Goal: Entertainment & Leisure: Consume media (video, audio)

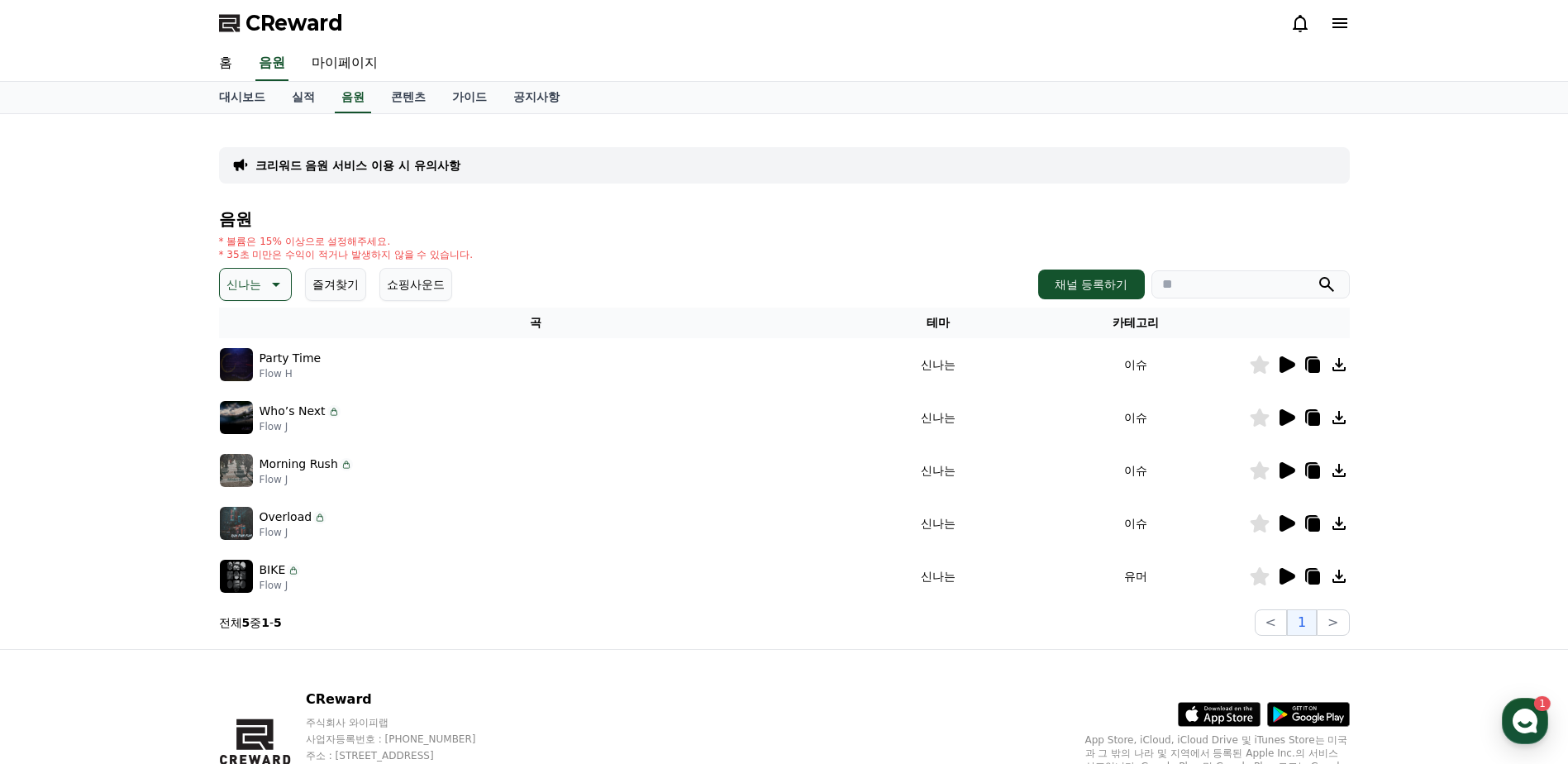
drag, startPoint x: 0, startPoint y: 0, endPoint x: 276, endPoint y: 290, distance: 400.3
click at [276, 290] on icon at bounding box center [275, 284] width 20 height 20
click at [249, 410] on button "호기심" at bounding box center [245, 414] width 48 height 37
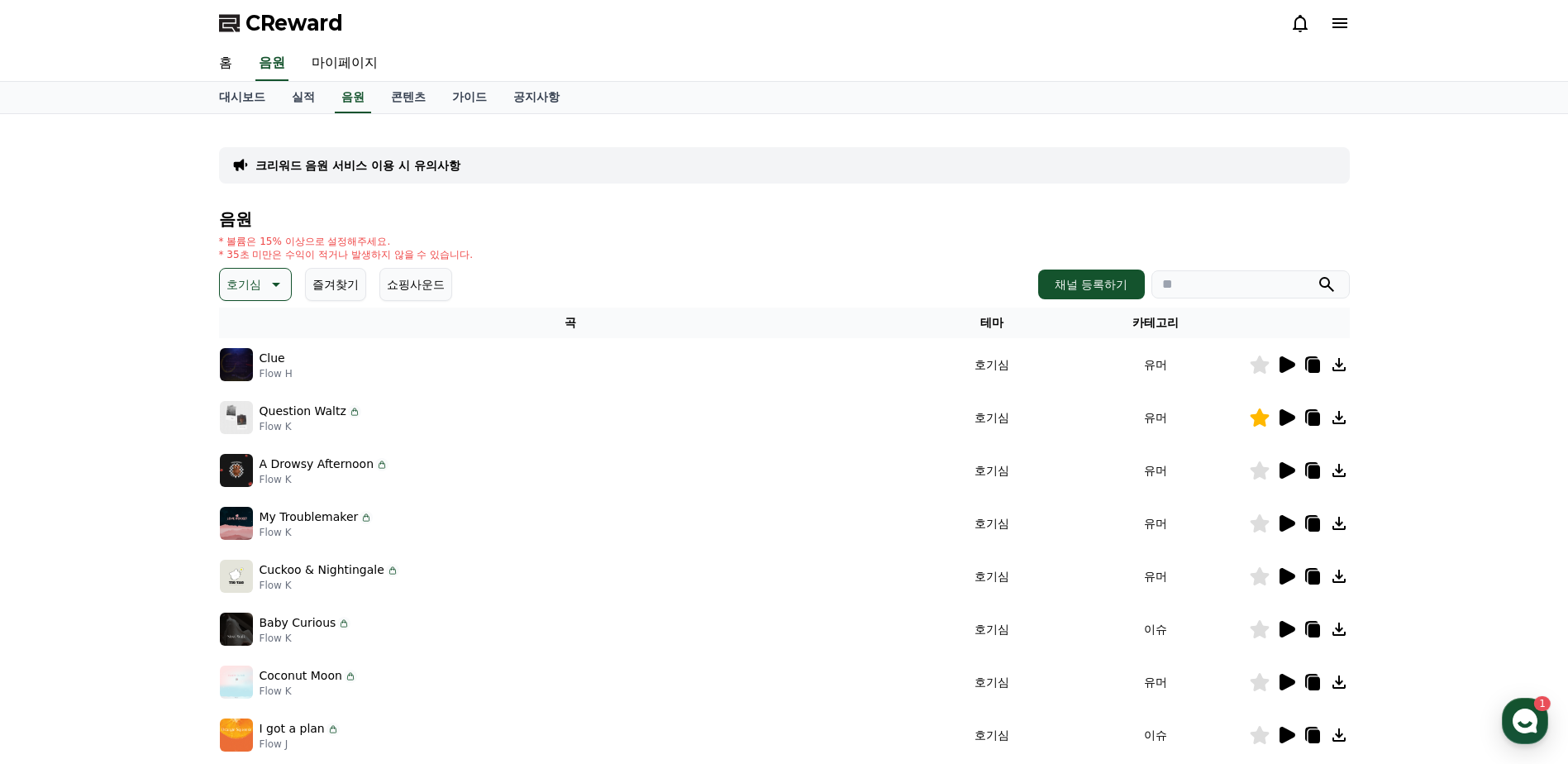
click at [1287, 361] on icon at bounding box center [1287, 365] width 16 height 17
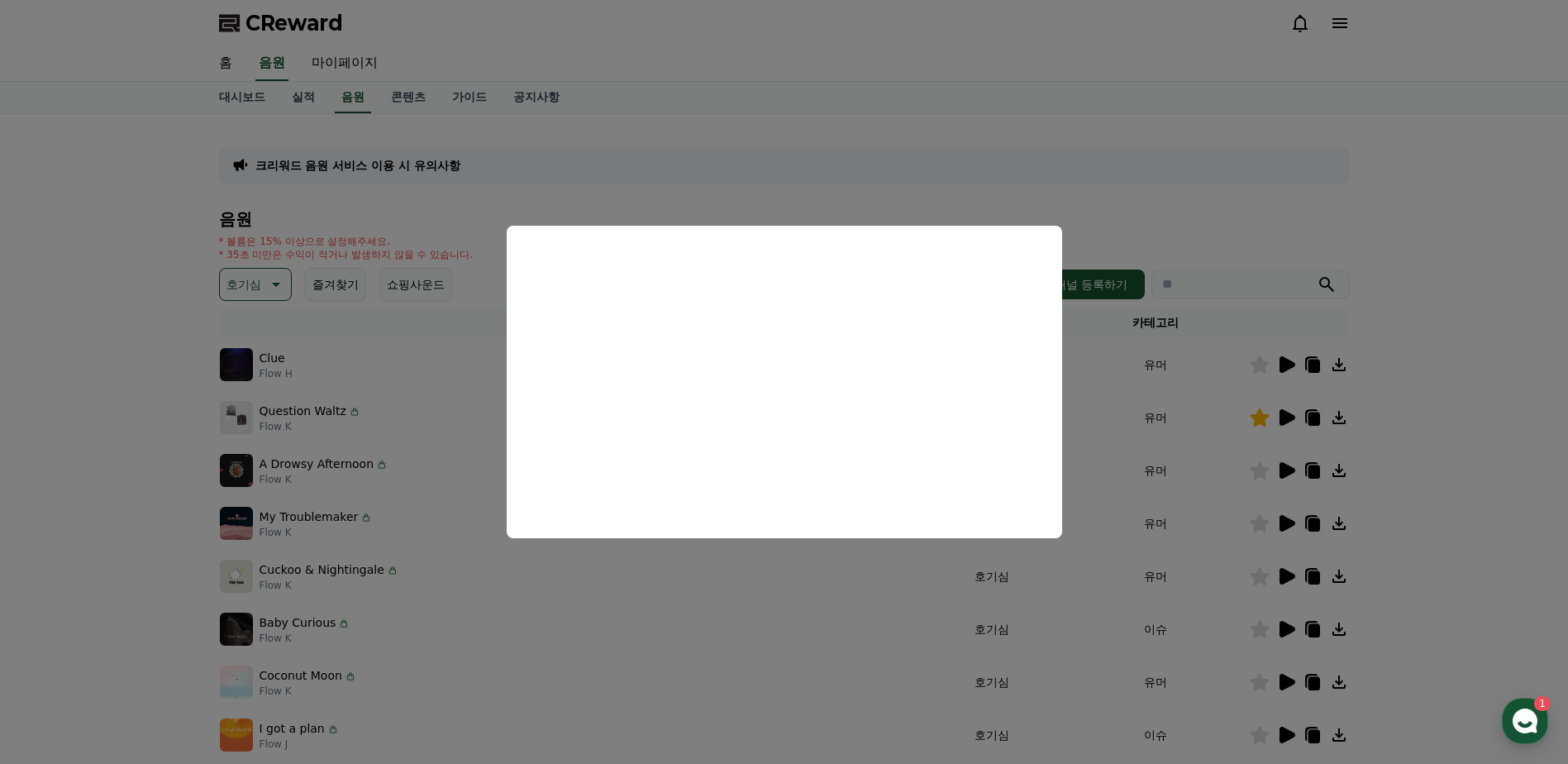
click at [1294, 420] on button "close modal" at bounding box center [784, 382] width 1568 height 764
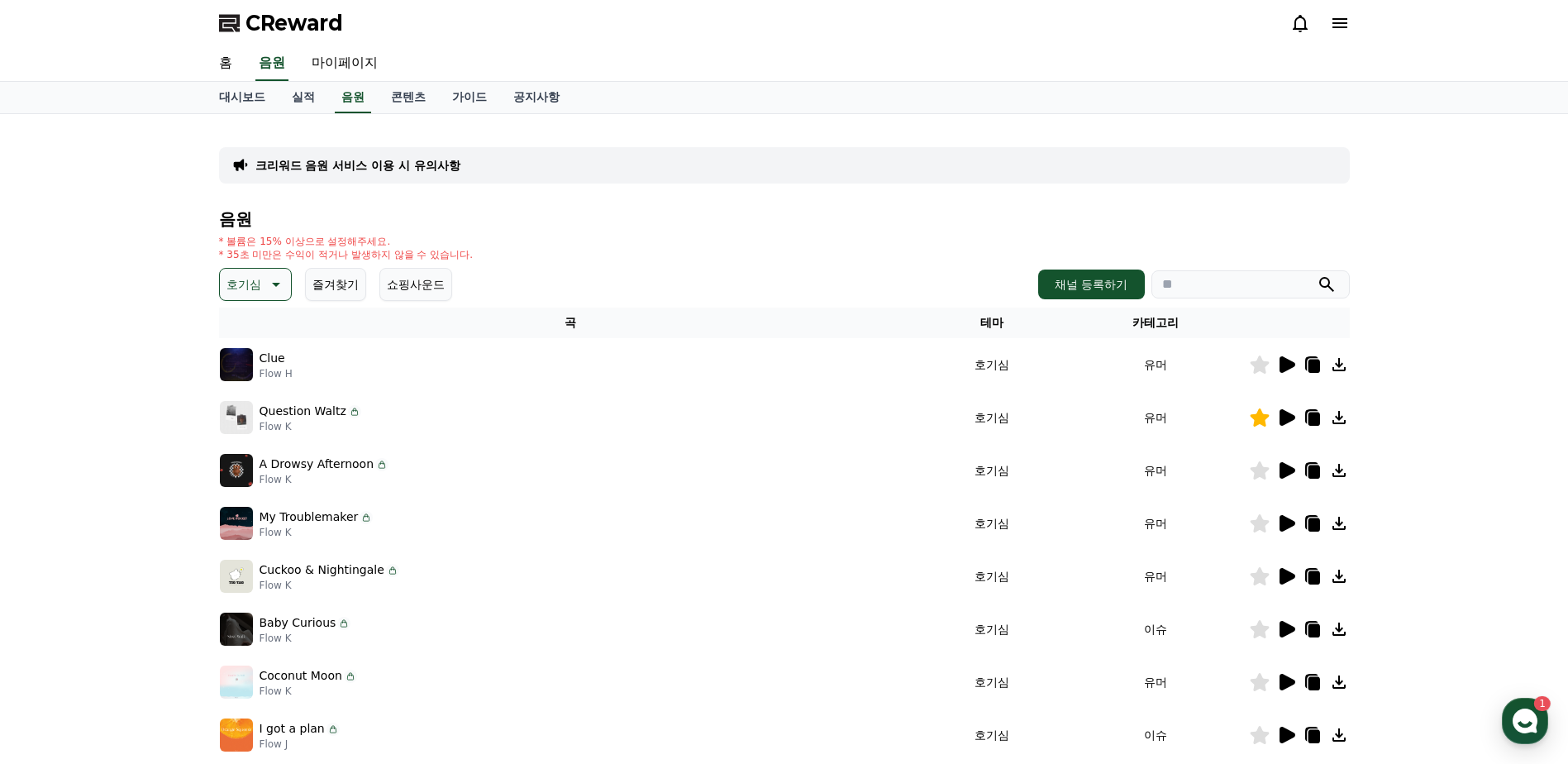
click at [1288, 412] on icon at bounding box center [1286, 418] width 20 height 20
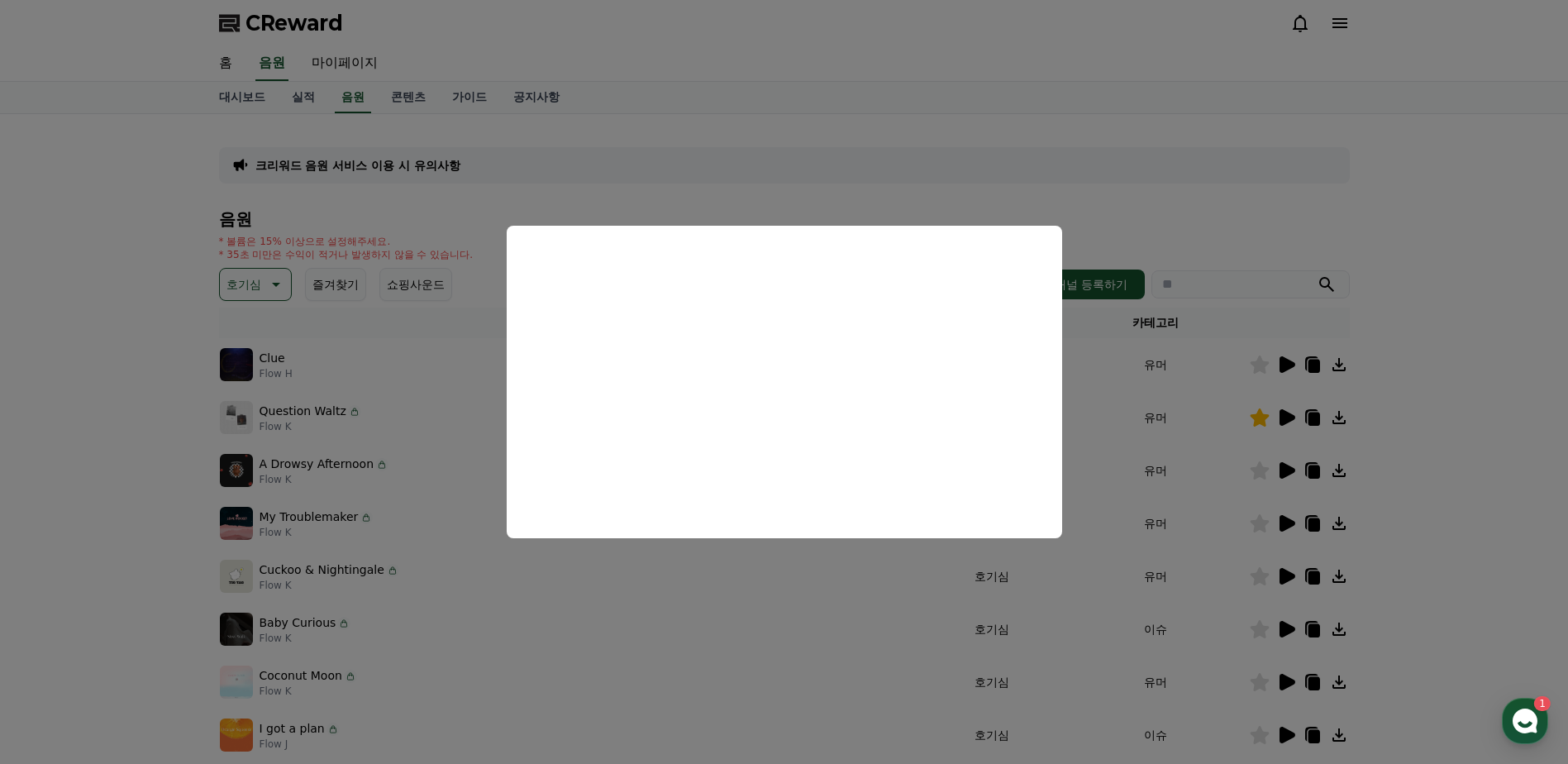
click at [1294, 471] on button "close modal" at bounding box center [784, 382] width 1568 height 764
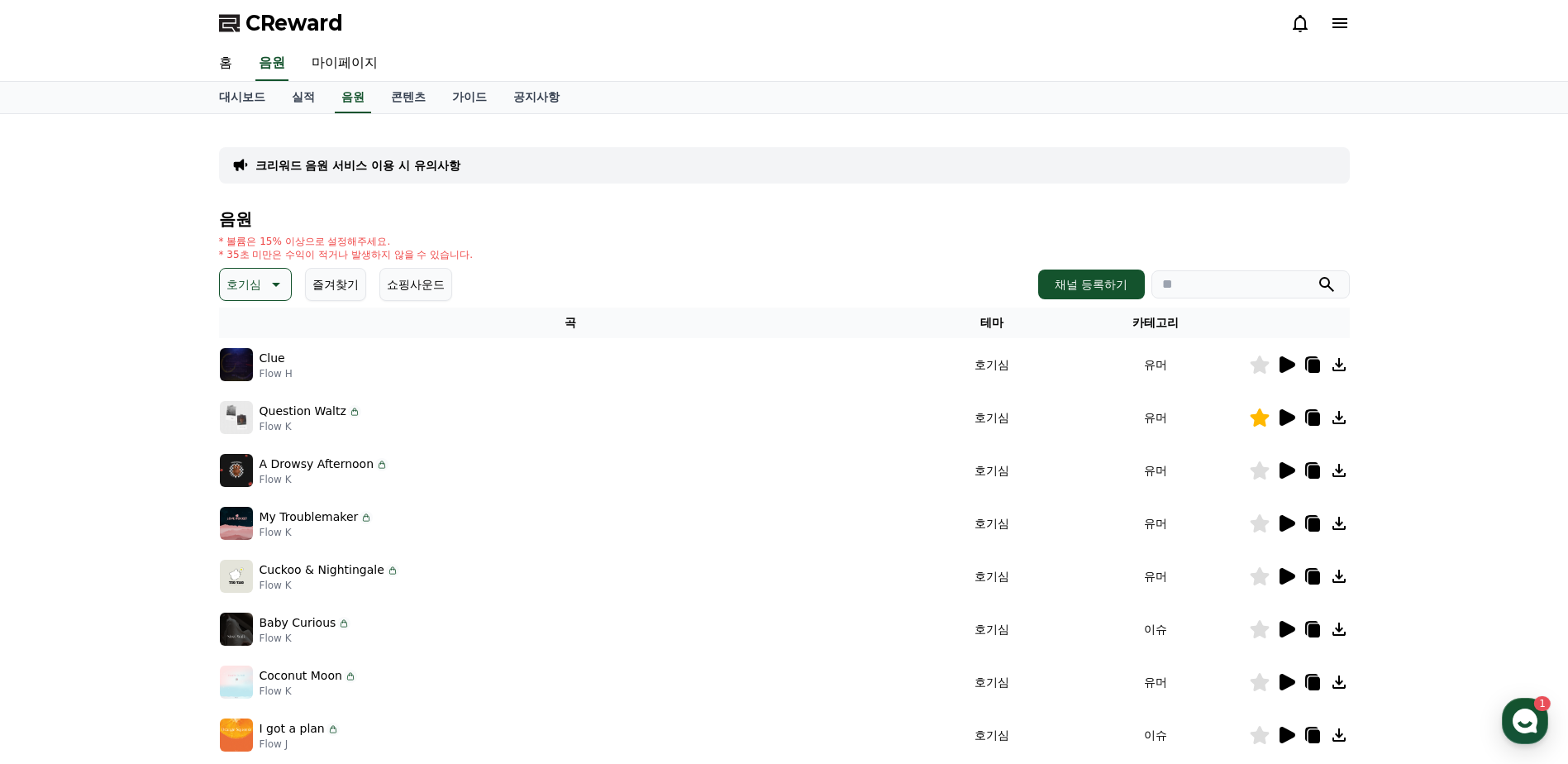
click at [1284, 466] on icon at bounding box center [1287, 470] width 16 height 17
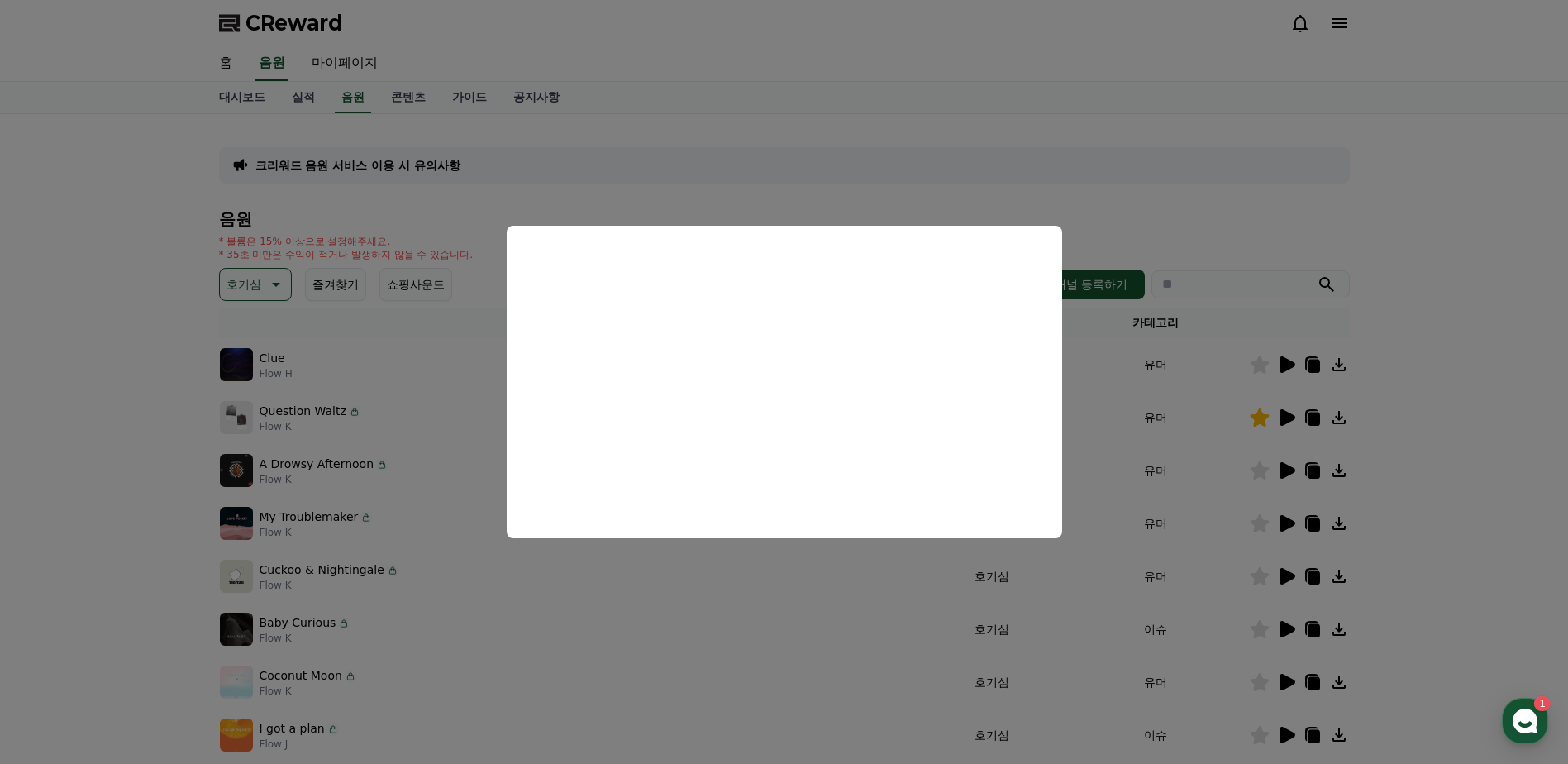
click at [1284, 515] on button "close modal" at bounding box center [784, 382] width 1568 height 764
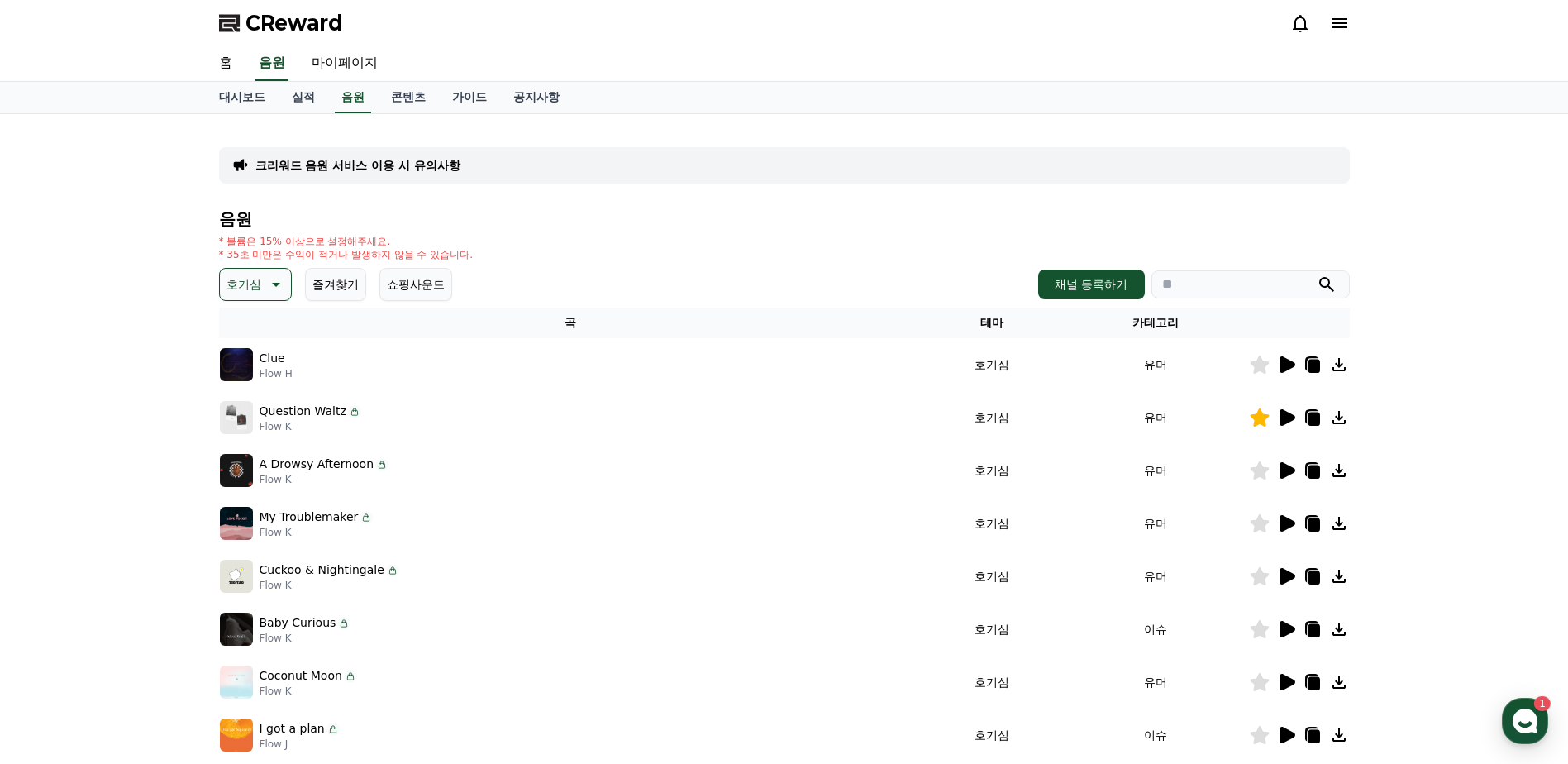
click at [1285, 523] on icon at bounding box center [1287, 523] width 16 height 17
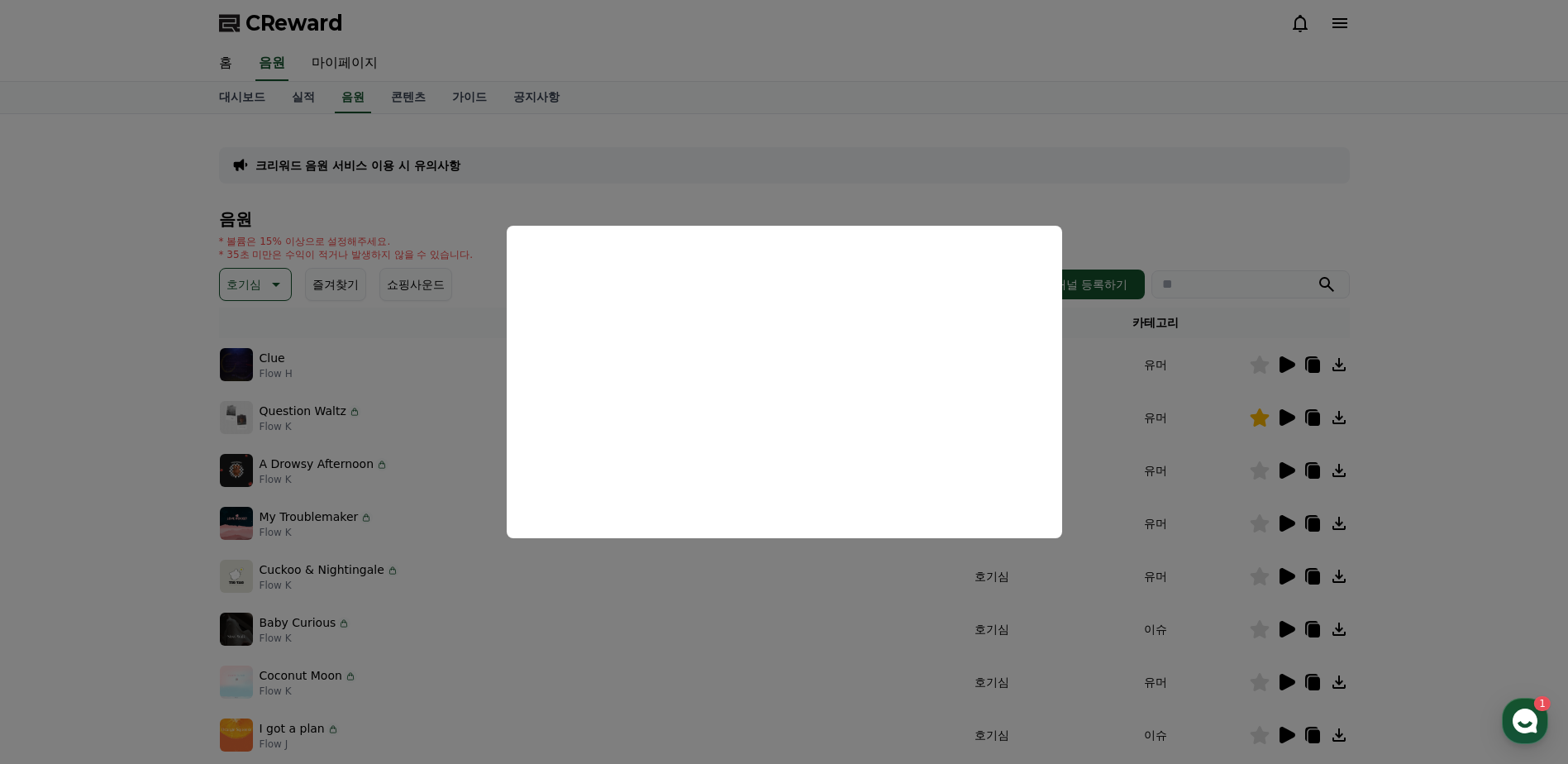
click at [1290, 621] on button "close modal" at bounding box center [784, 382] width 1568 height 764
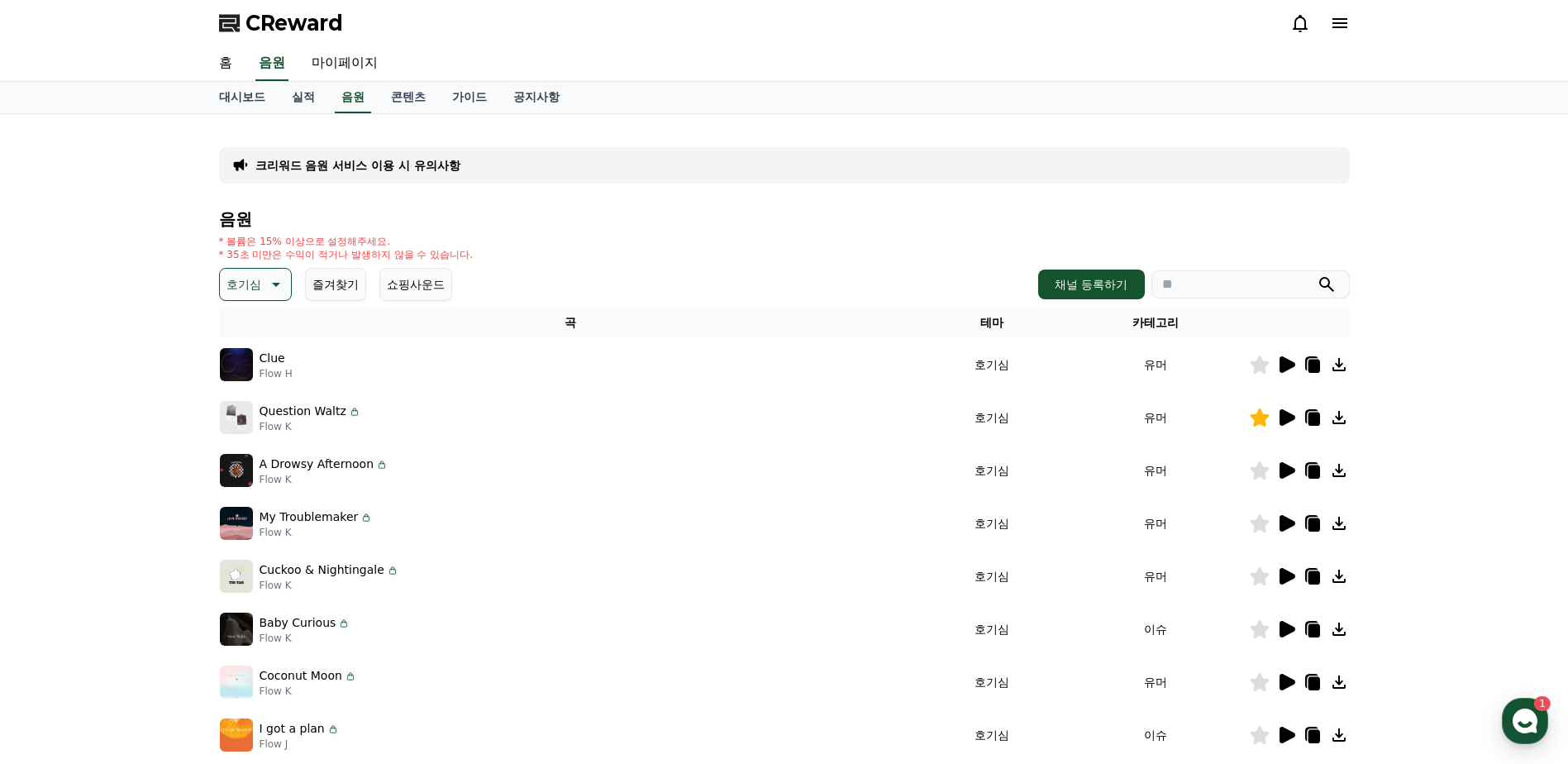
click at [1290, 621] on icon at bounding box center [1286, 629] width 20 height 20
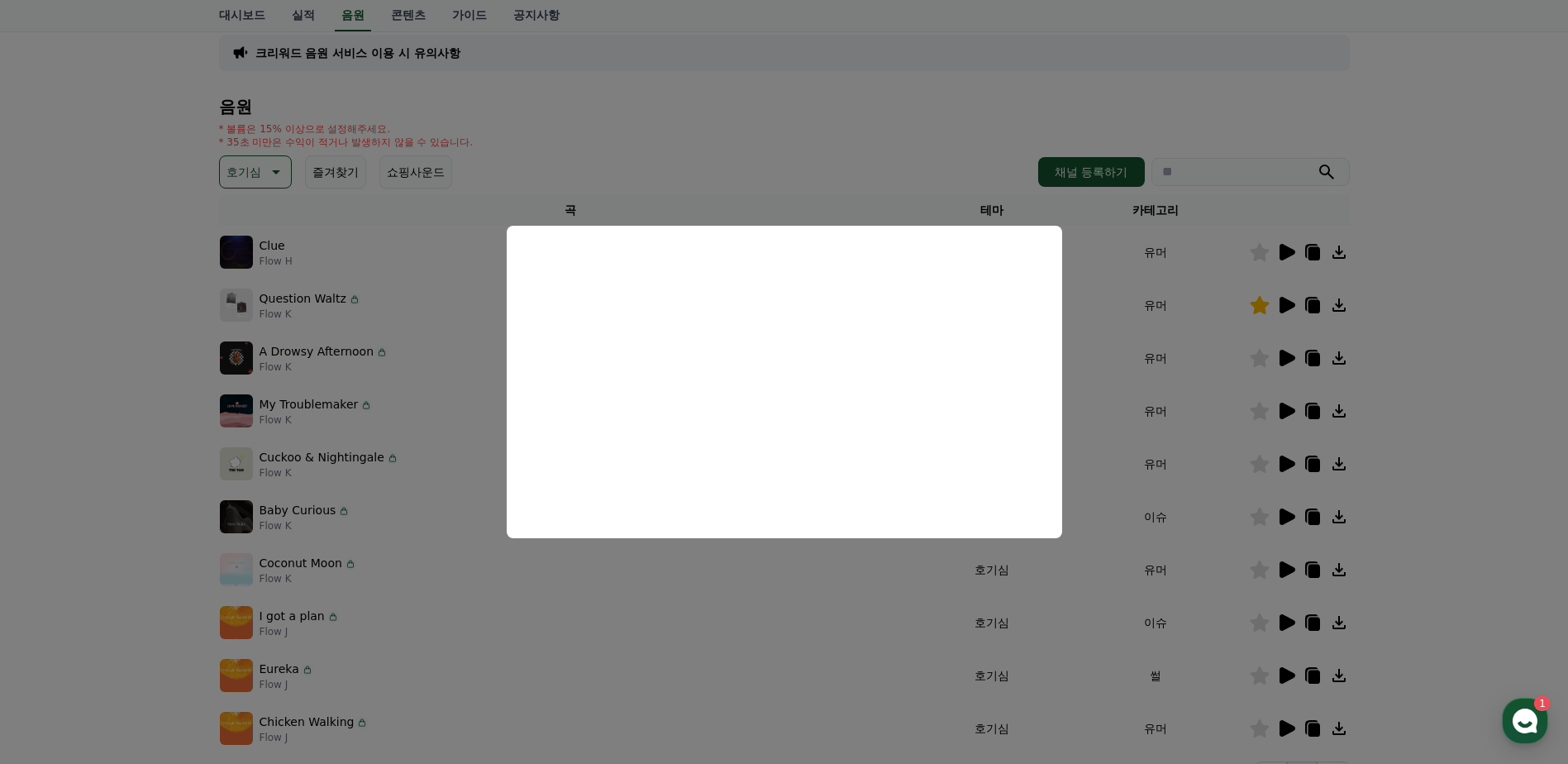
scroll to position [249, 0]
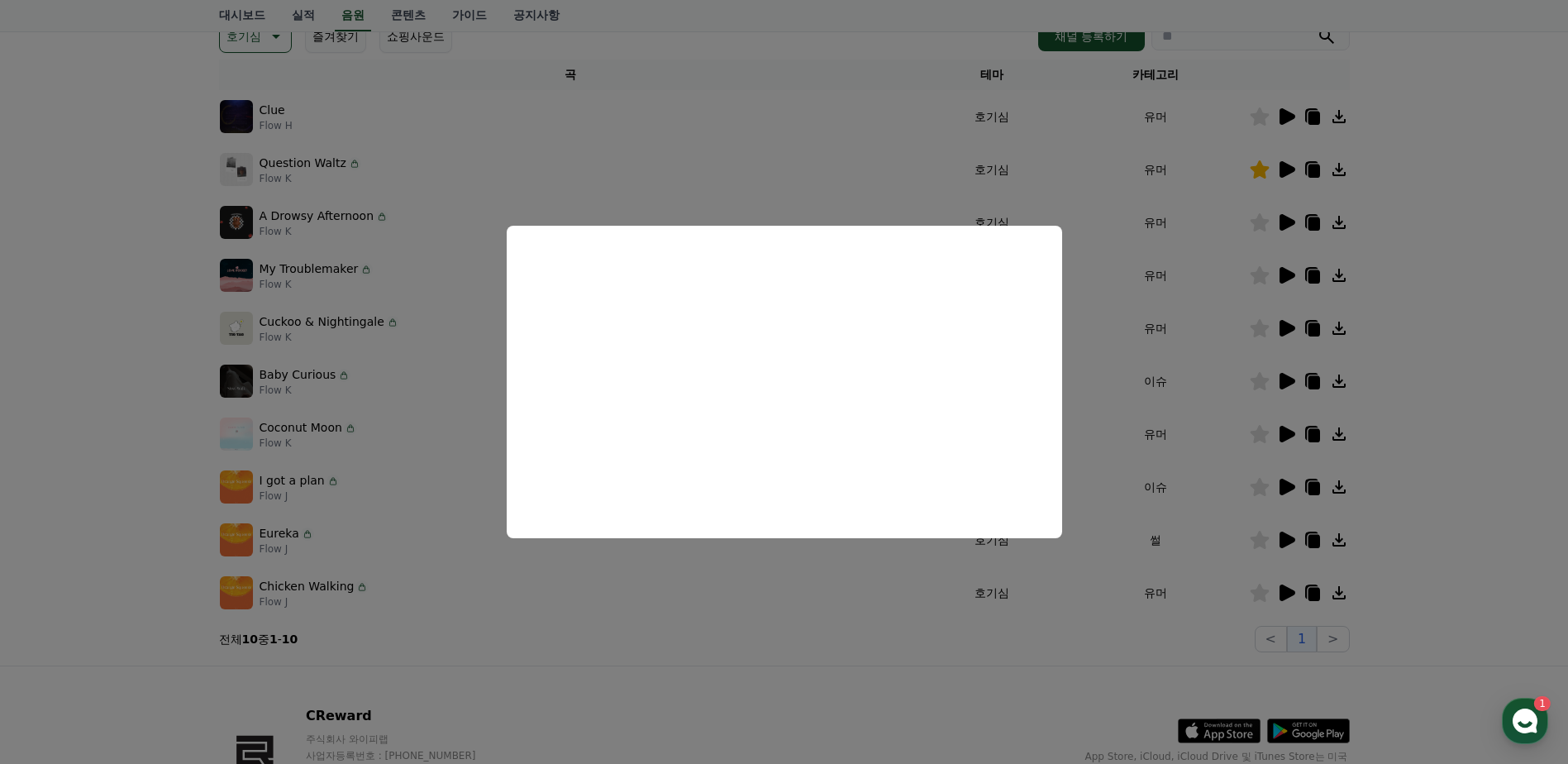
click at [1286, 427] on button "close modal" at bounding box center [784, 382] width 1568 height 764
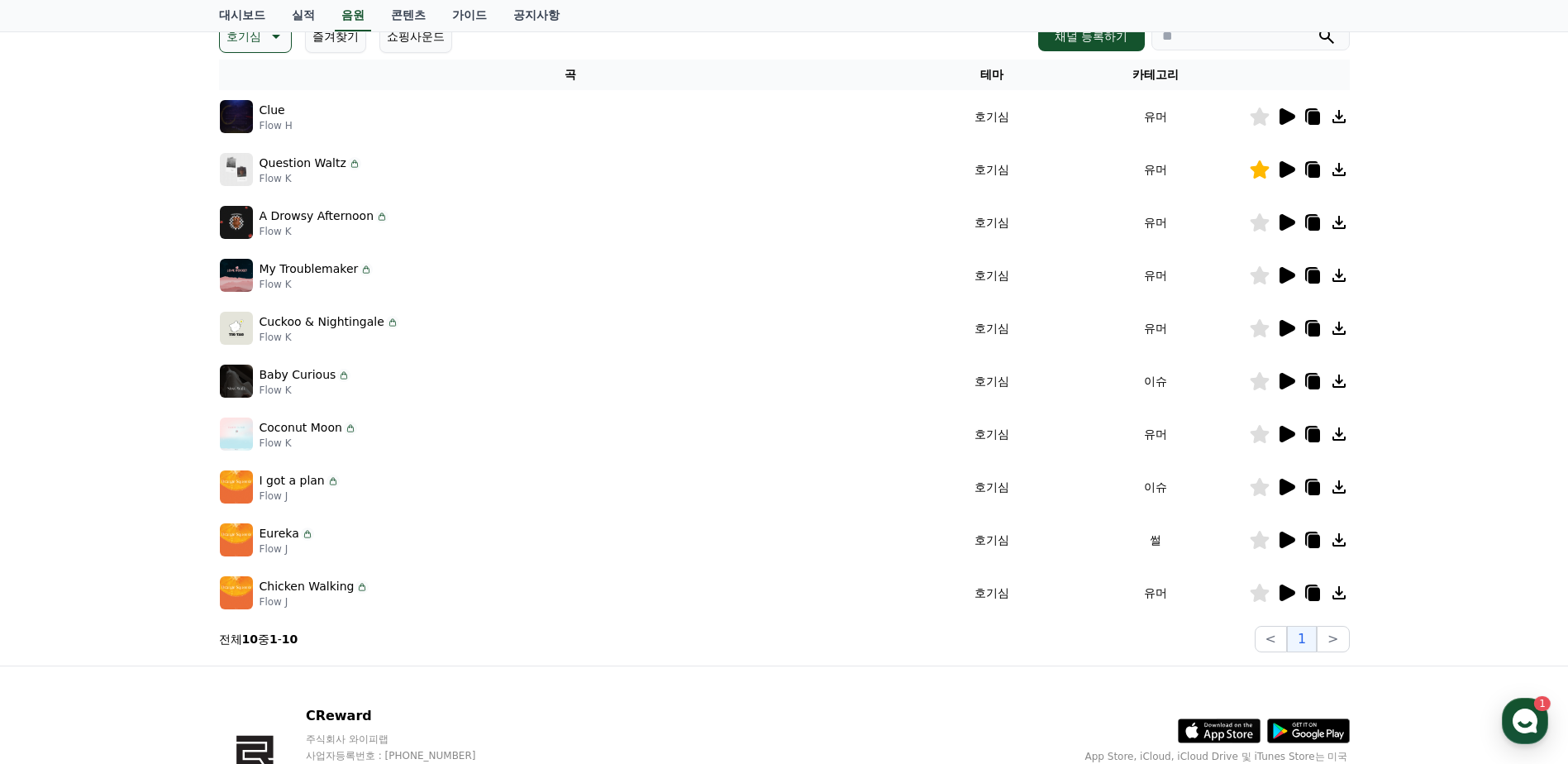
click at [1286, 427] on icon at bounding box center [1287, 434] width 16 height 17
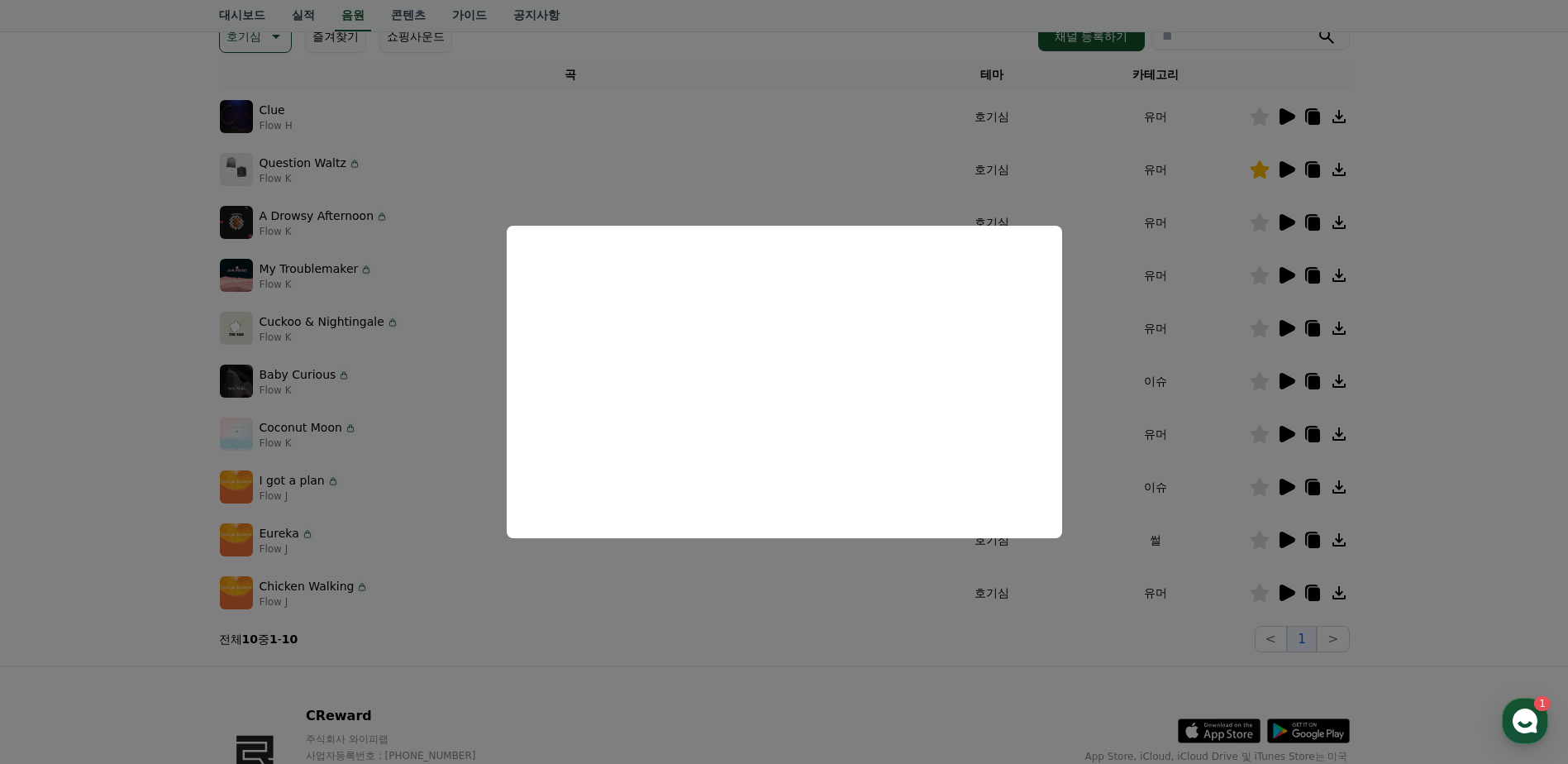
click at [1280, 479] on button "close modal" at bounding box center [784, 382] width 1568 height 764
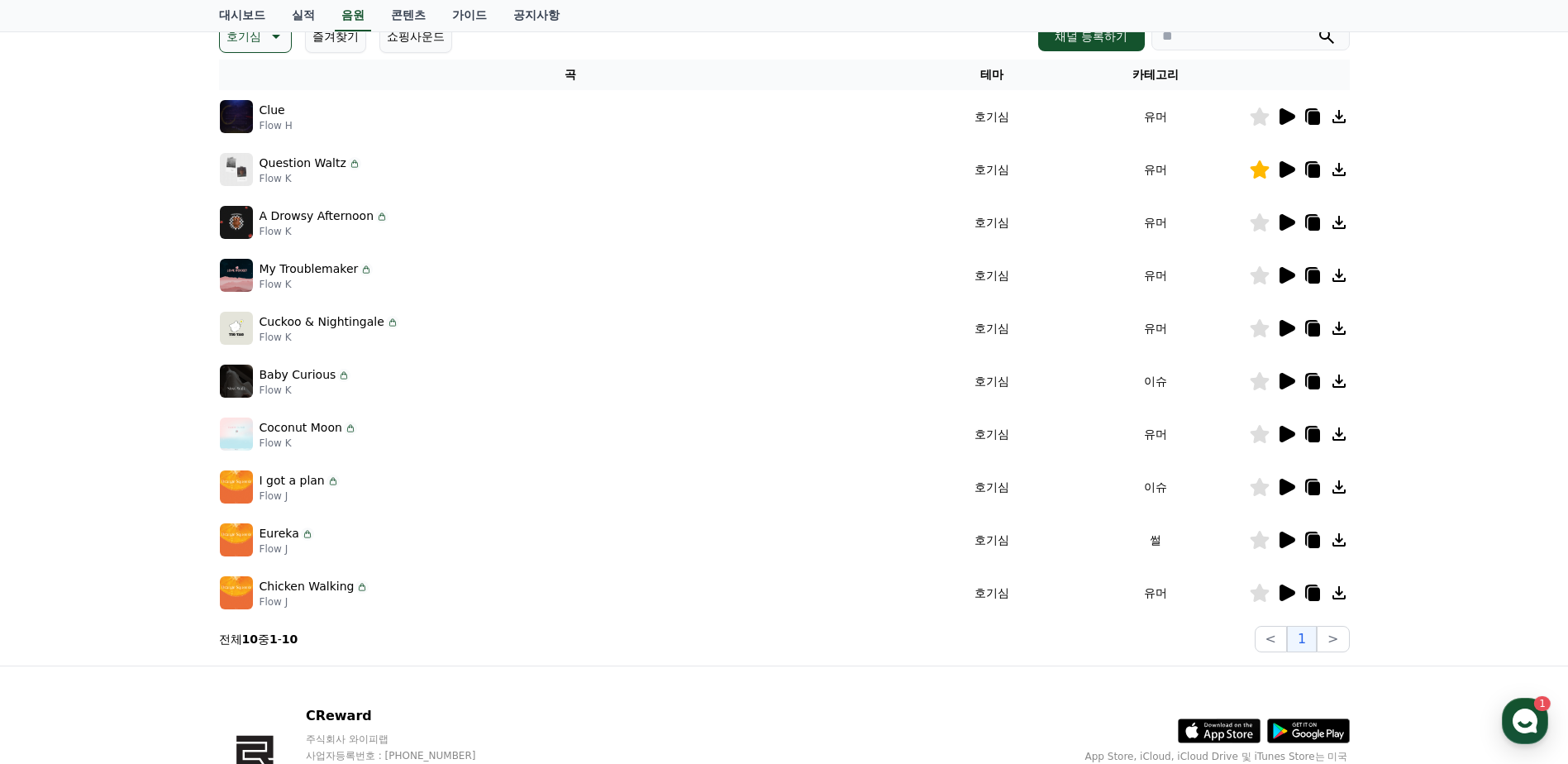
click at [1280, 478] on icon at bounding box center [1286, 487] width 20 height 20
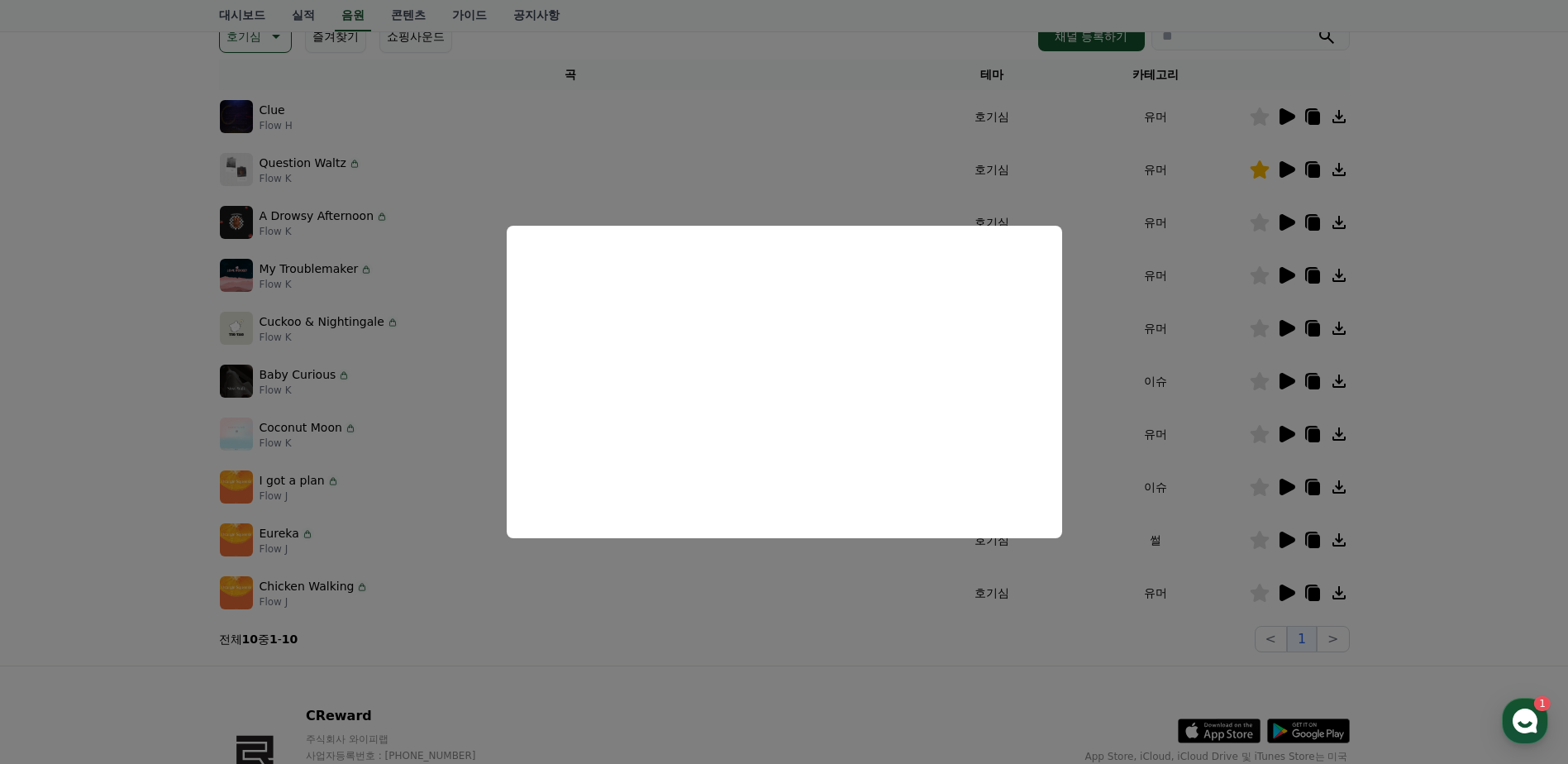
click at [1279, 544] on button "close modal" at bounding box center [784, 382] width 1568 height 764
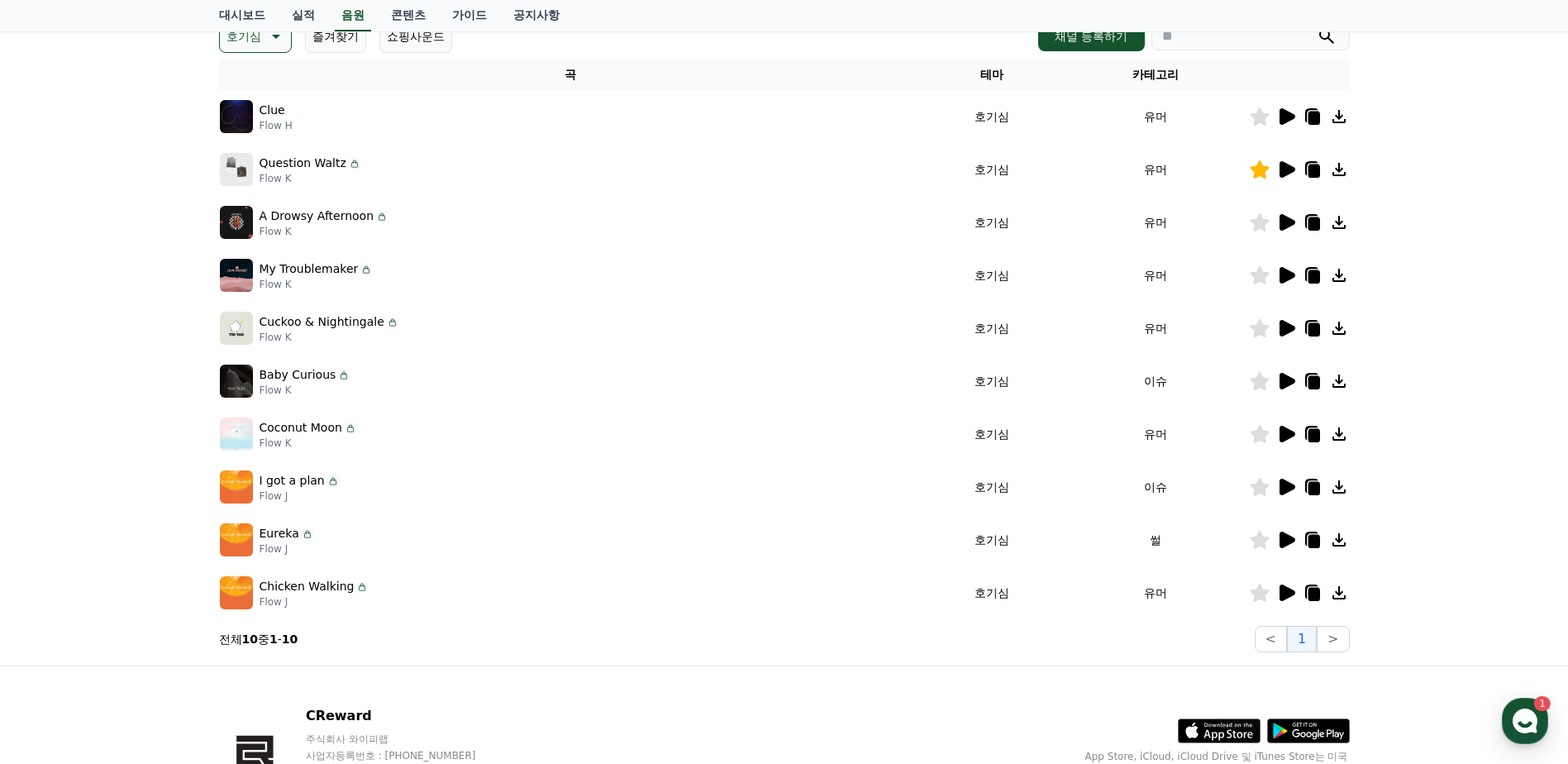
click at [1292, 538] on icon at bounding box center [1287, 540] width 16 height 17
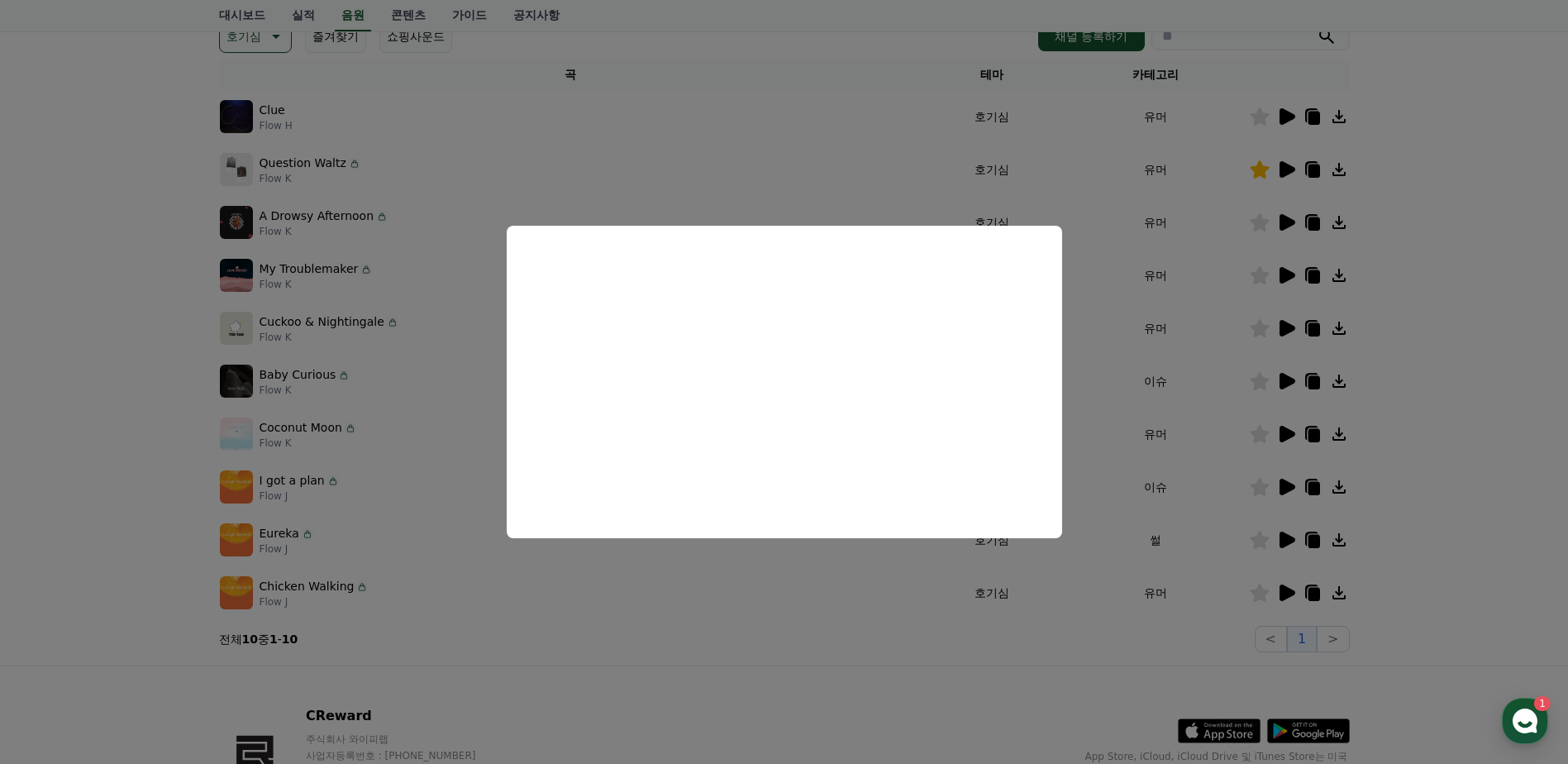
click at [1286, 540] on button "close modal" at bounding box center [784, 382] width 1568 height 764
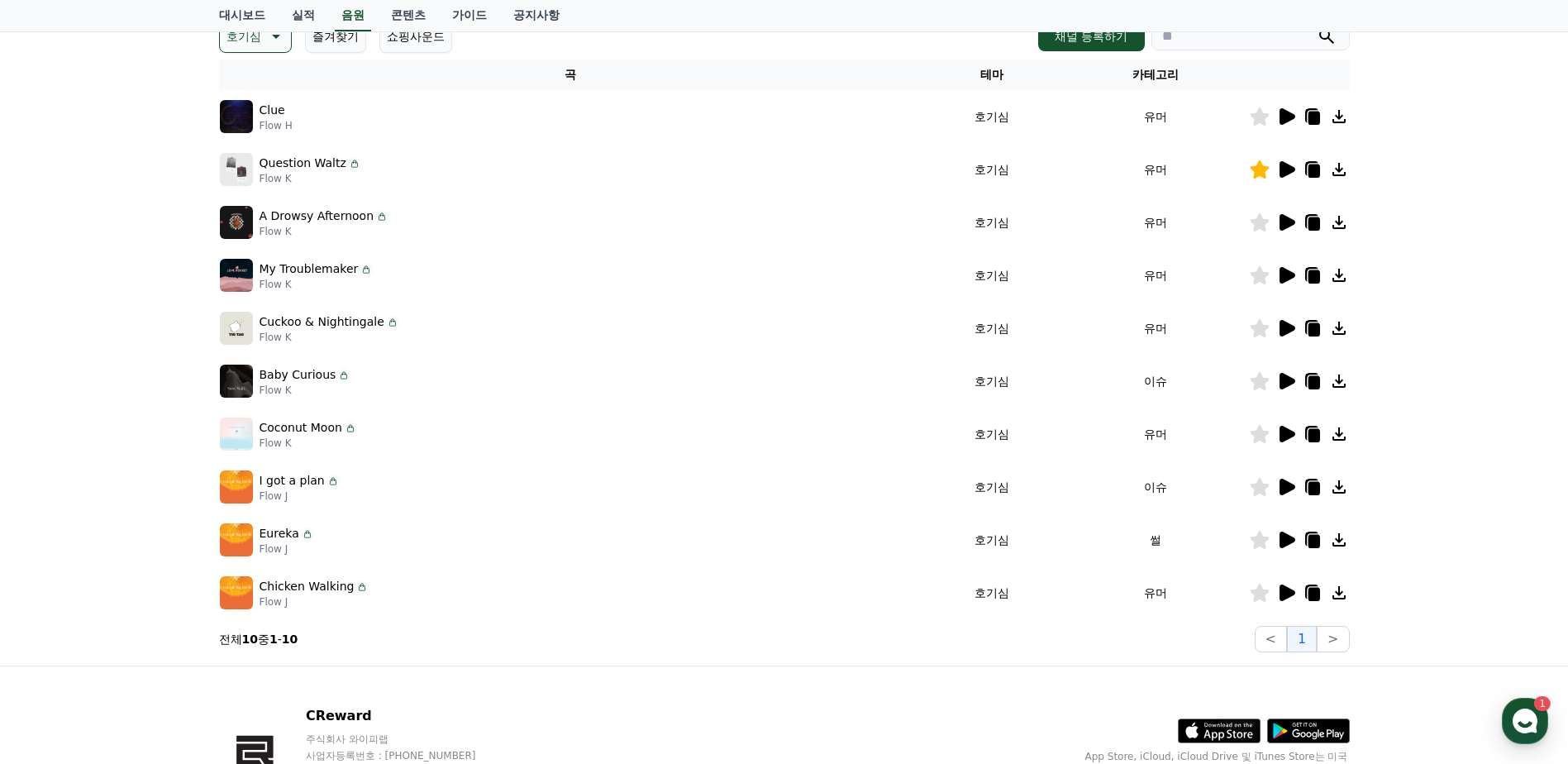
click at [1286, 540] on icon at bounding box center [1287, 540] width 16 height 17
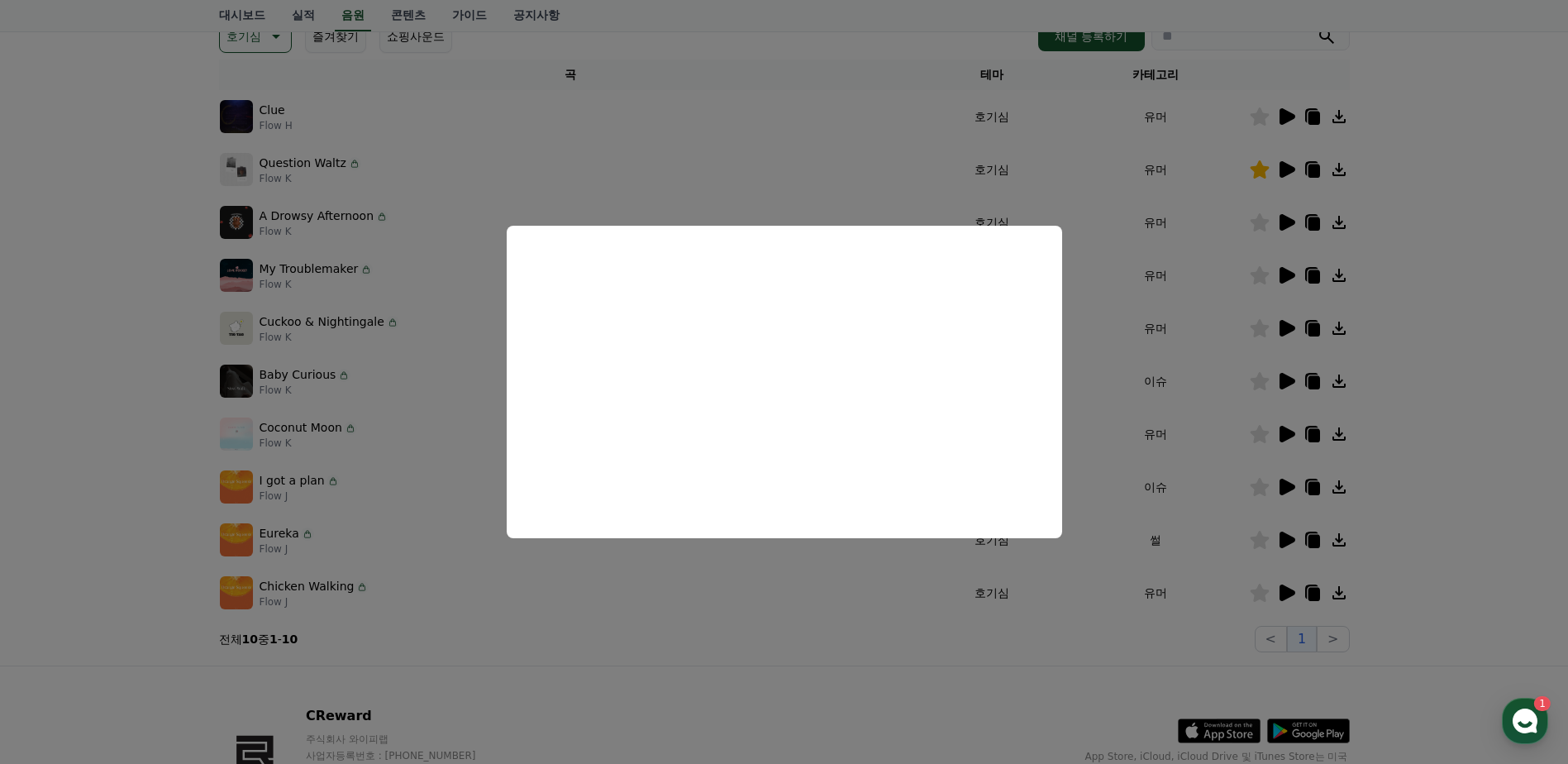
click at [1280, 592] on button "close modal" at bounding box center [784, 382] width 1568 height 764
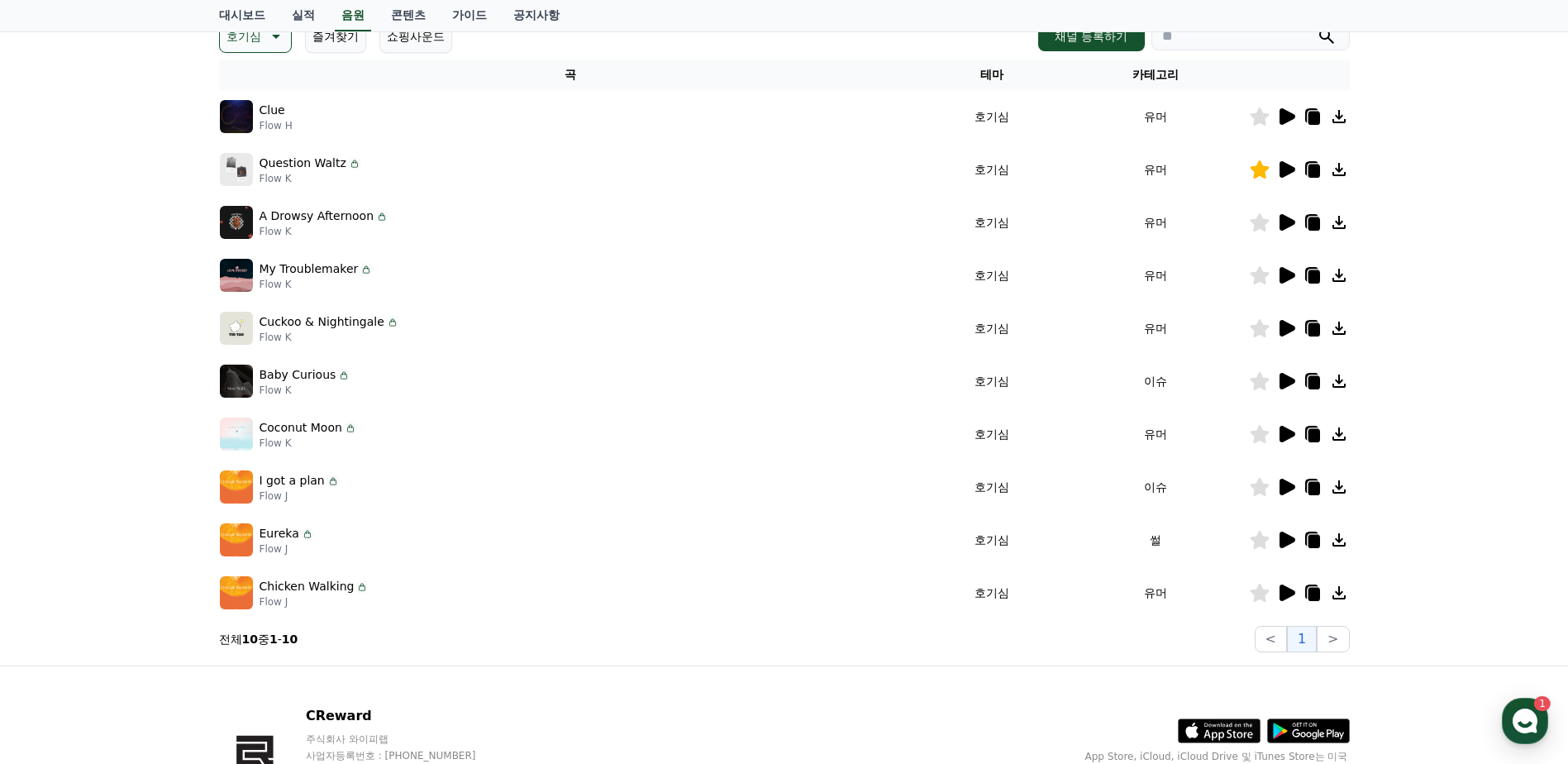
click at [1280, 592] on icon at bounding box center [1287, 593] width 16 height 17
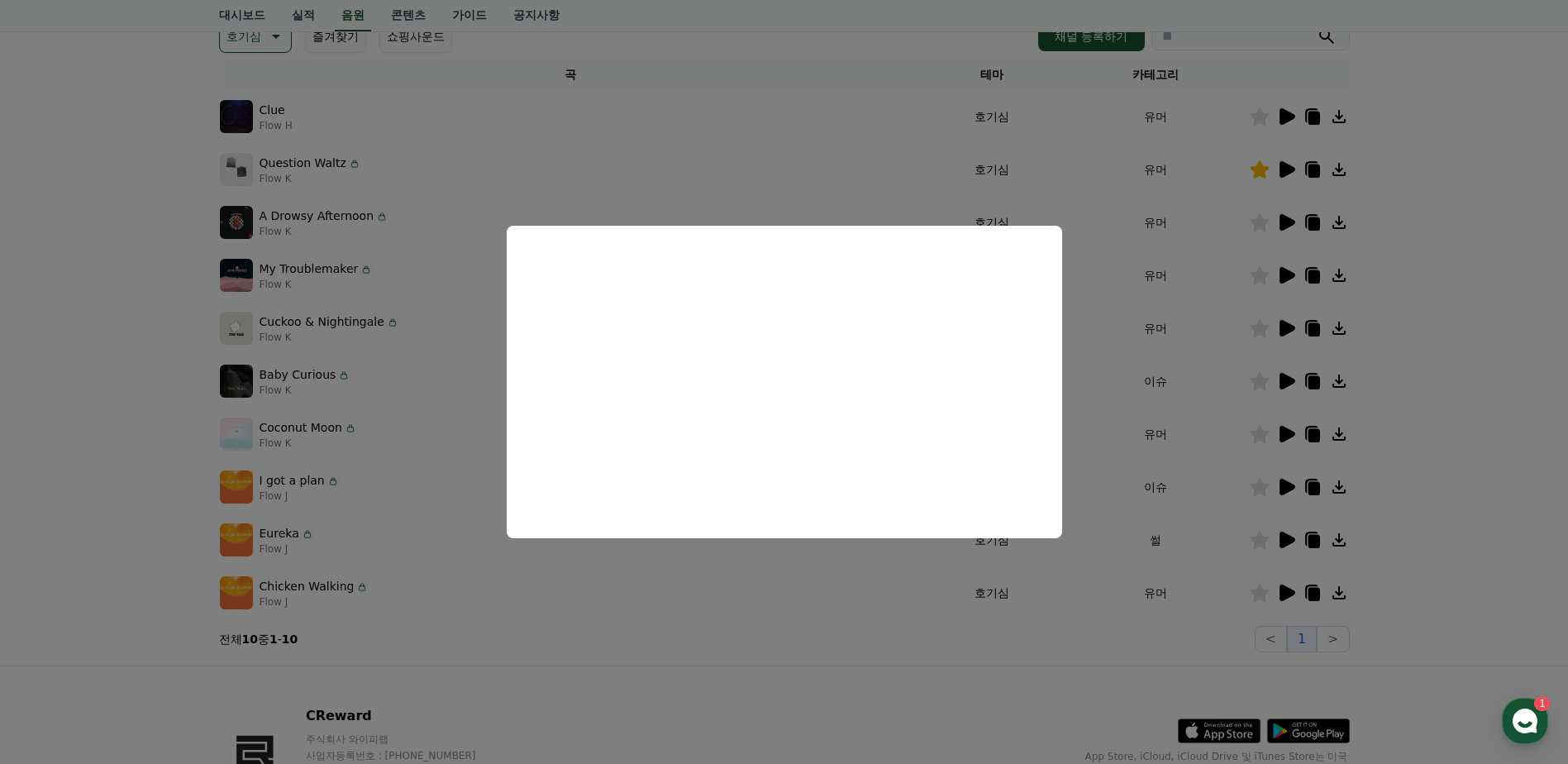
click at [251, 34] on button "close modal" at bounding box center [784, 382] width 1568 height 764
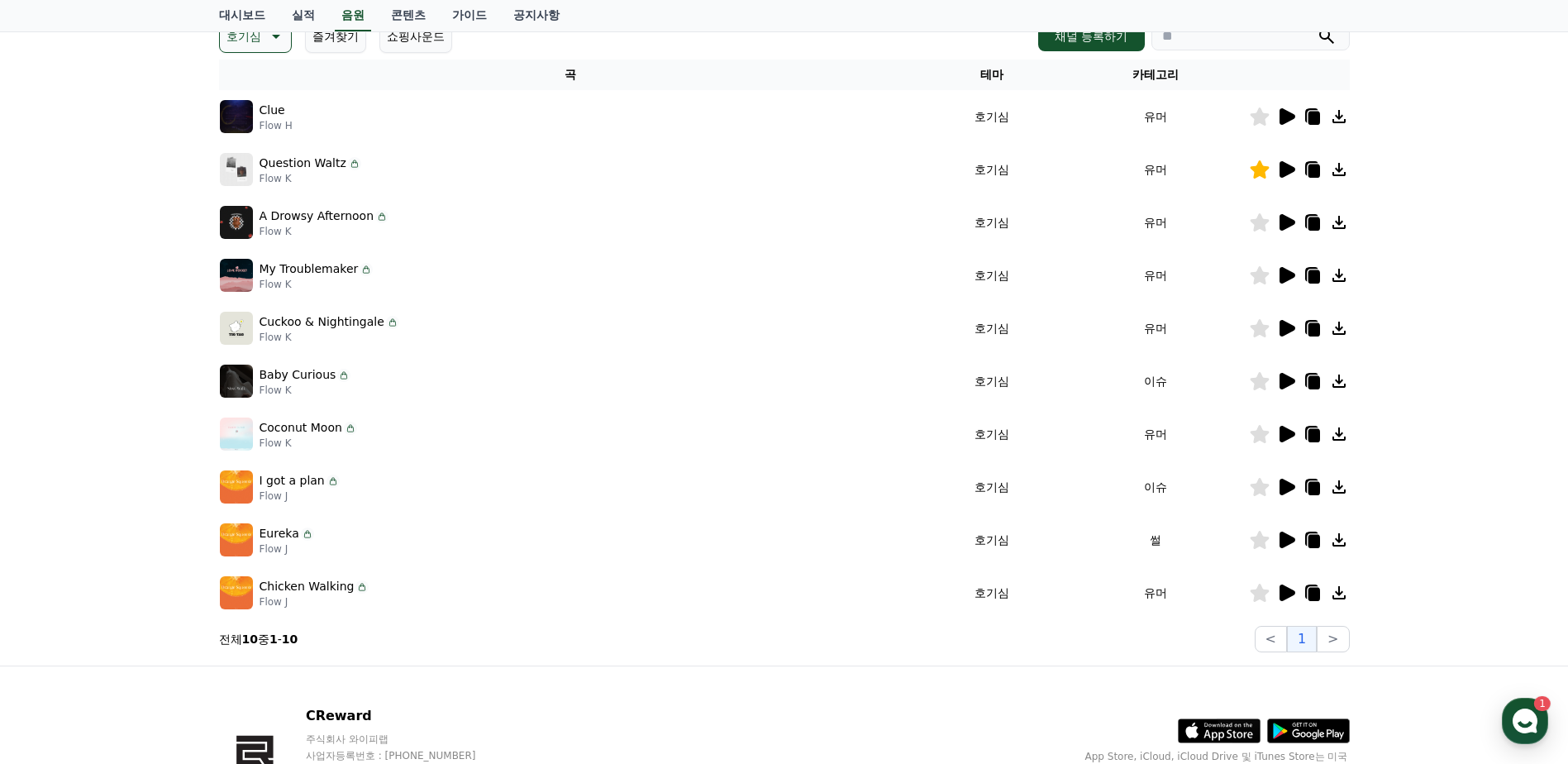
click at [263, 45] on button "호기심" at bounding box center [255, 37] width 72 height 33
click at [1260, 539] on icon at bounding box center [1259, 540] width 19 height 18
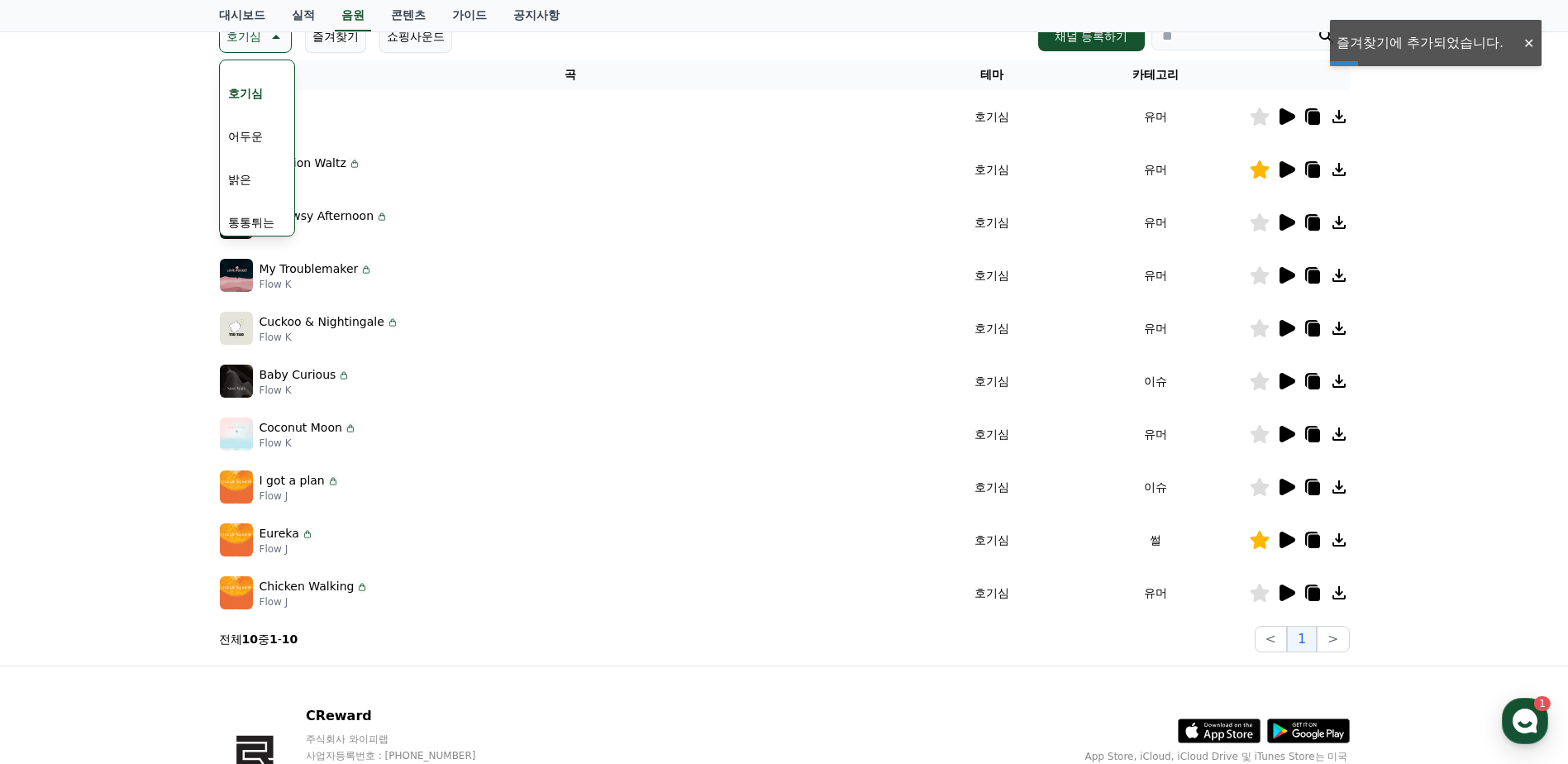
scroll to position [166, 0]
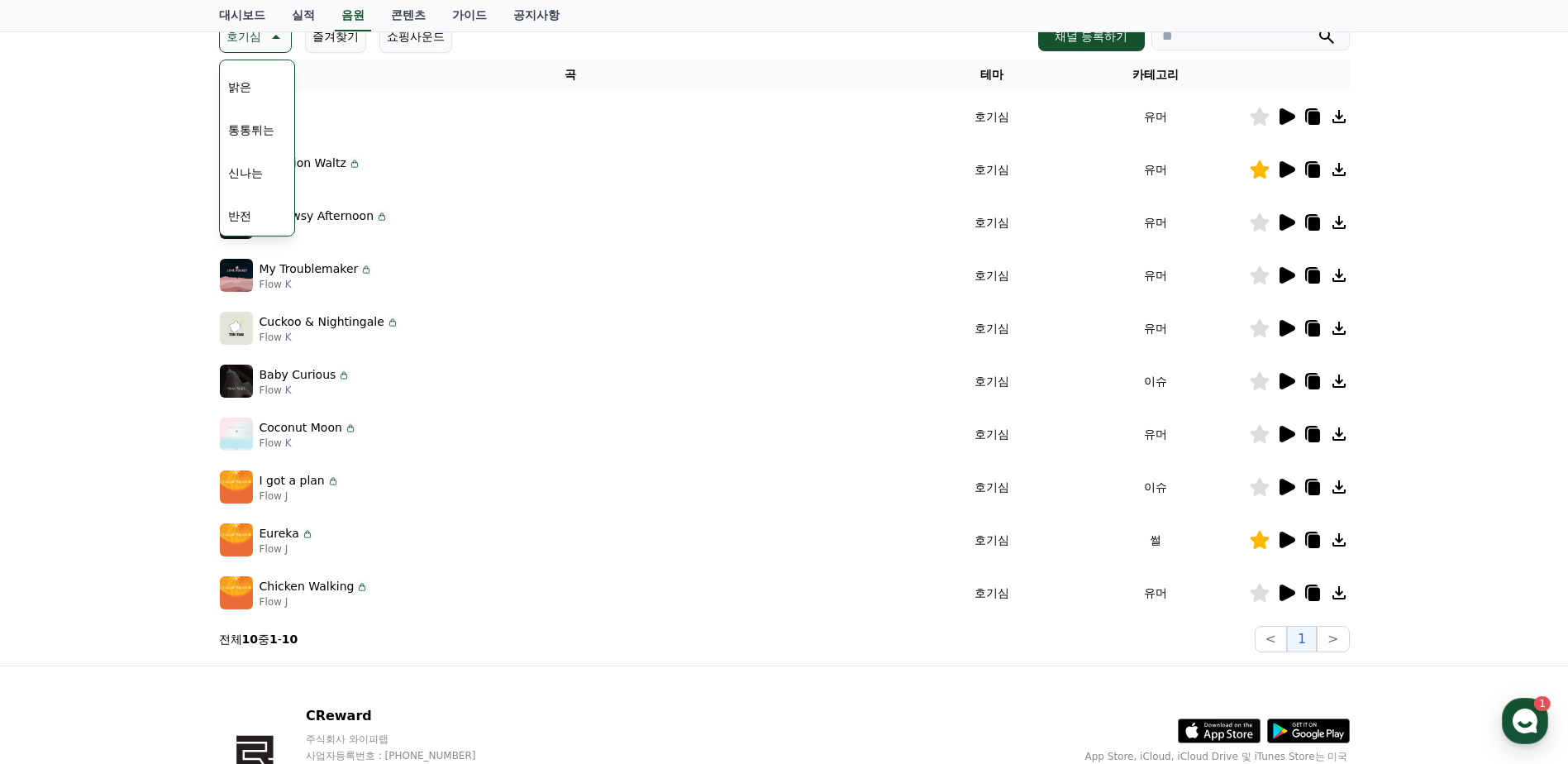
click at [241, 92] on button "밝은" at bounding box center [240, 87] width 37 height 37
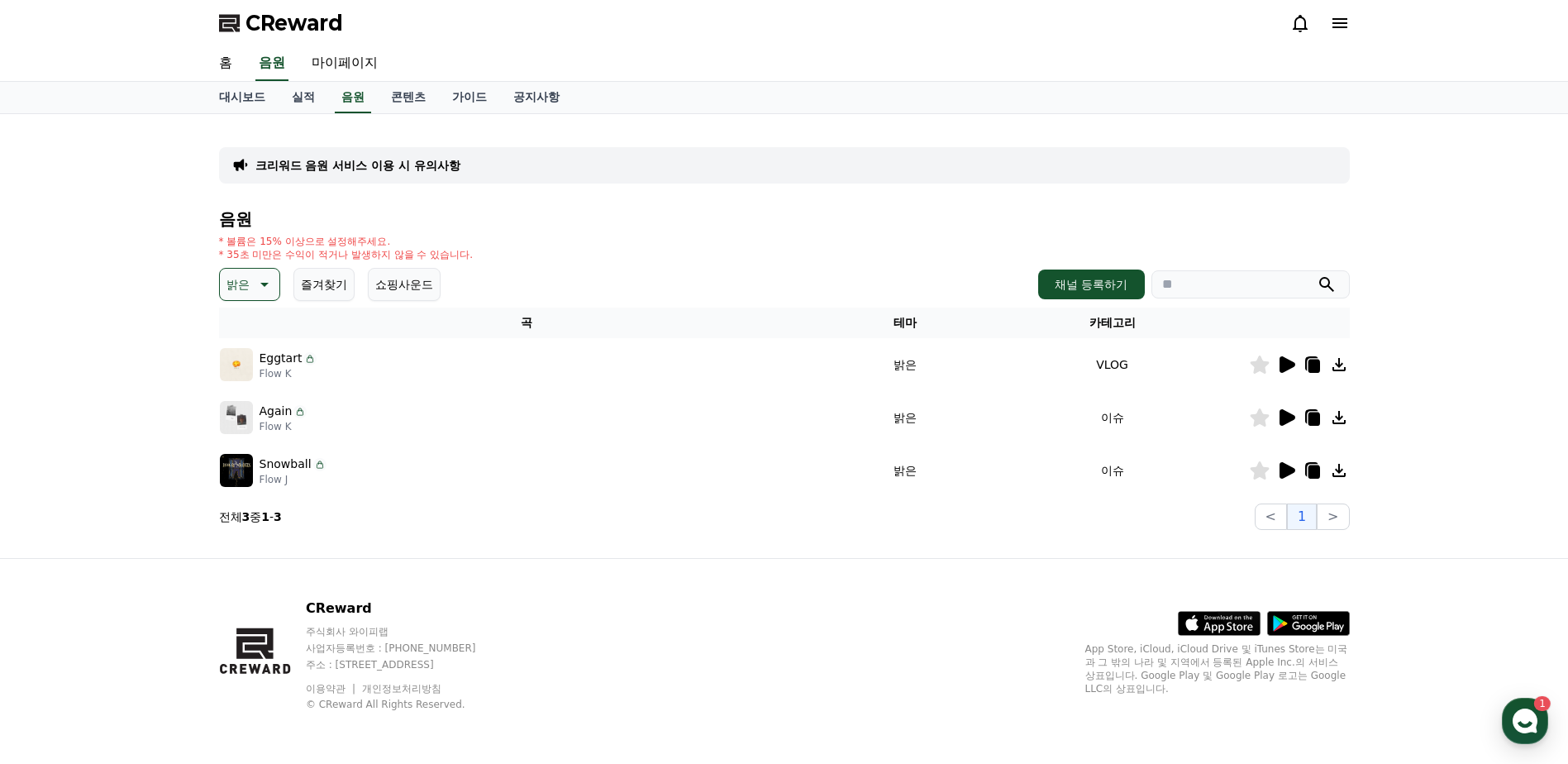
click at [1292, 366] on icon at bounding box center [1287, 365] width 16 height 17
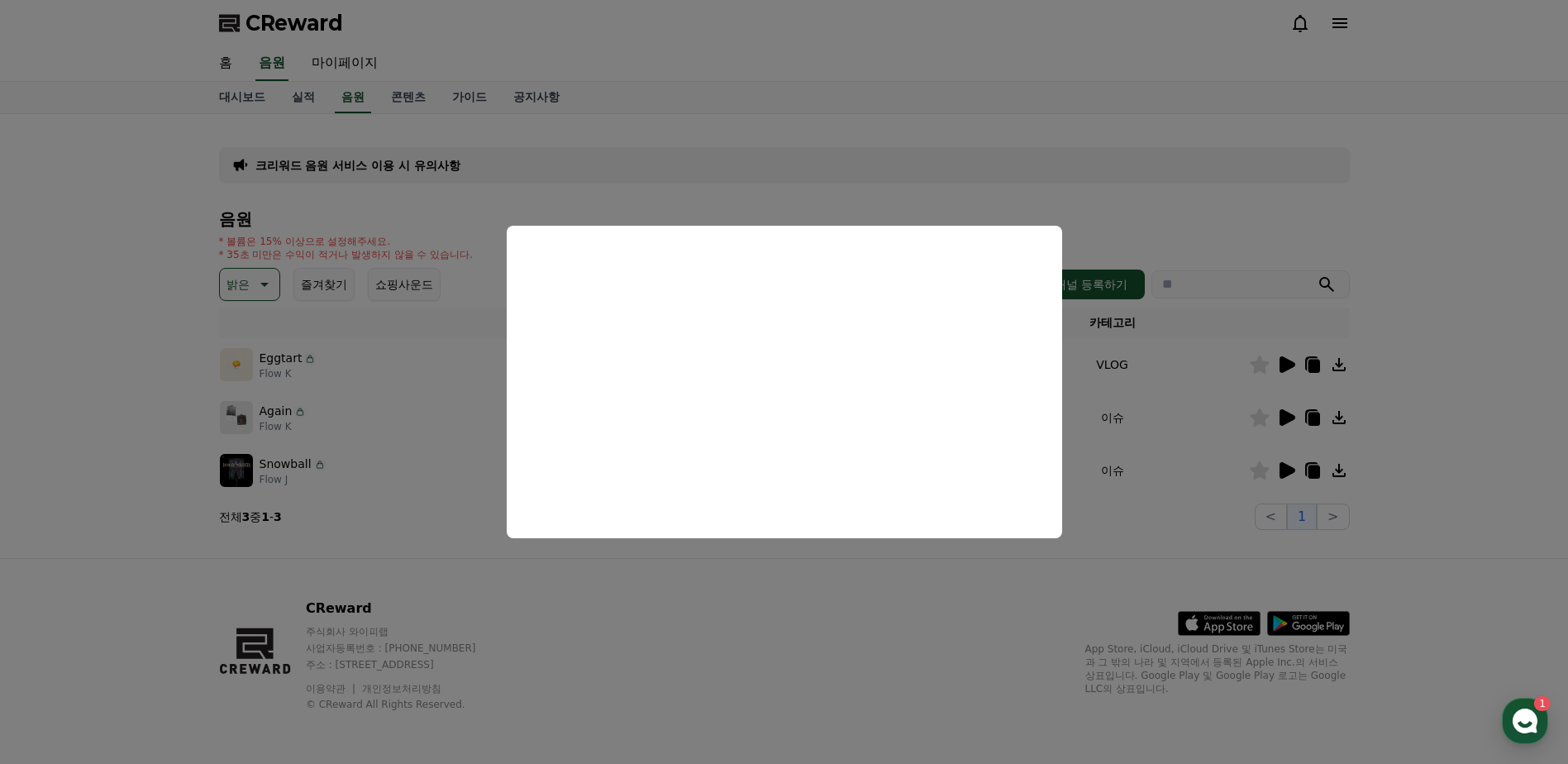
click at [1280, 414] on button "close modal" at bounding box center [784, 382] width 1568 height 764
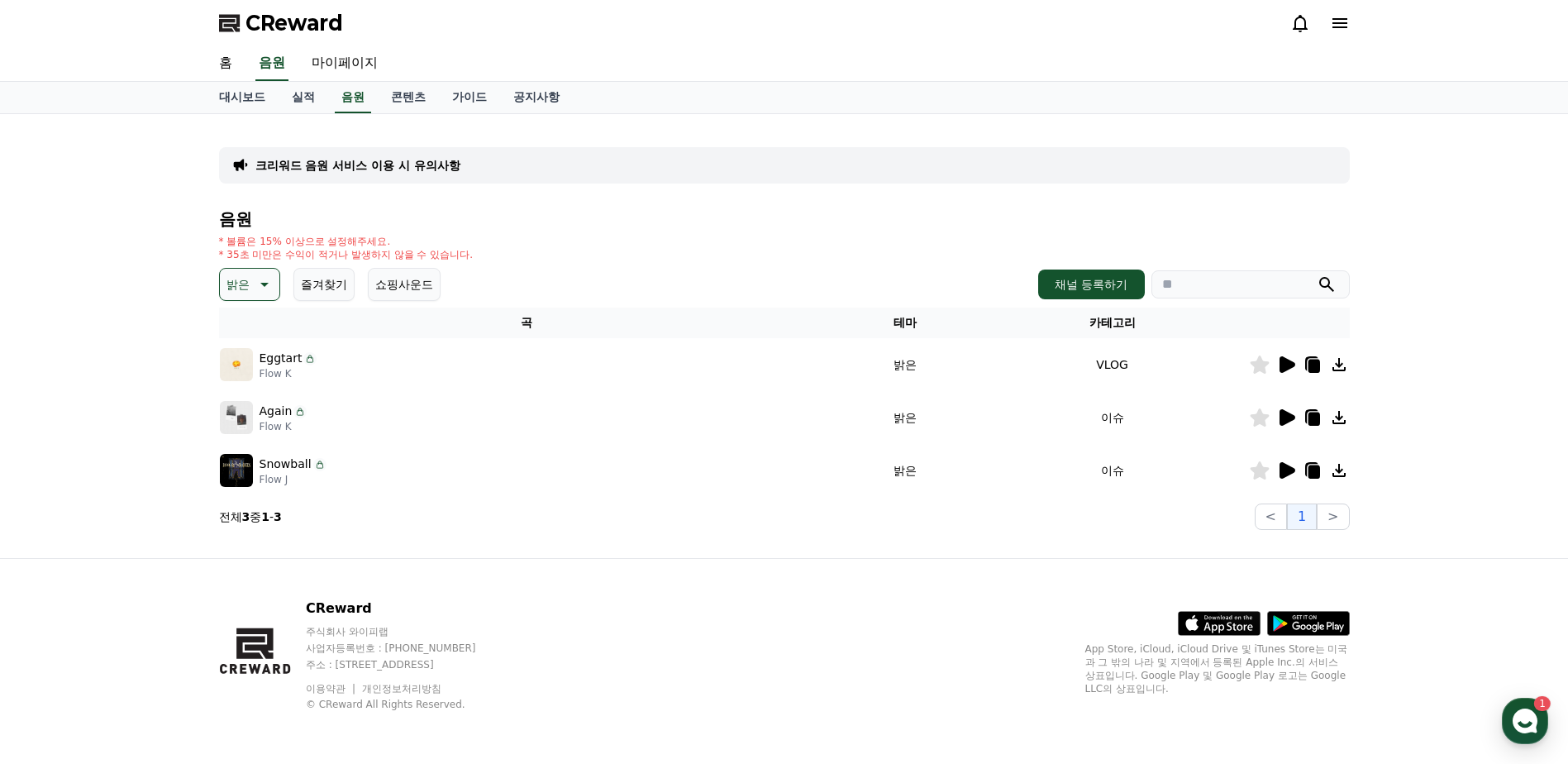
click at [1284, 413] on icon at bounding box center [1287, 418] width 16 height 17
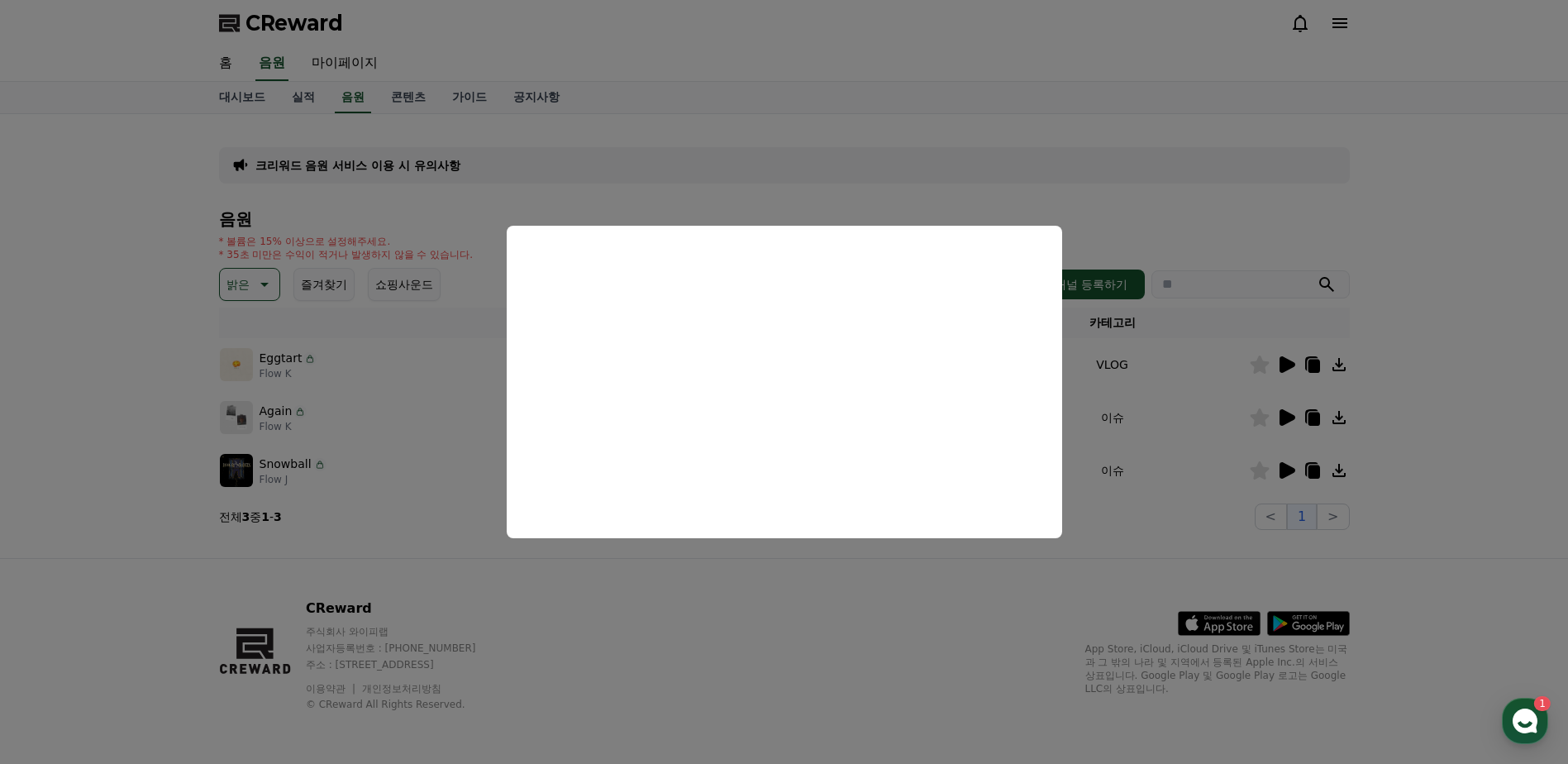
click at [1279, 467] on button "close modal" at bounding box center [784, 382] width 1568 height 764
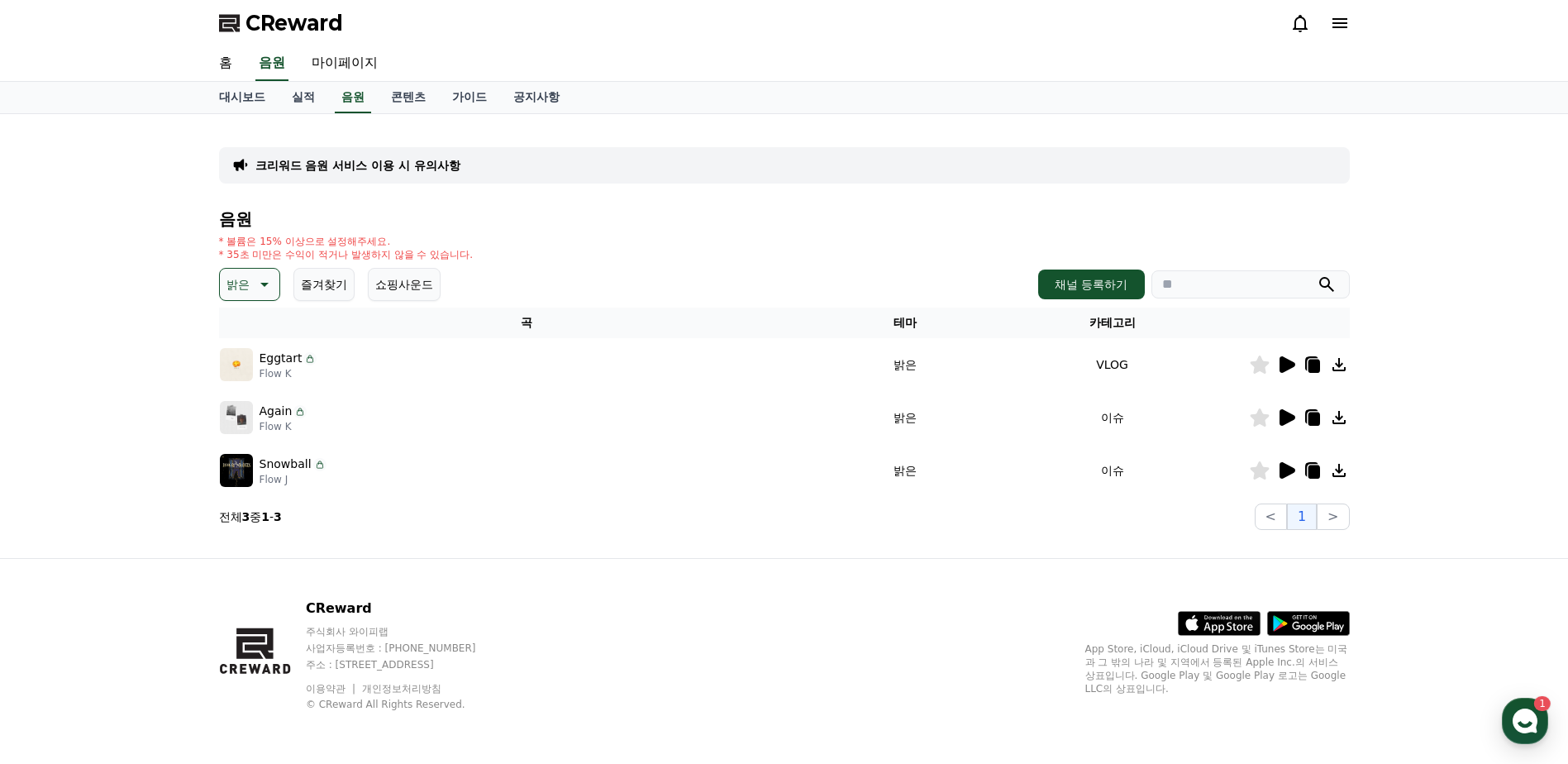
click at [1282, 466] on icon at bounding box center [1287, 470] width 16 height 17
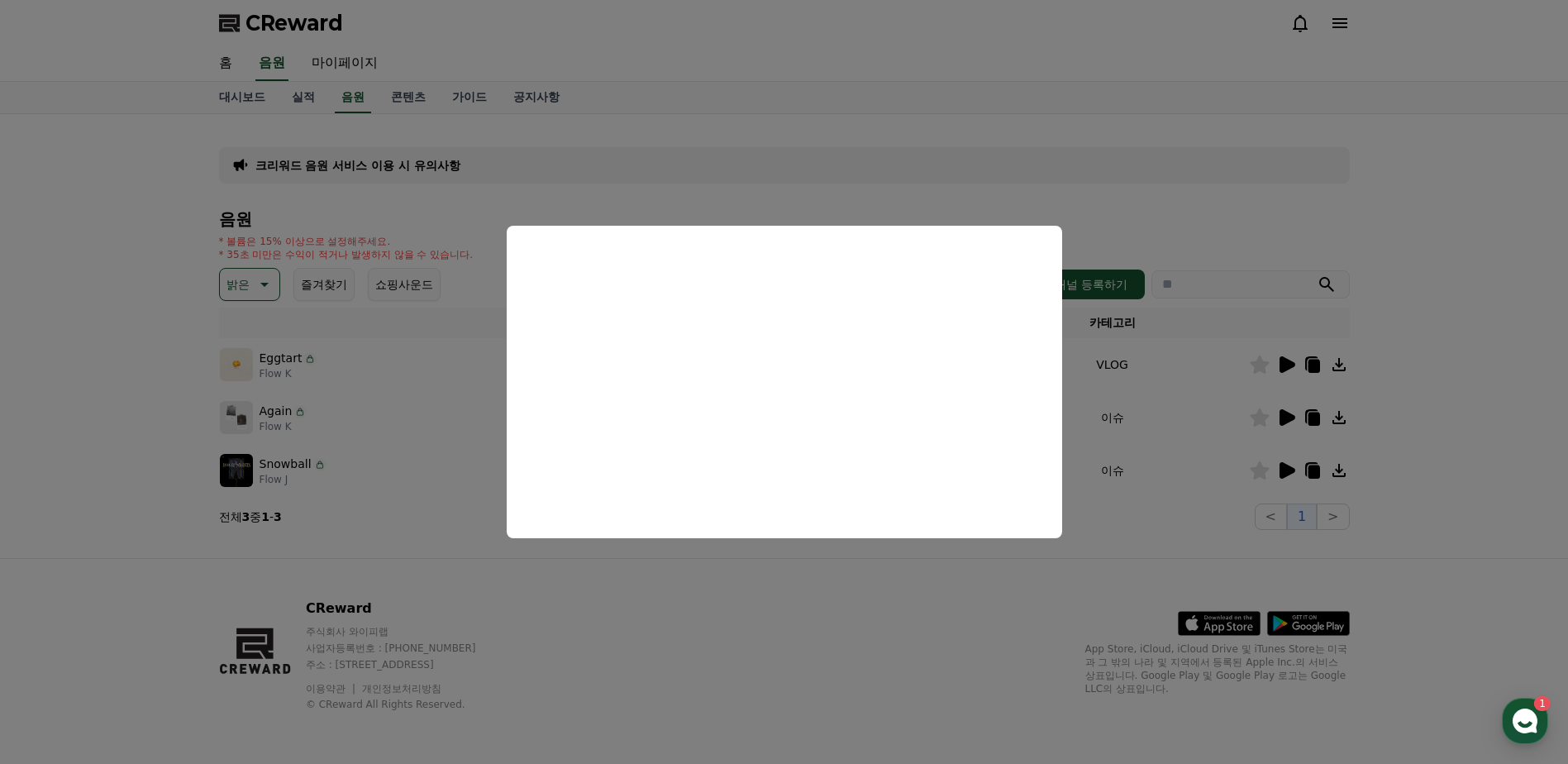
click at [802, 598] on button "close modal" at bounding box center [784, 382] width 1568 height 764
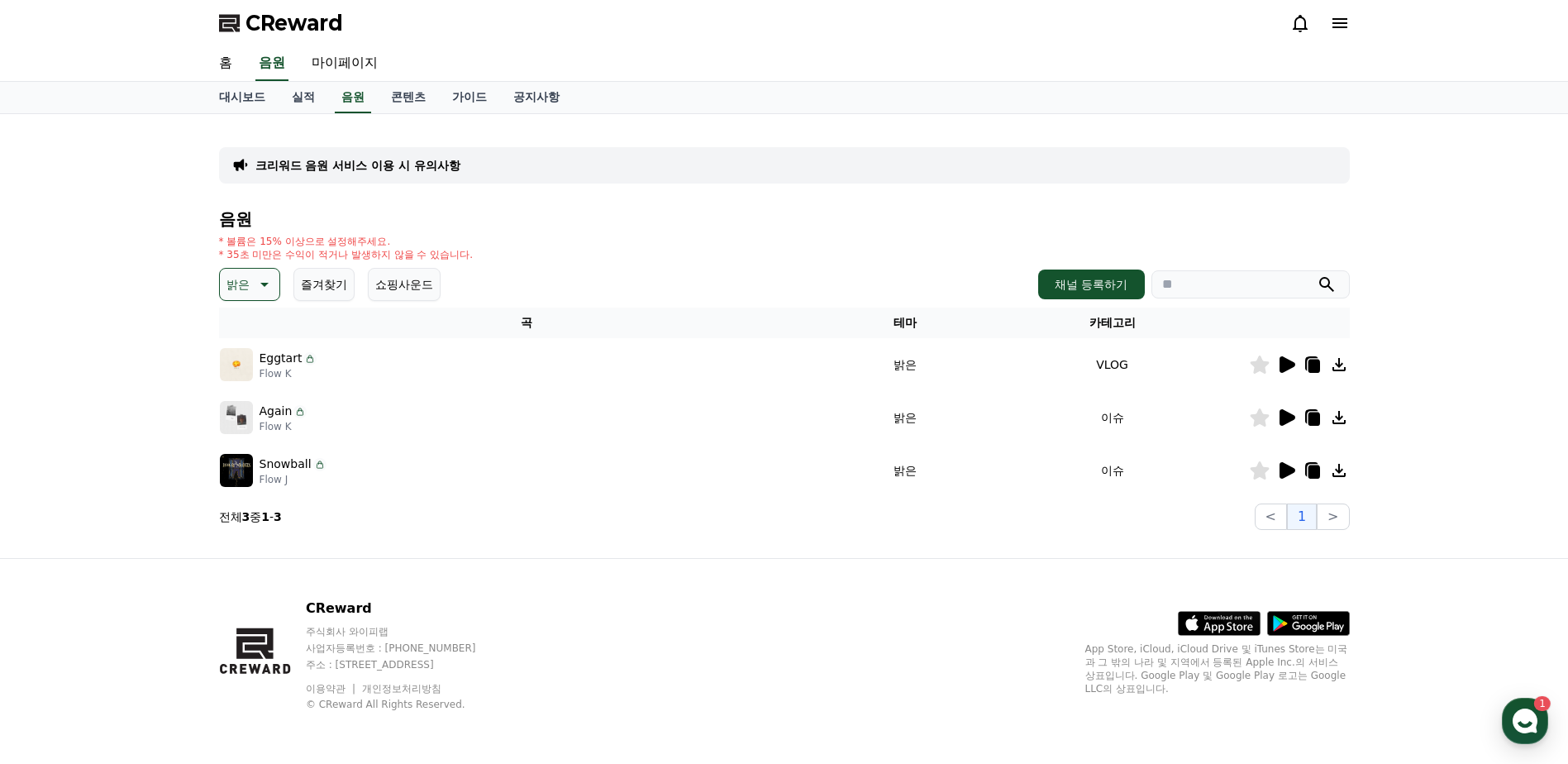
click at [1284, 473] on icon at bounding box center [1287, 470] width 16 height 17
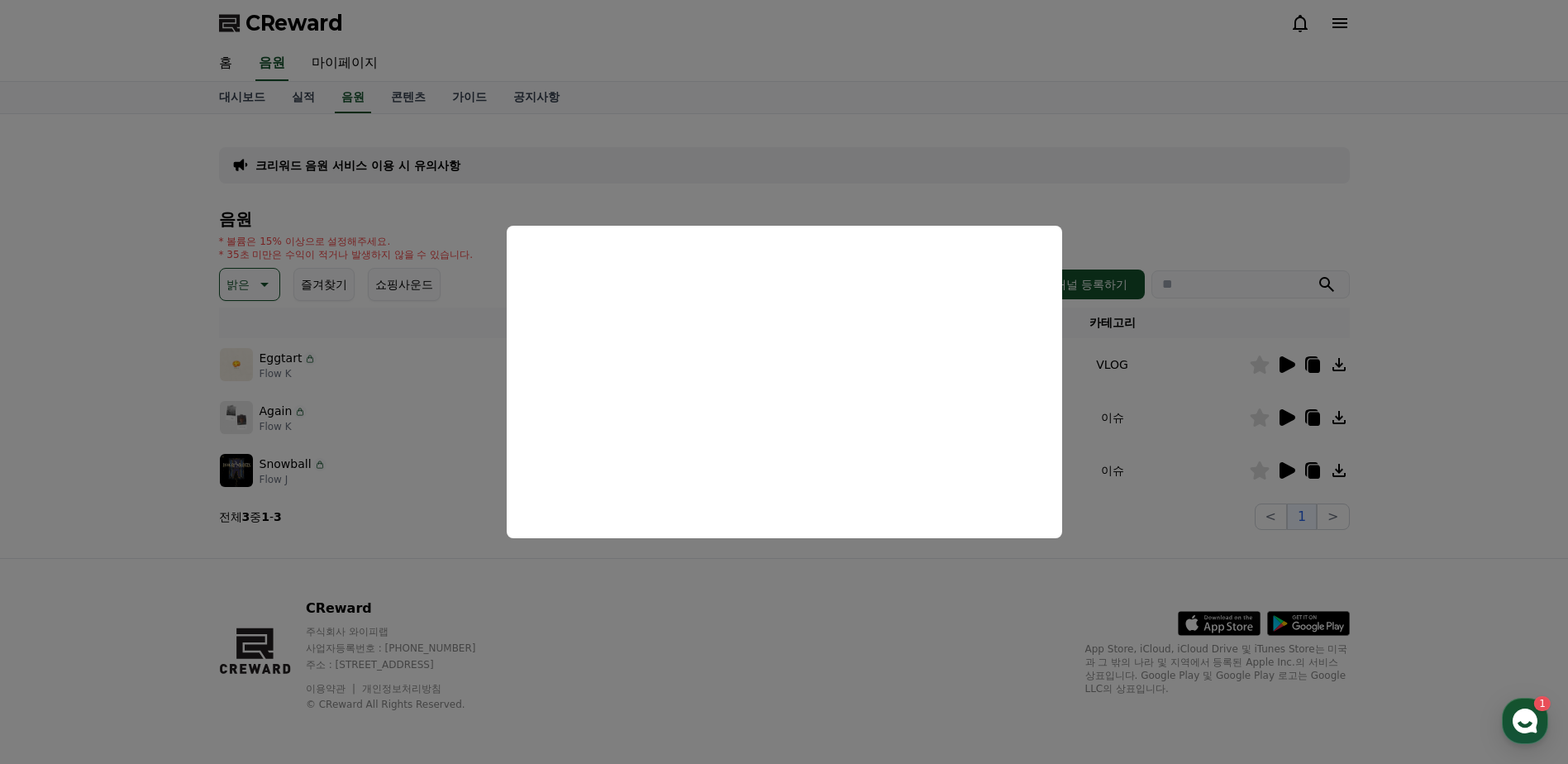
click at [248, 295] on button "close modal" at bounding box center [784, 382] width 1568 height 764
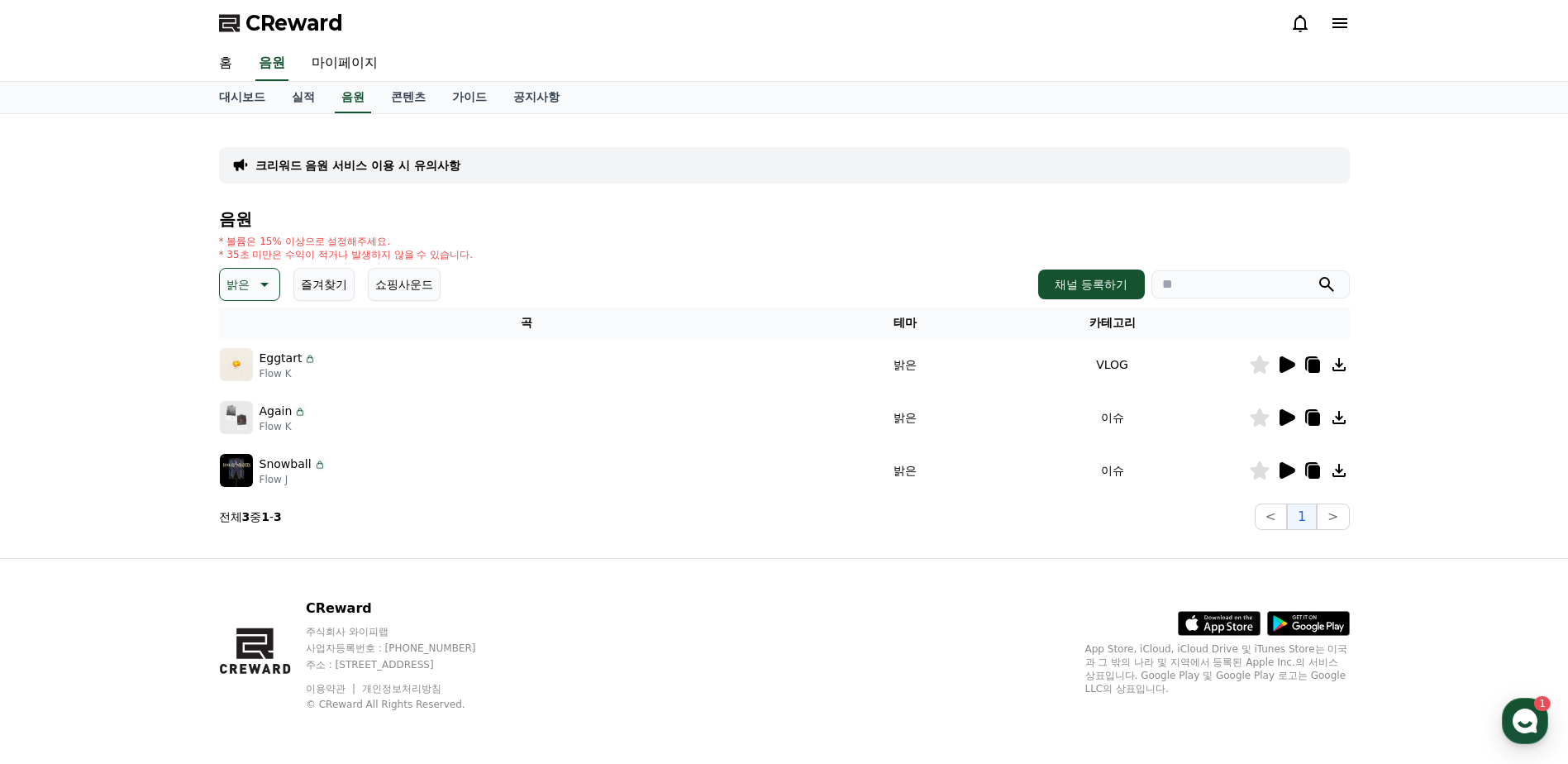
click at [254, 284] on icon at bounding box center [262, 284] width 20 height 20
click at [256, 390] on button "즐거움" at bounding box center [245, 385] width 48 height 37
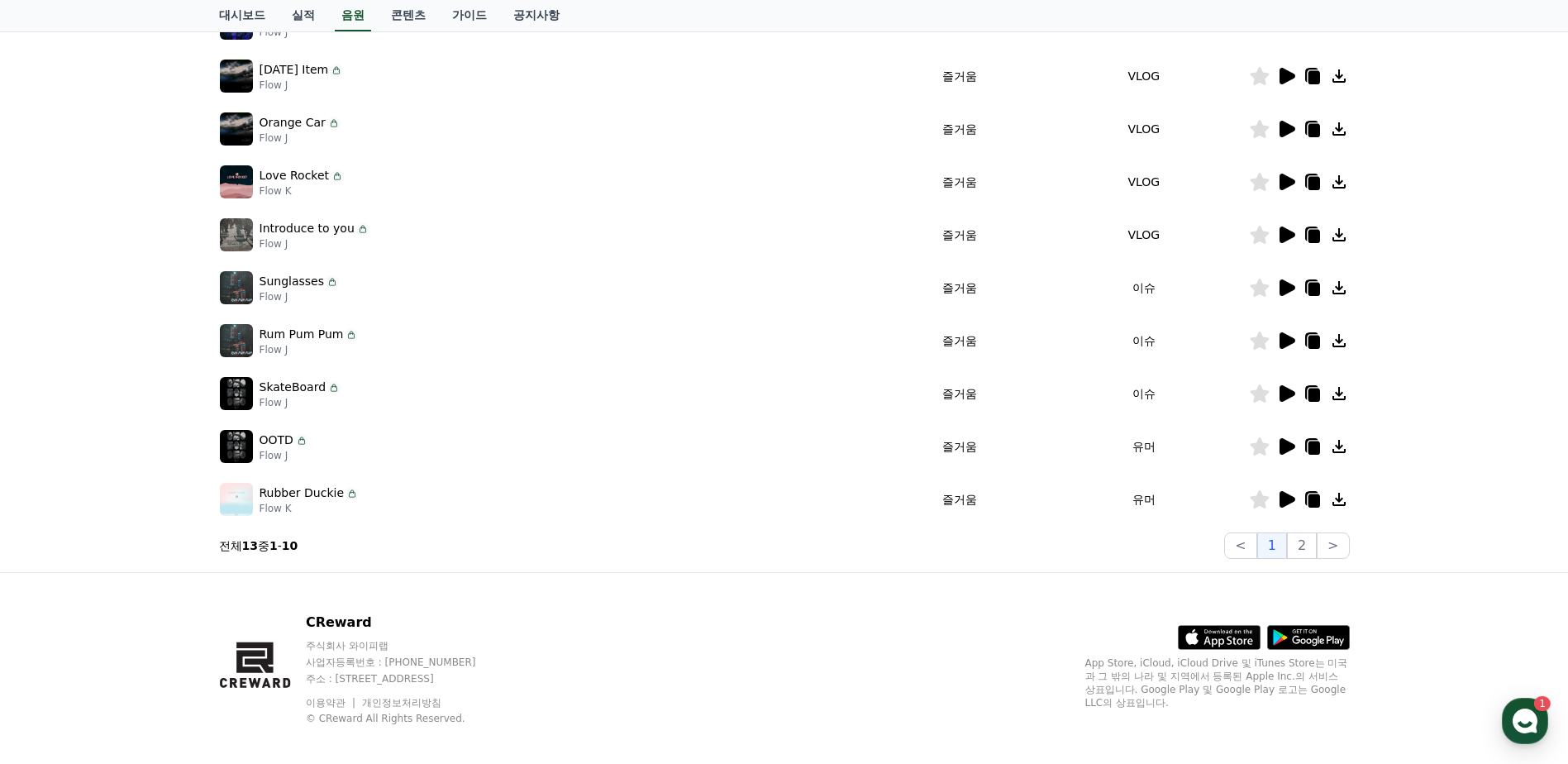
scroll to position [356, 0]
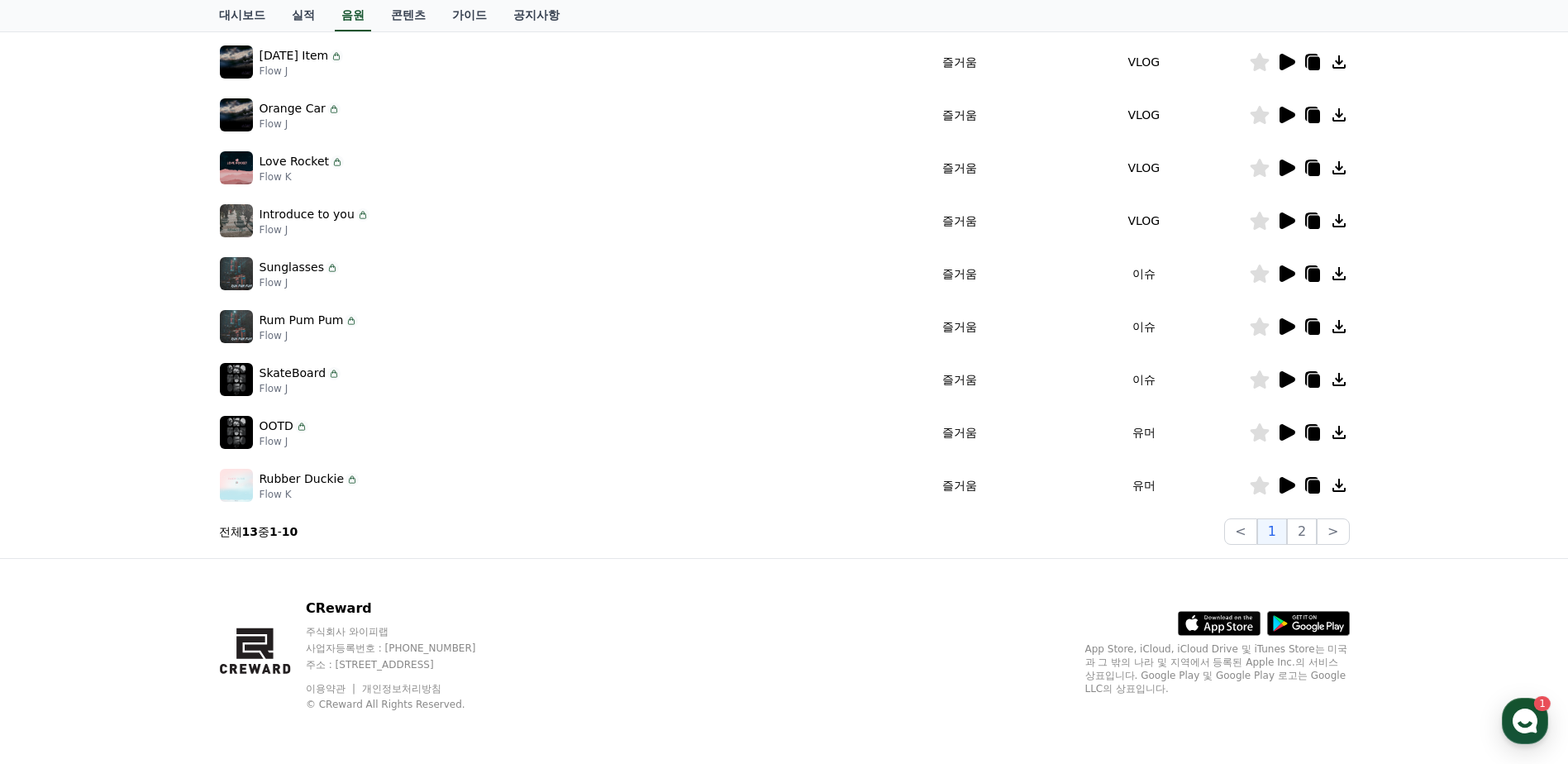
click at [1281, 426] on icon at bounding box center [1287, 433] width 16 height 17
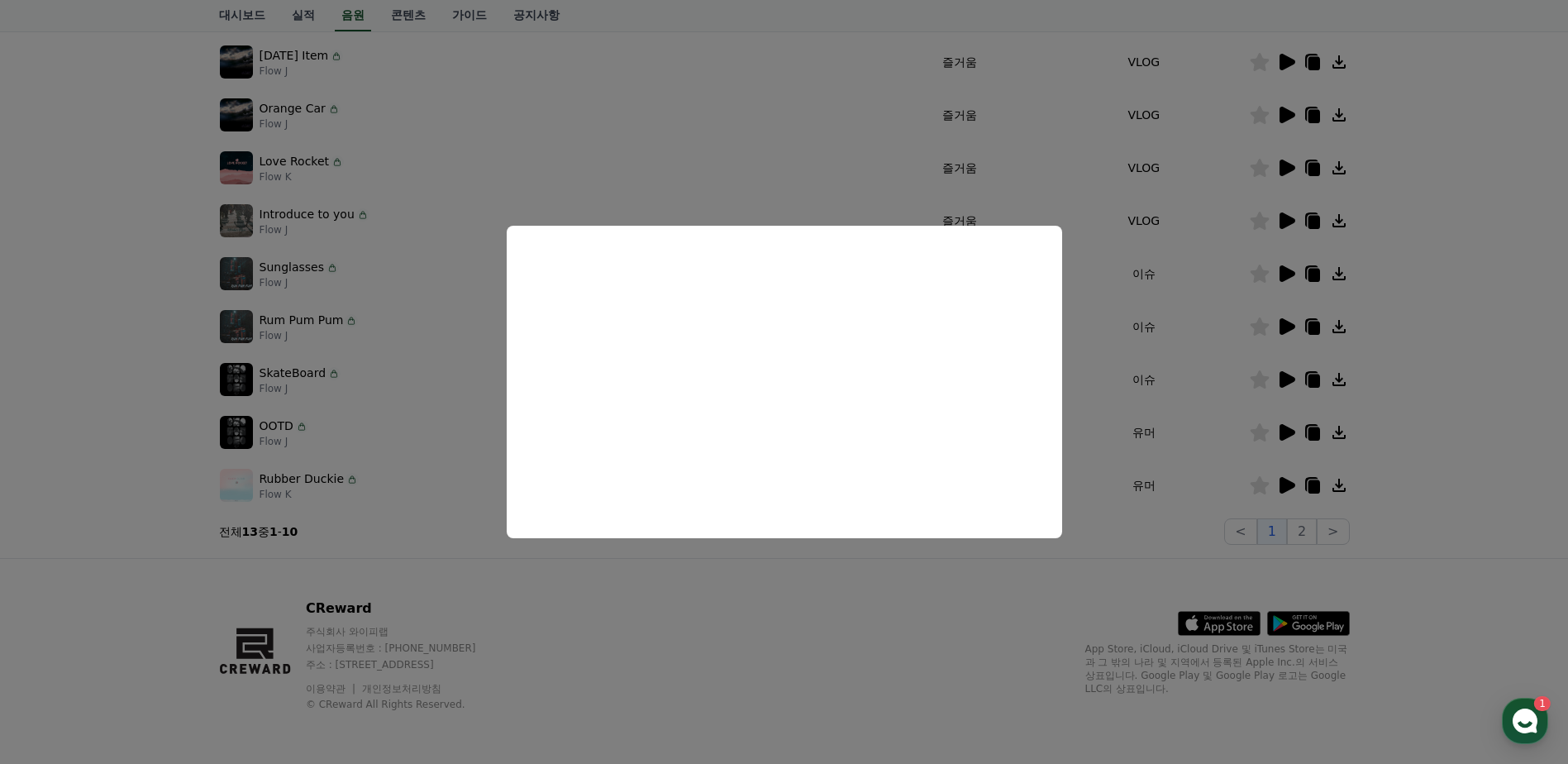
click at [1286, 485] on button "close modal" at bounding box center [784, 382] width 1568 height 764
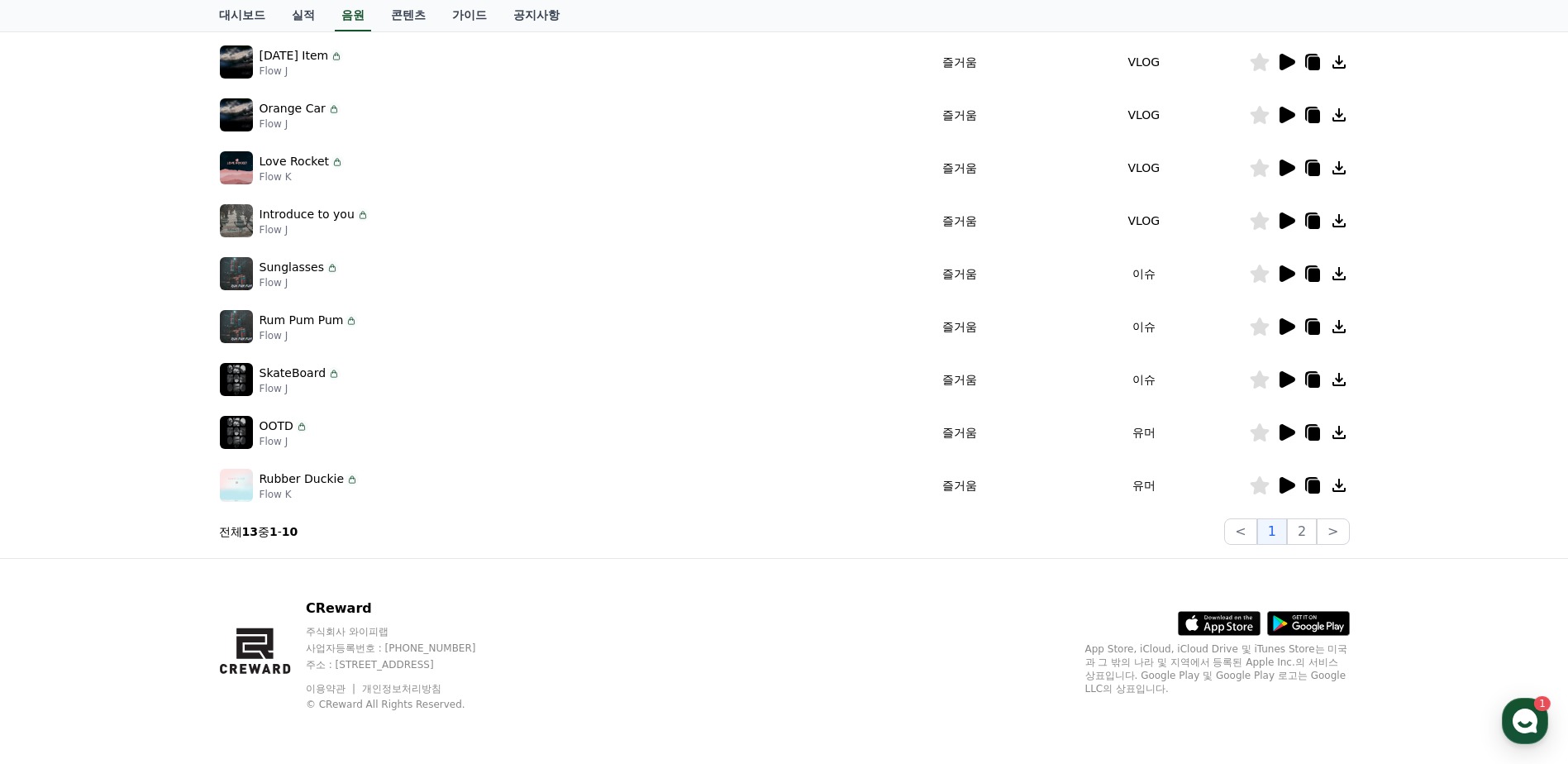
click at [1286, 485] on icon at bounding box center [1287, 485] width 16 height 17
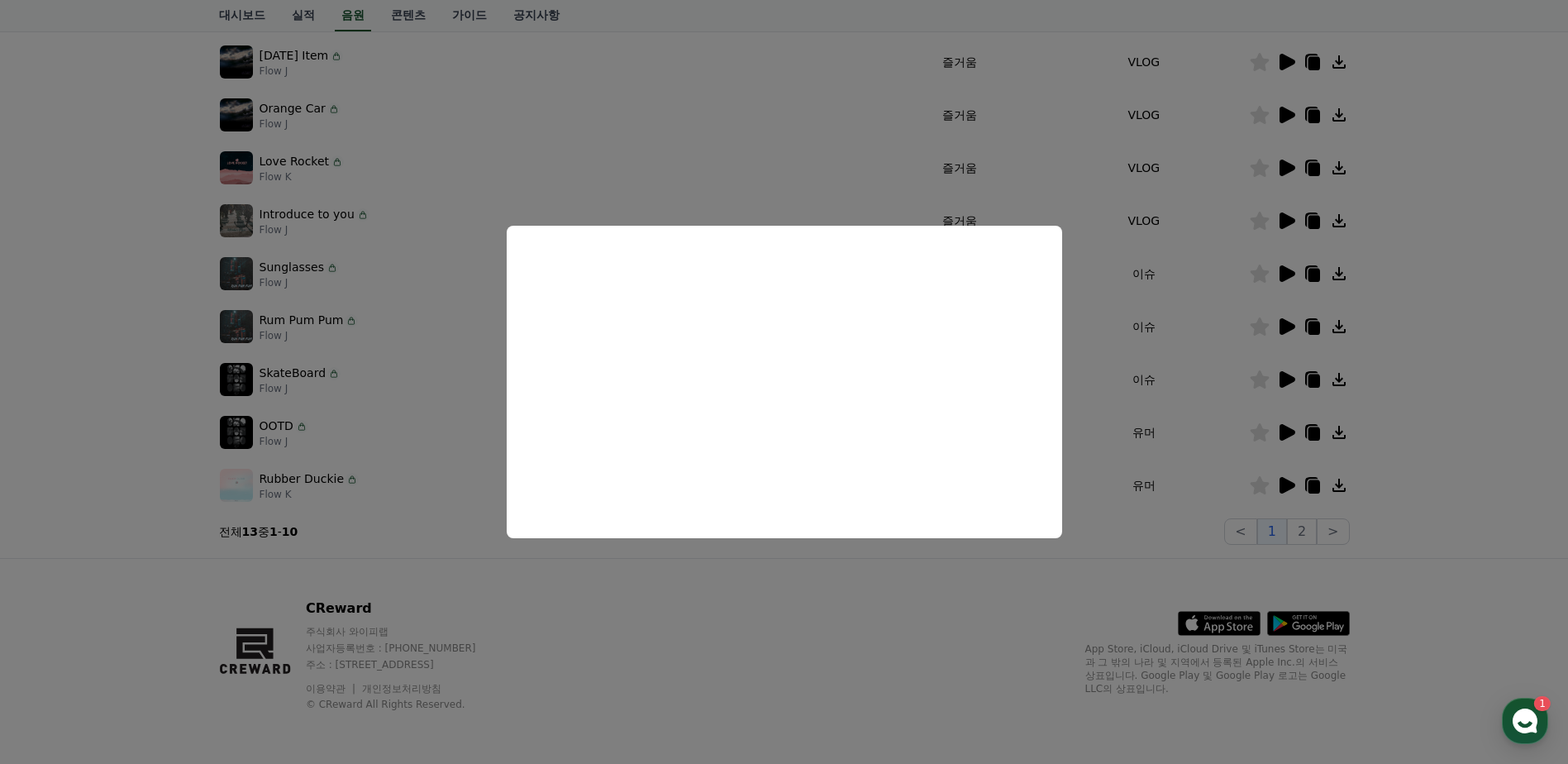
click at [1265, 482] on button "close modal" at bounding box center [784, 382] width 1568 height 764
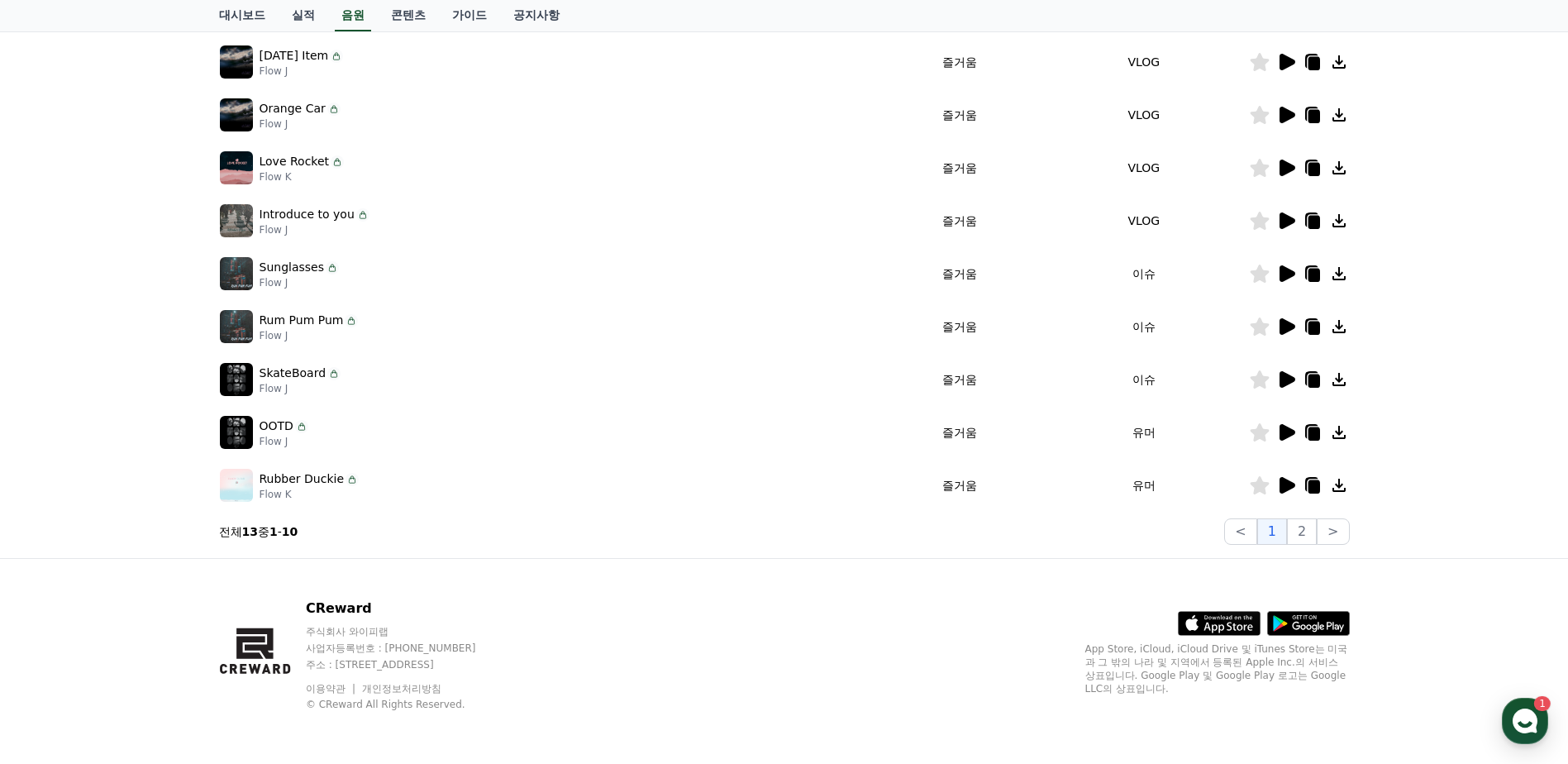
click at [1262, 487] on icon at bounding box center [1259, 485] width 19 height 18
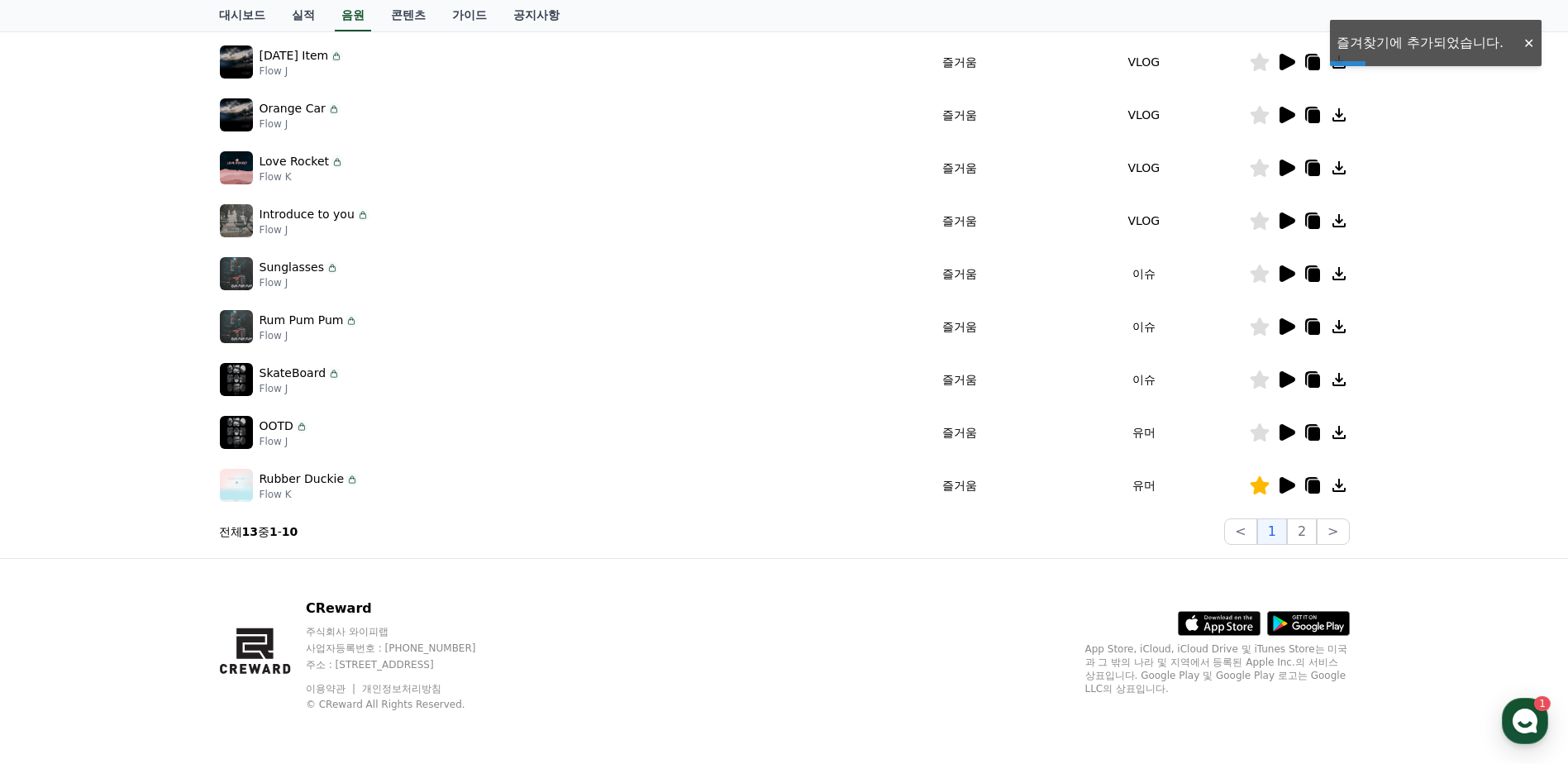
click at [1283, 379] on icon at bounding box center [1287, 379] width 16 height 17
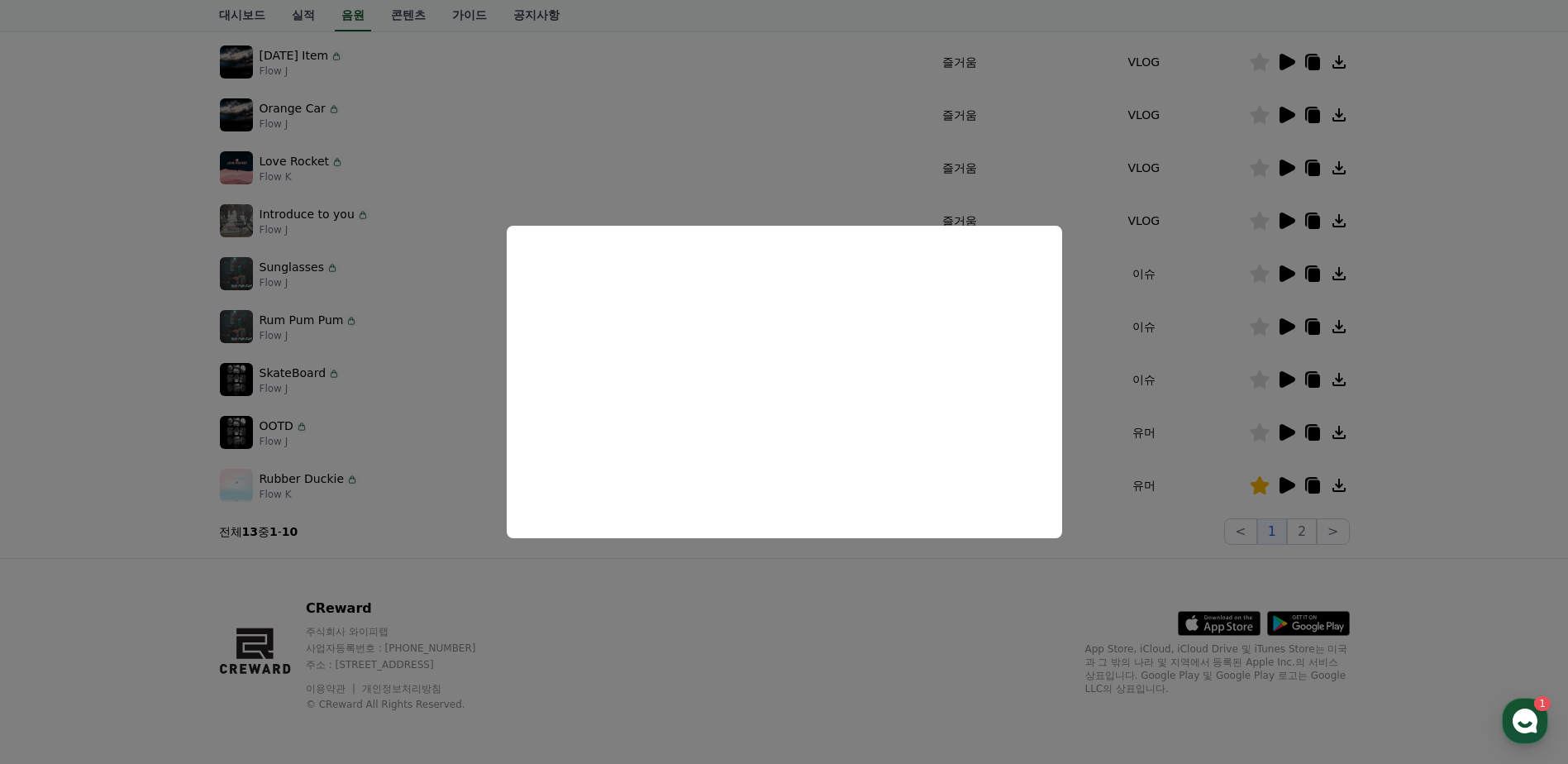
click at [1286, 324] on button "close modal" at bounding box center [784, 382] width 1568 height 764
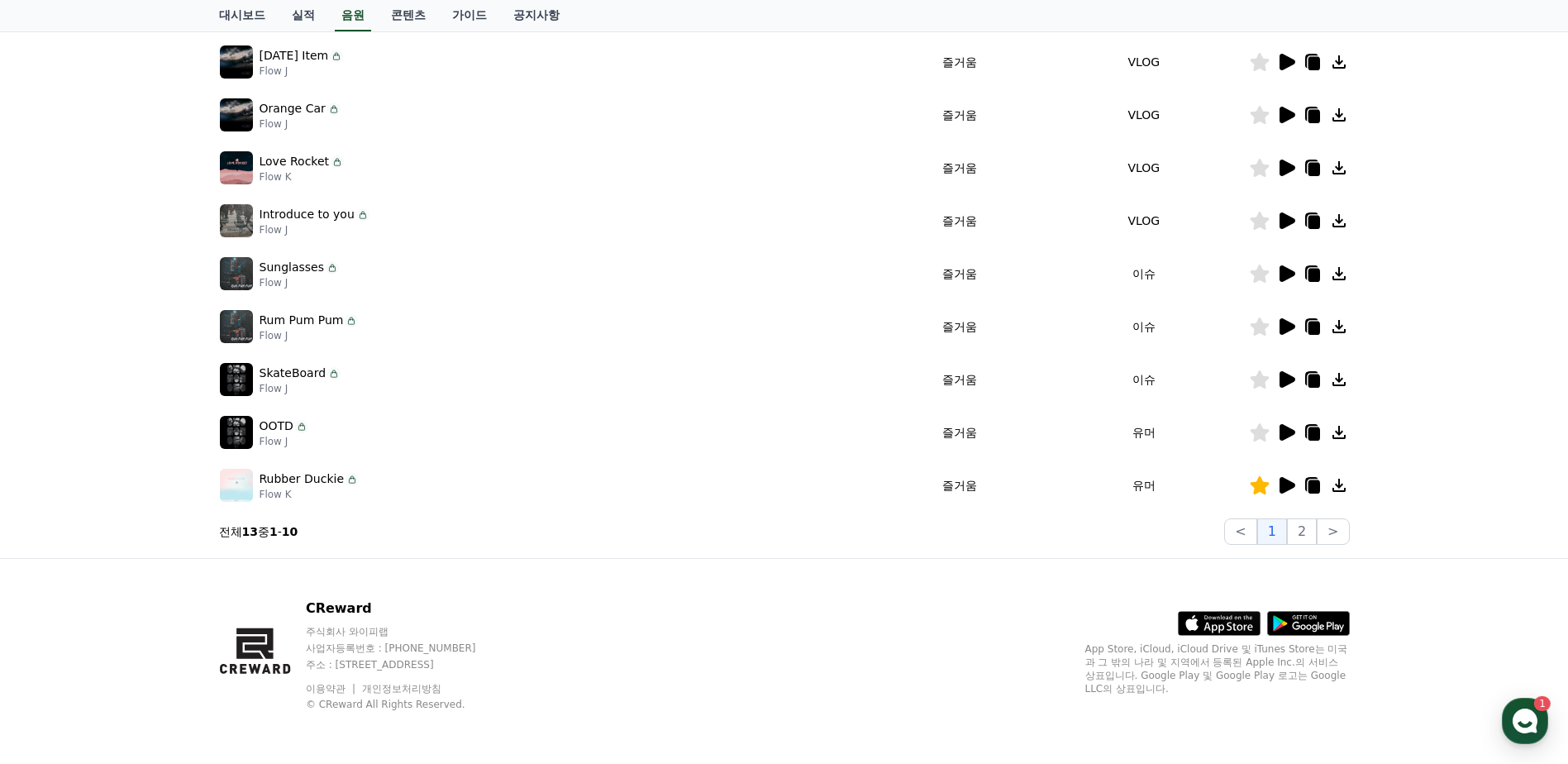
click at [1286, 324] on icon at bounding box center [1287, 326] width 16 height 17
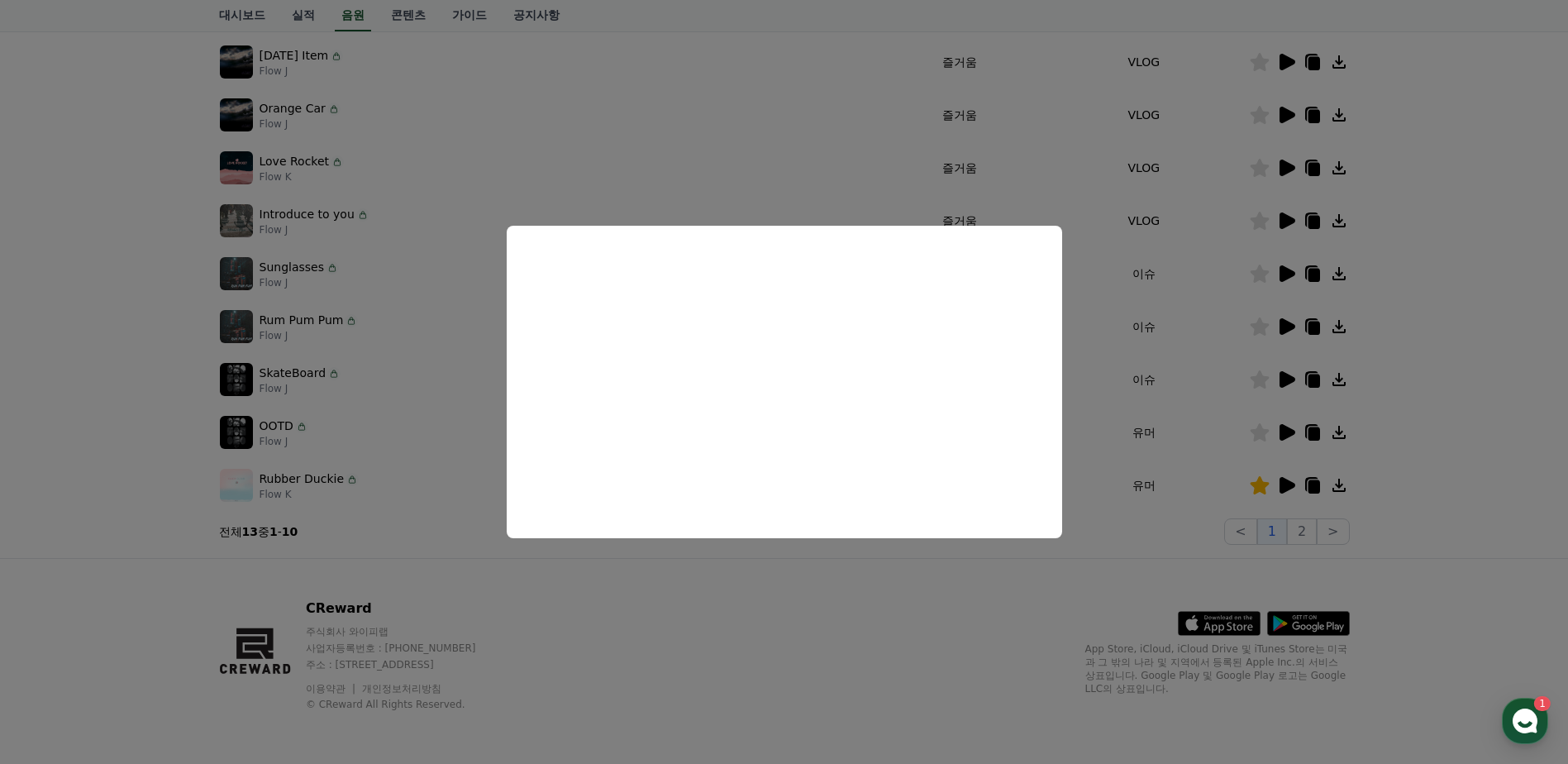
click at [1425, 385] on button "close modal" at bounding box center [784, 382] width 1568 height 764
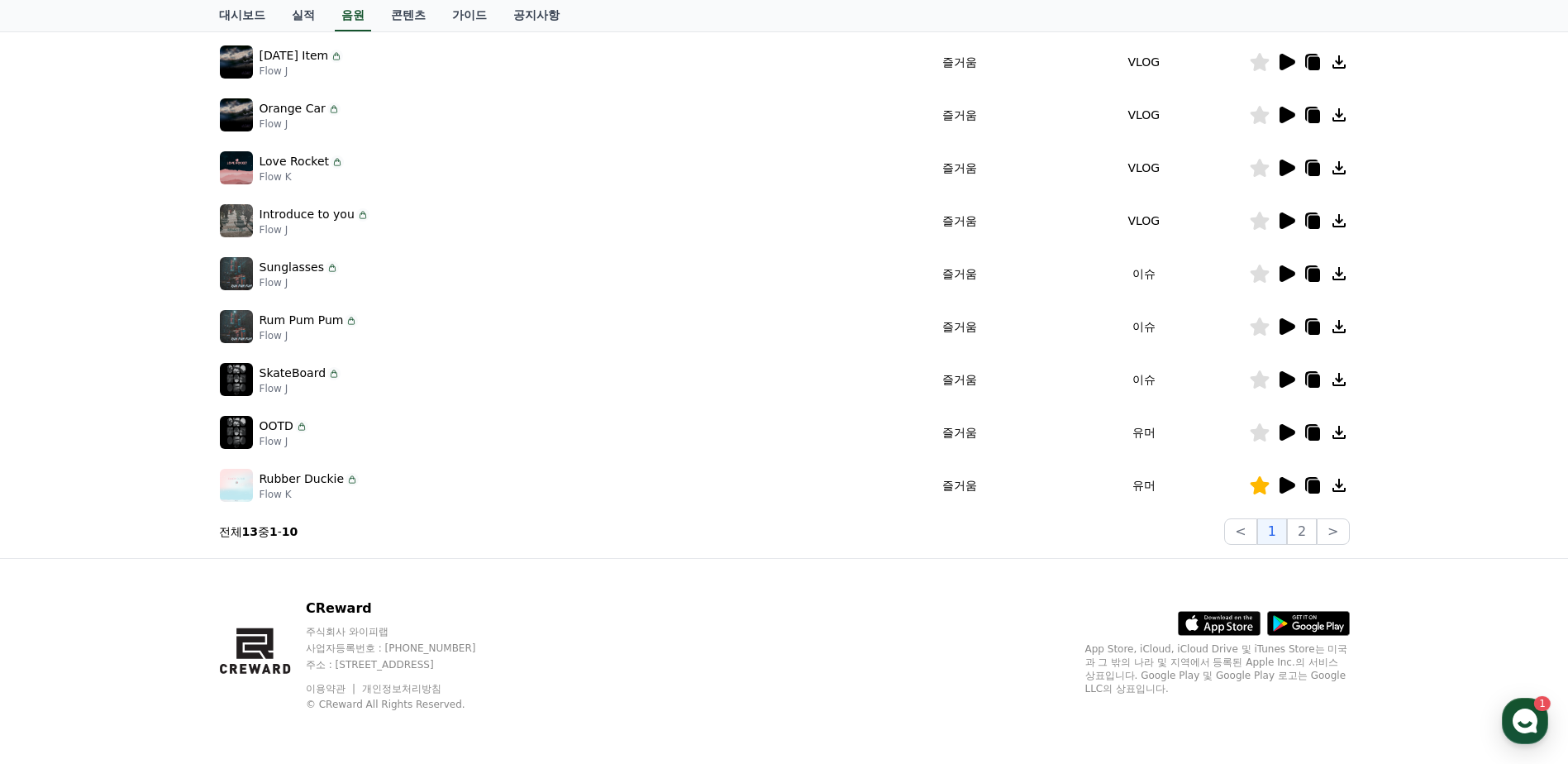
click at [1254, 326] on icon at bounding box center [1259, 326] width 19 height 18
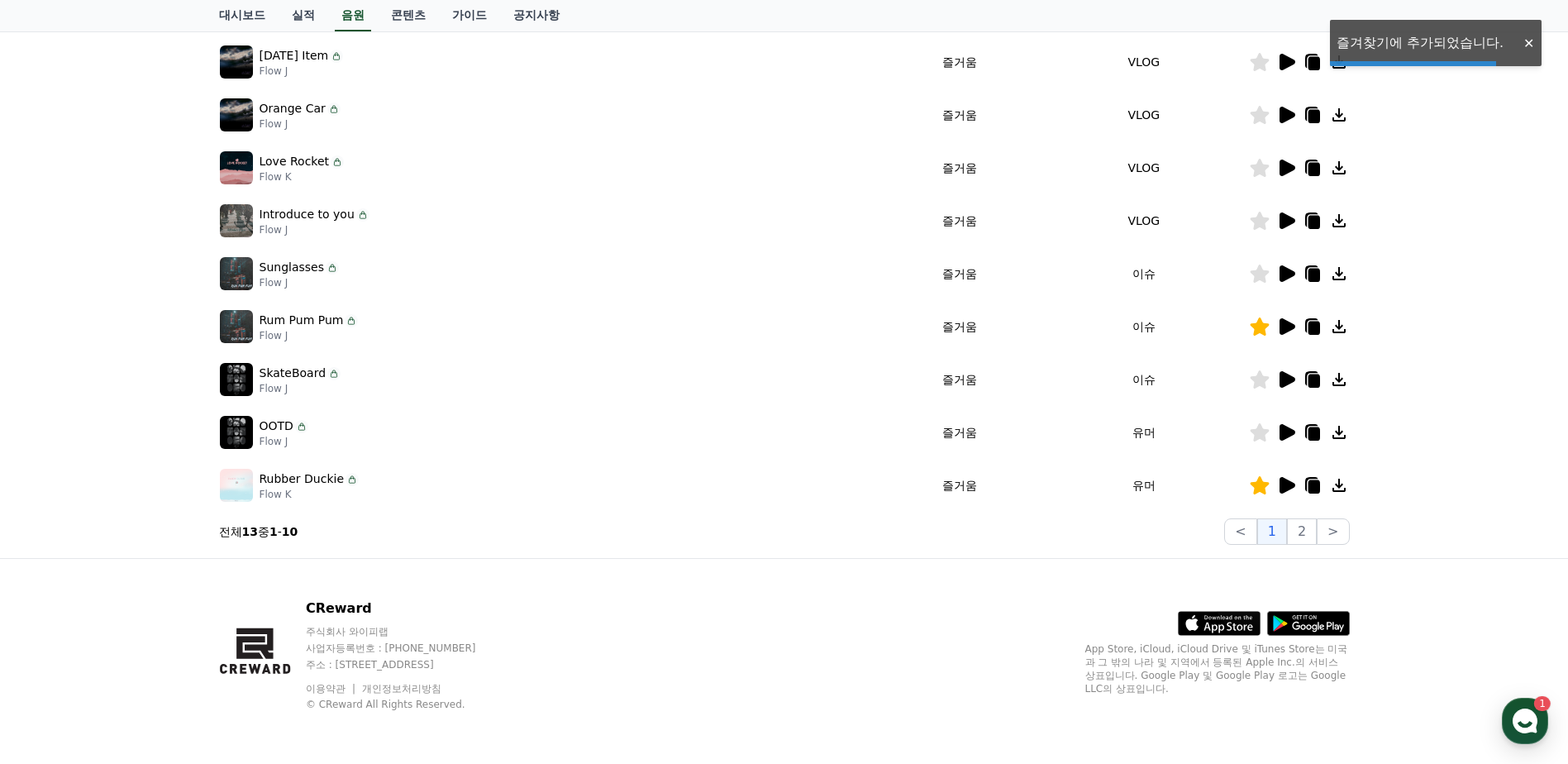
click at [1286, 276] on icon at bounding box center [1287, 273] width 16 height 17
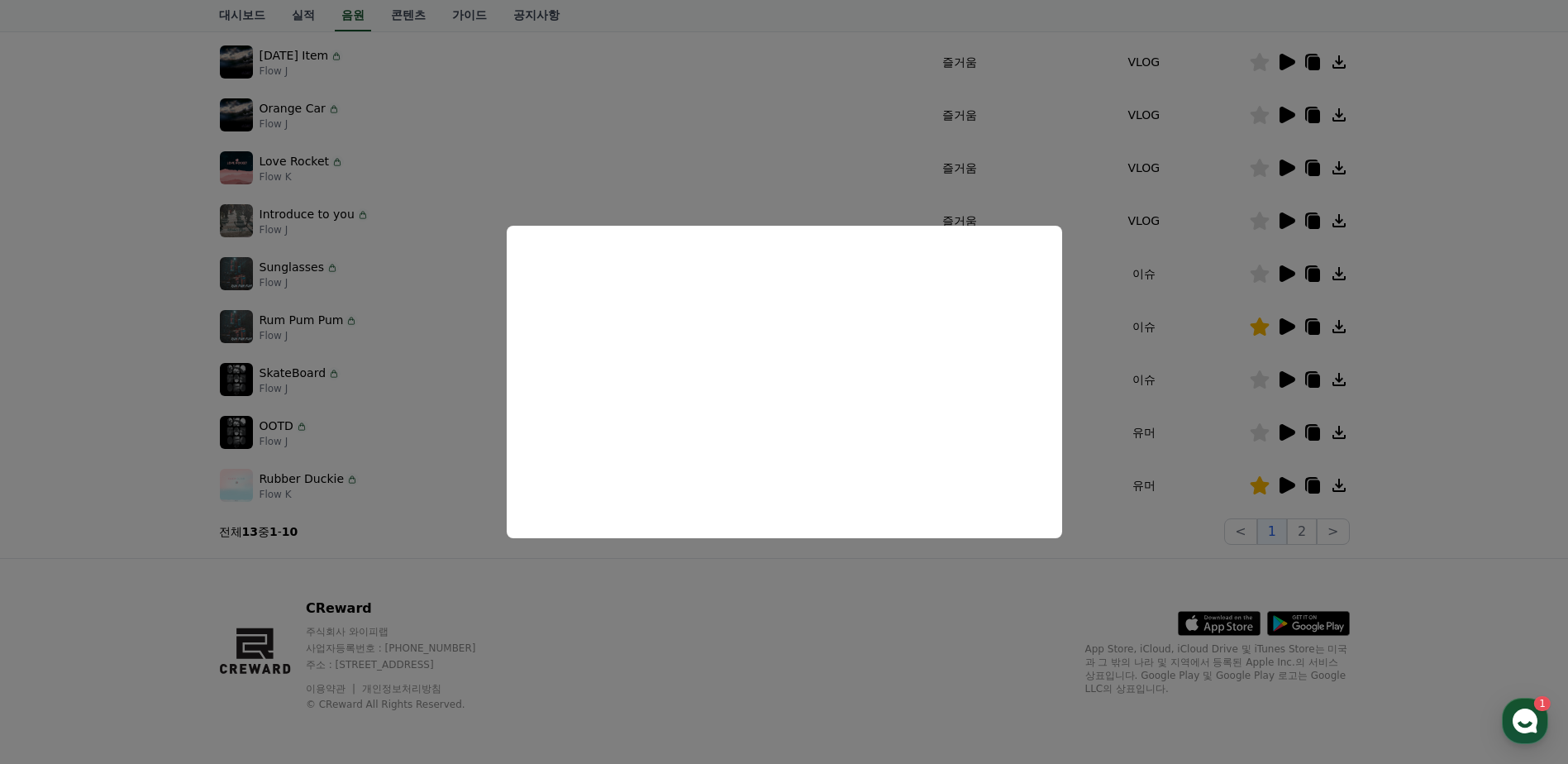
click at [1288, 215] on button "close modal" at bounding box center [784, 382] width 1568 height 764
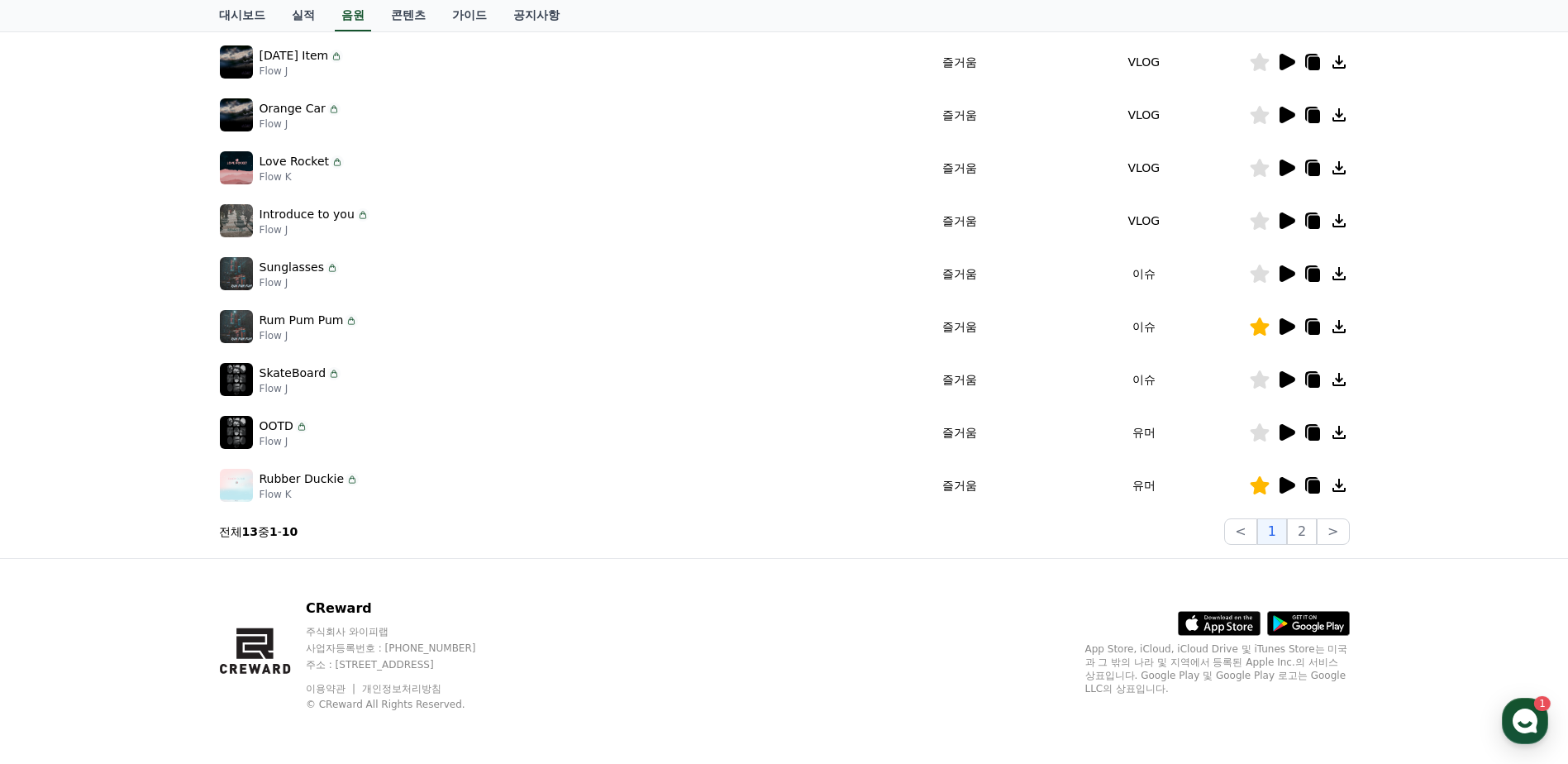
click at [1288, 215] on icon at bounding box center [1286, 221] width 20 height 20
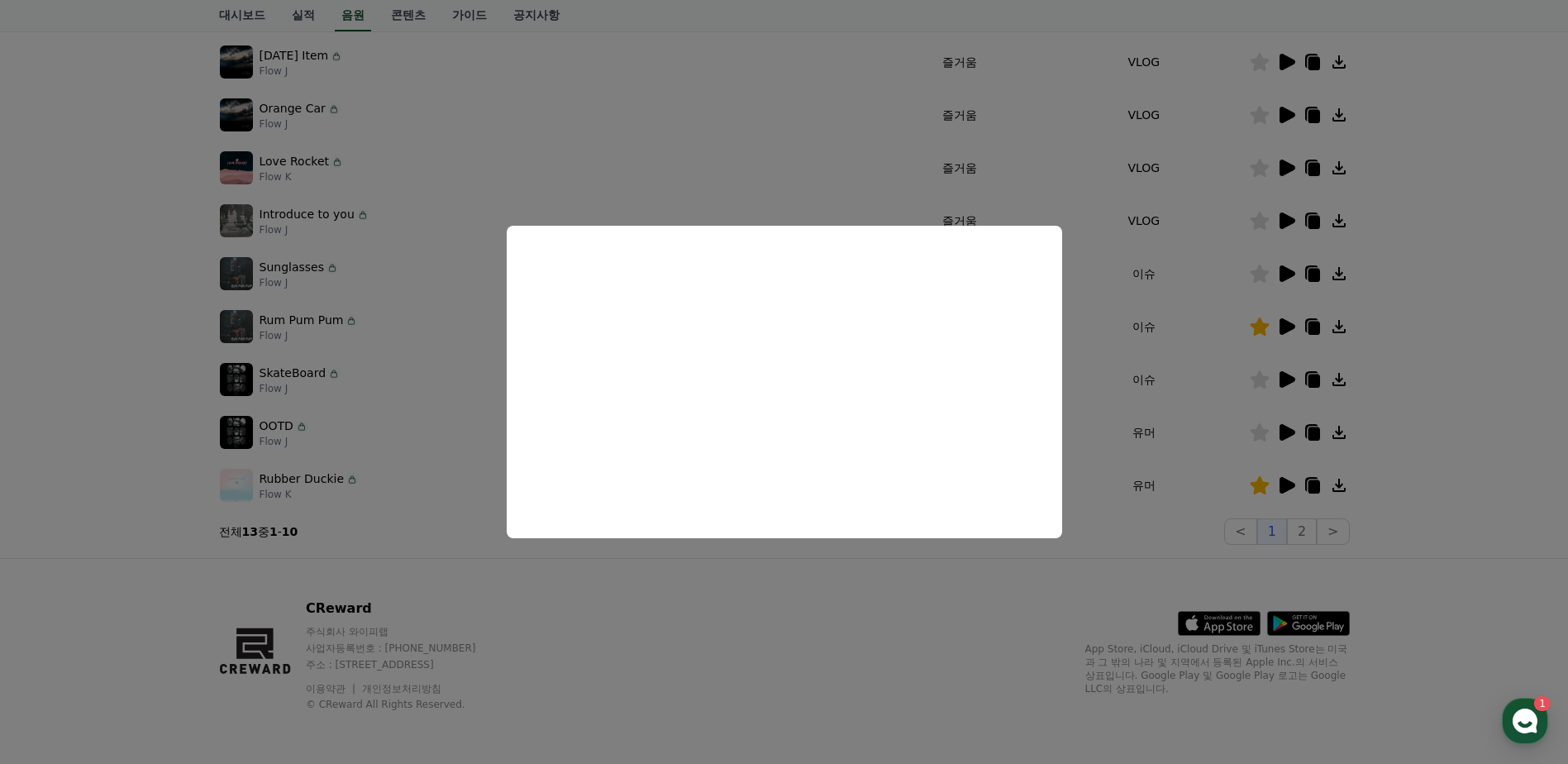
click at [1290, 164] on button "close modal" at bounding box center [784, 382] width 1568 height 764
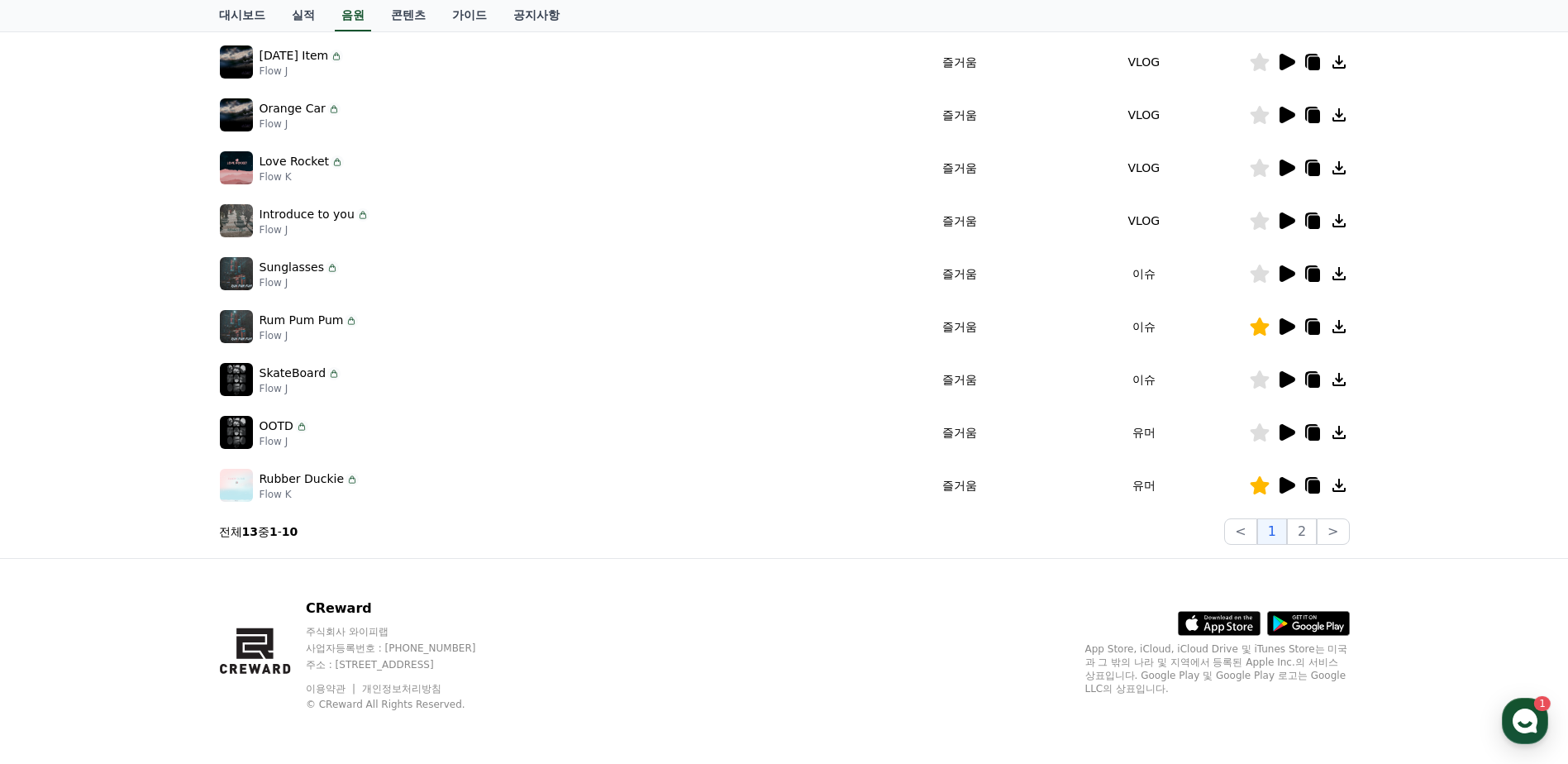
click at [1290, 164] on icon at bounding box center [1287, 167] width 16 height 17
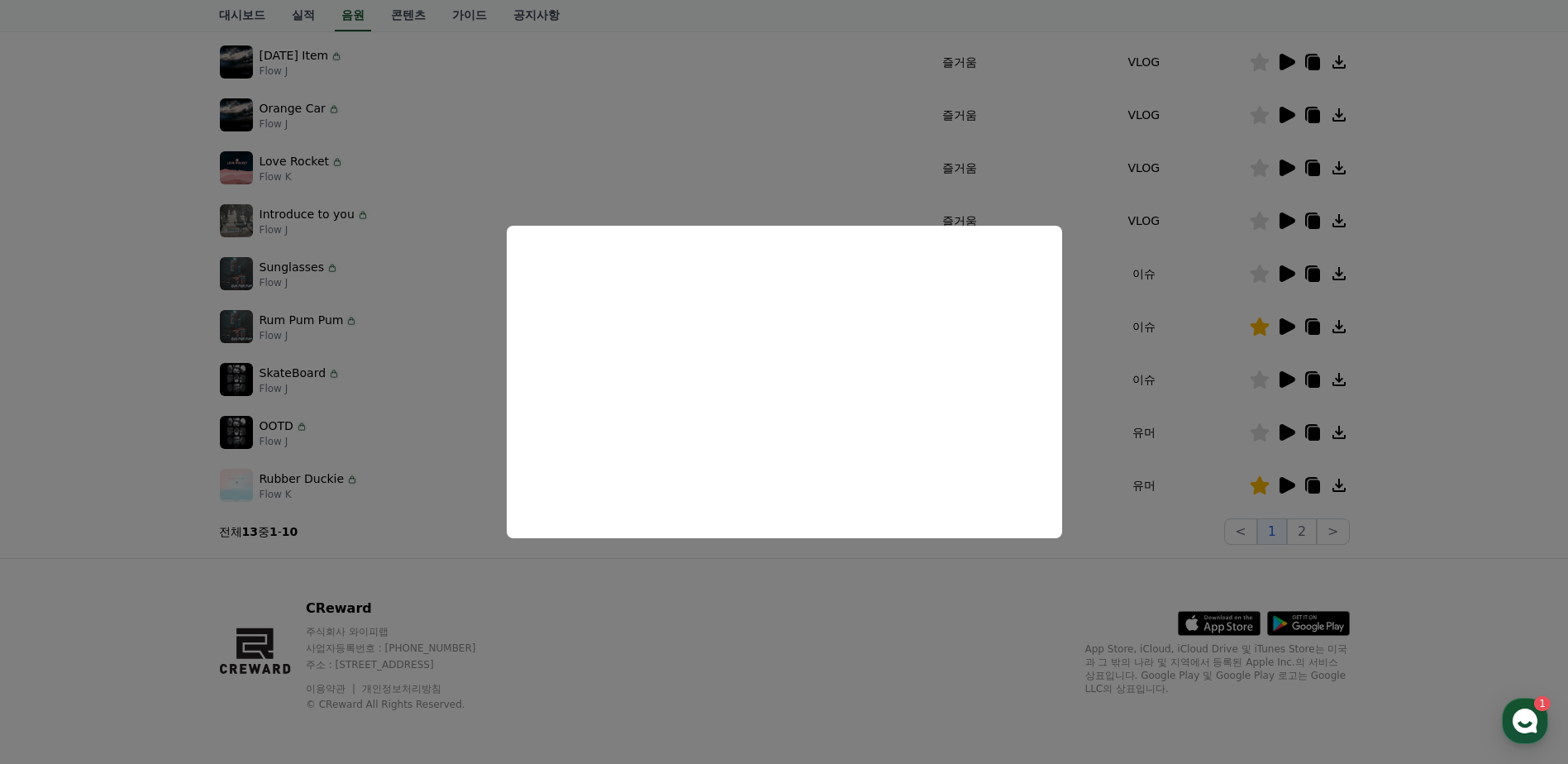
click at [1286, 109] on button "close modal" at bounding box center [784, 382] width 1568 height 764
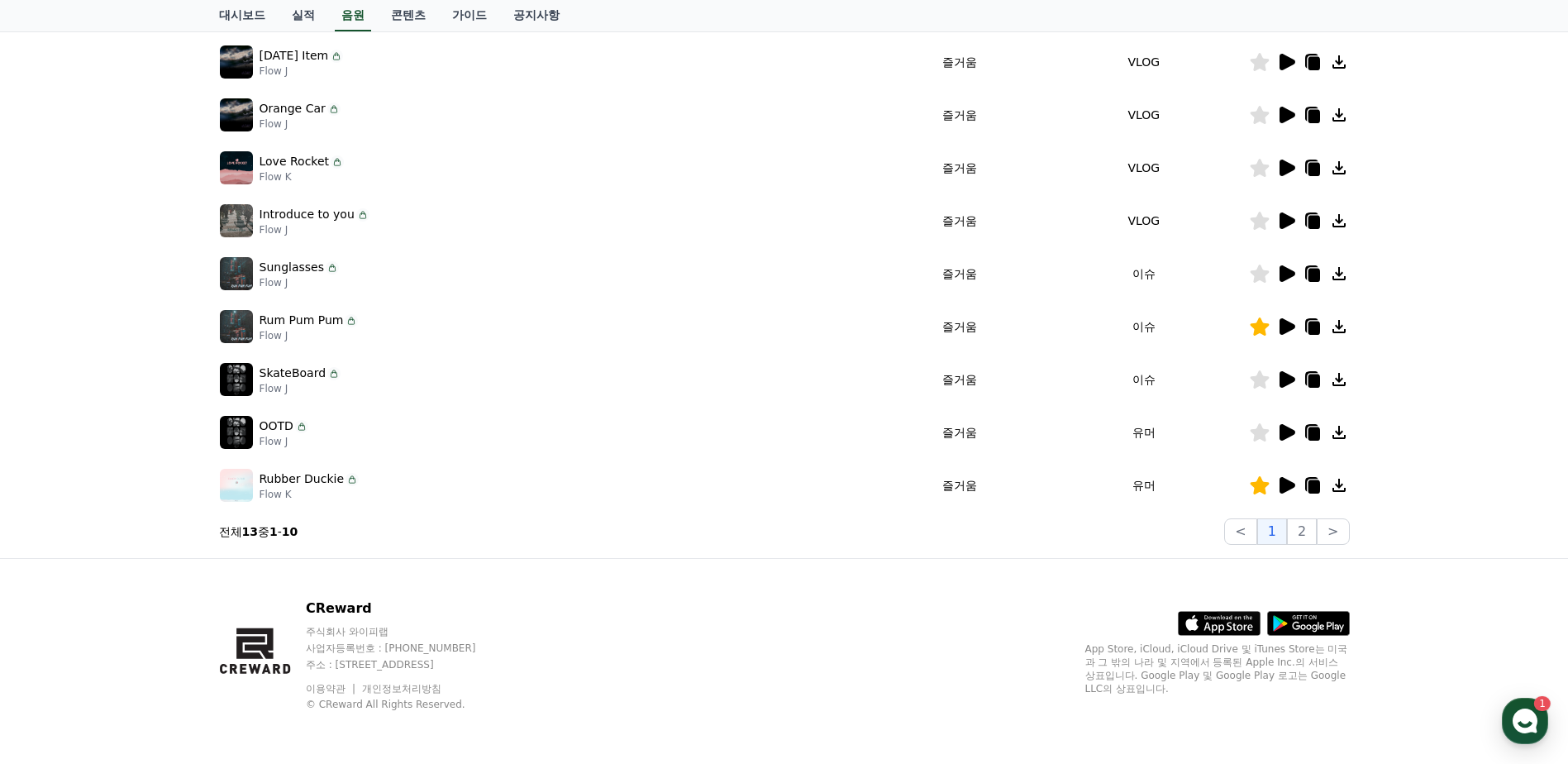
click at [1286, 109] on icon at bounding box center [1287, 114] width 16 height 17
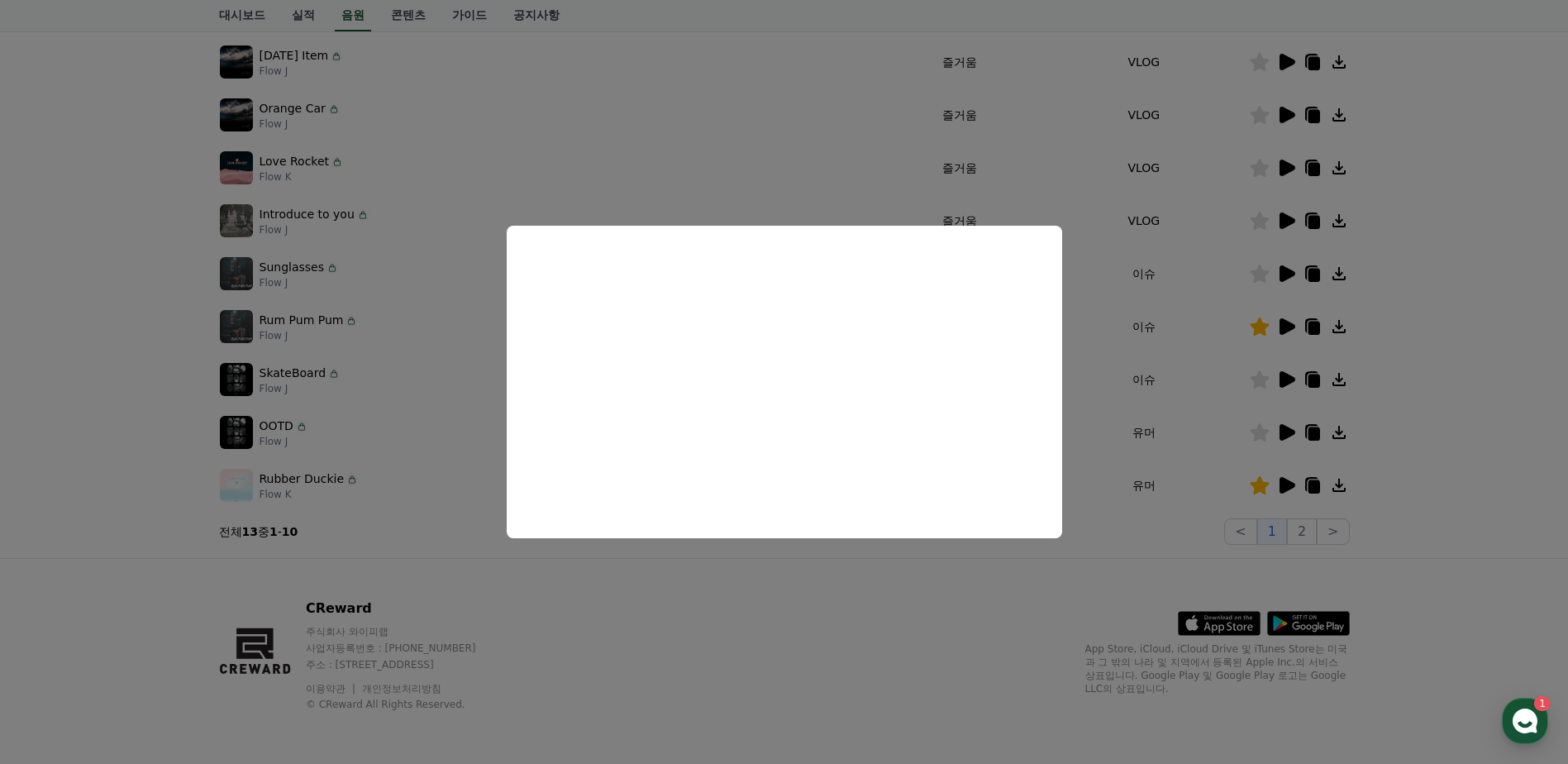
click at [1278, 57] on button "close modal" at bounding box center [784, 382] width 1568 height 764
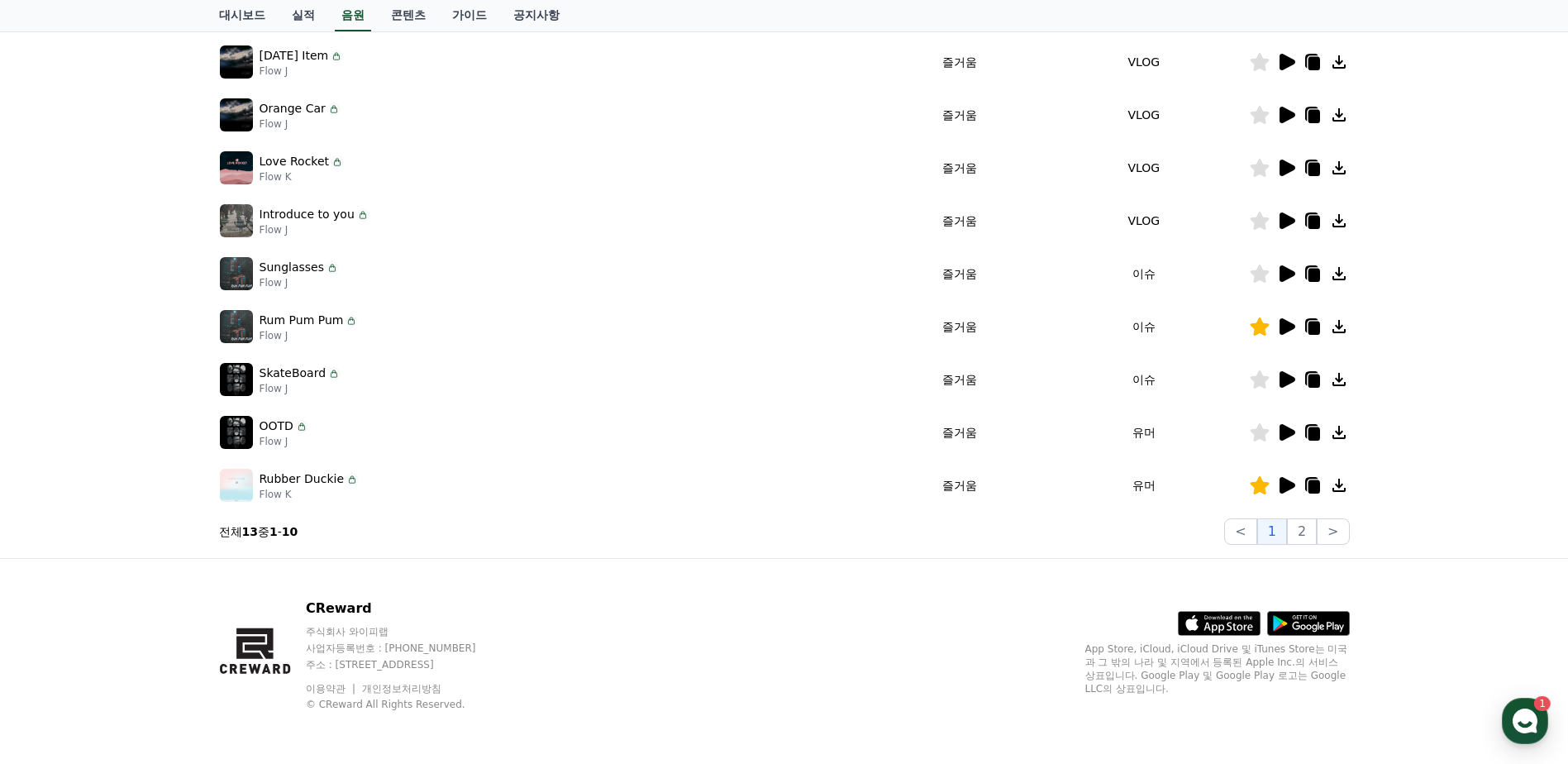
click at [1285, 64] on icon at bounding box center [1287, 62] width 16 height 17
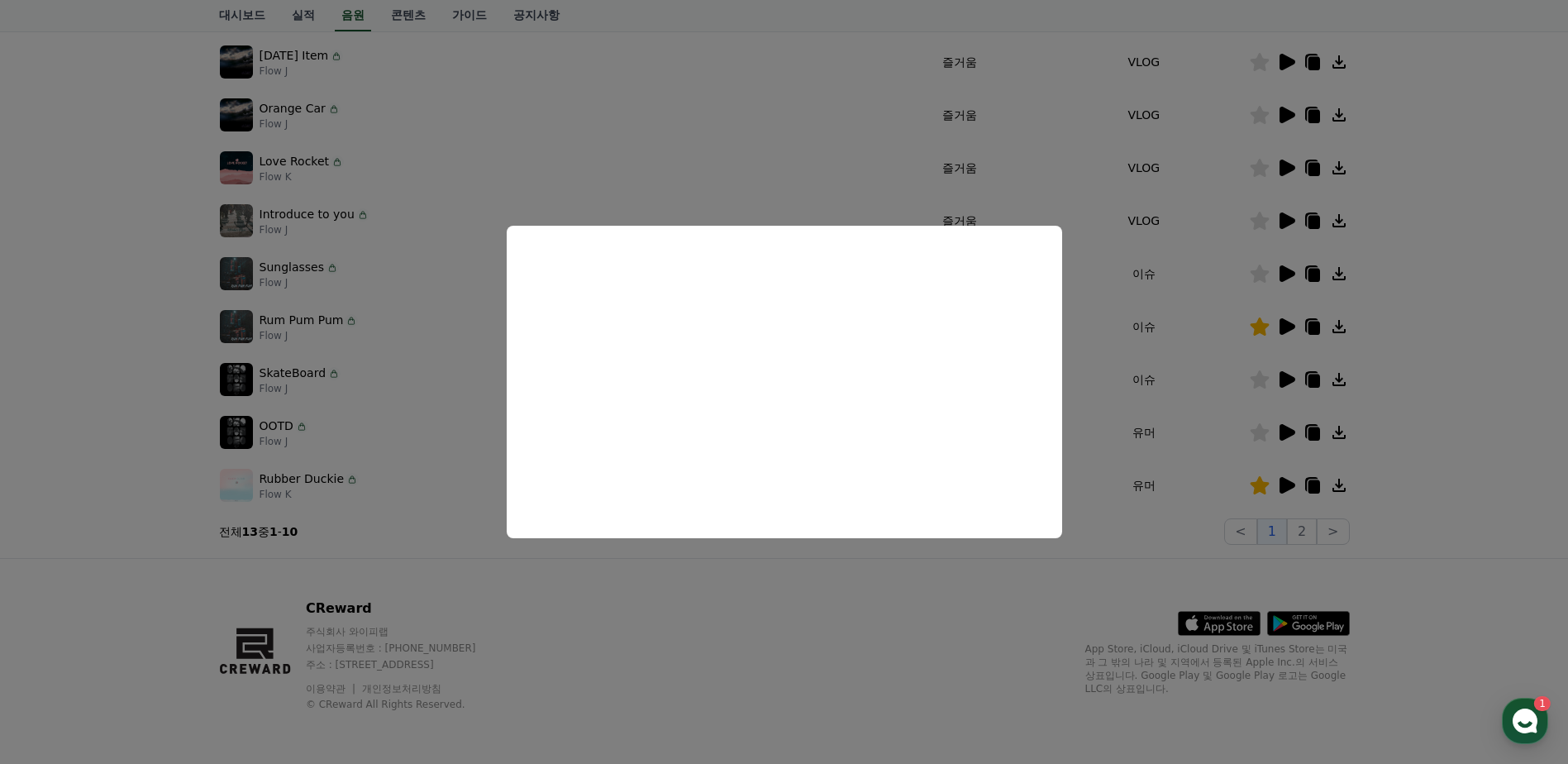
click at [604, 587] on button "close modal" at bounding box center [784, 382] width 1568 height 764
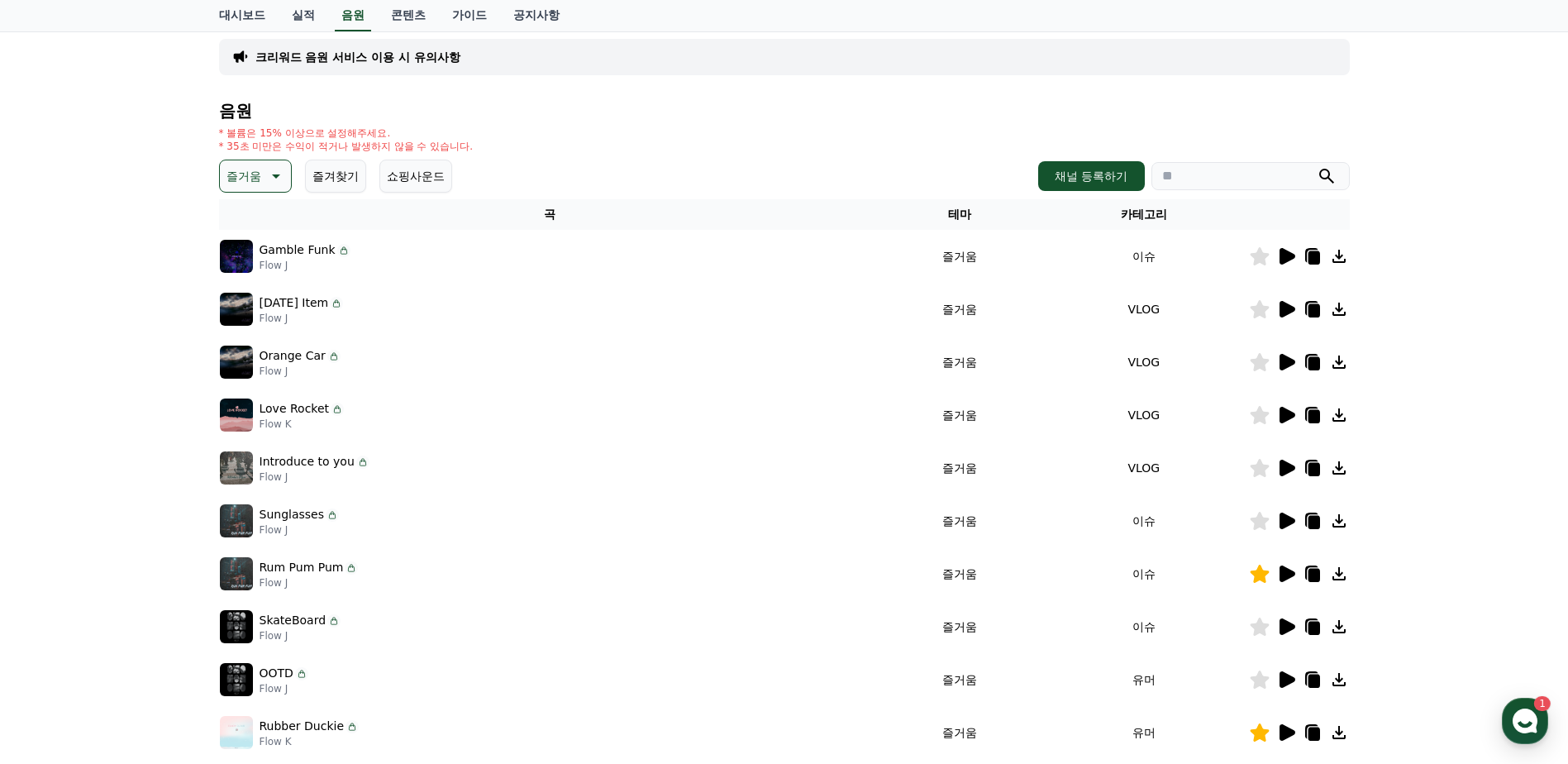
scroll to position [107, 0]
click at [1289, 260] on icon at bounding box center [1287, 257] width 16 height 17
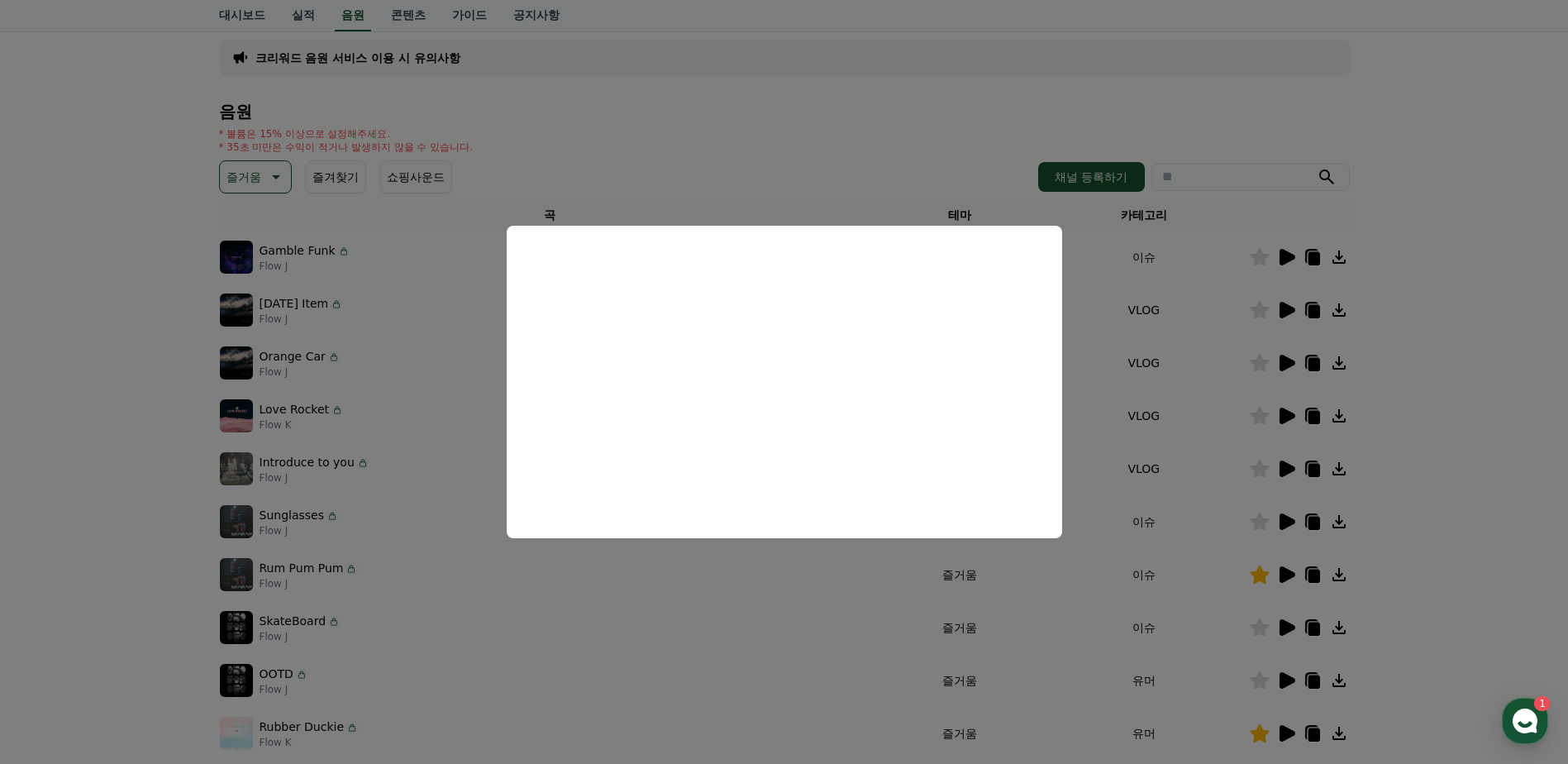
click at [1286, 305] on button "close modal" at bounding box center [784, 382] width 1568 height 764
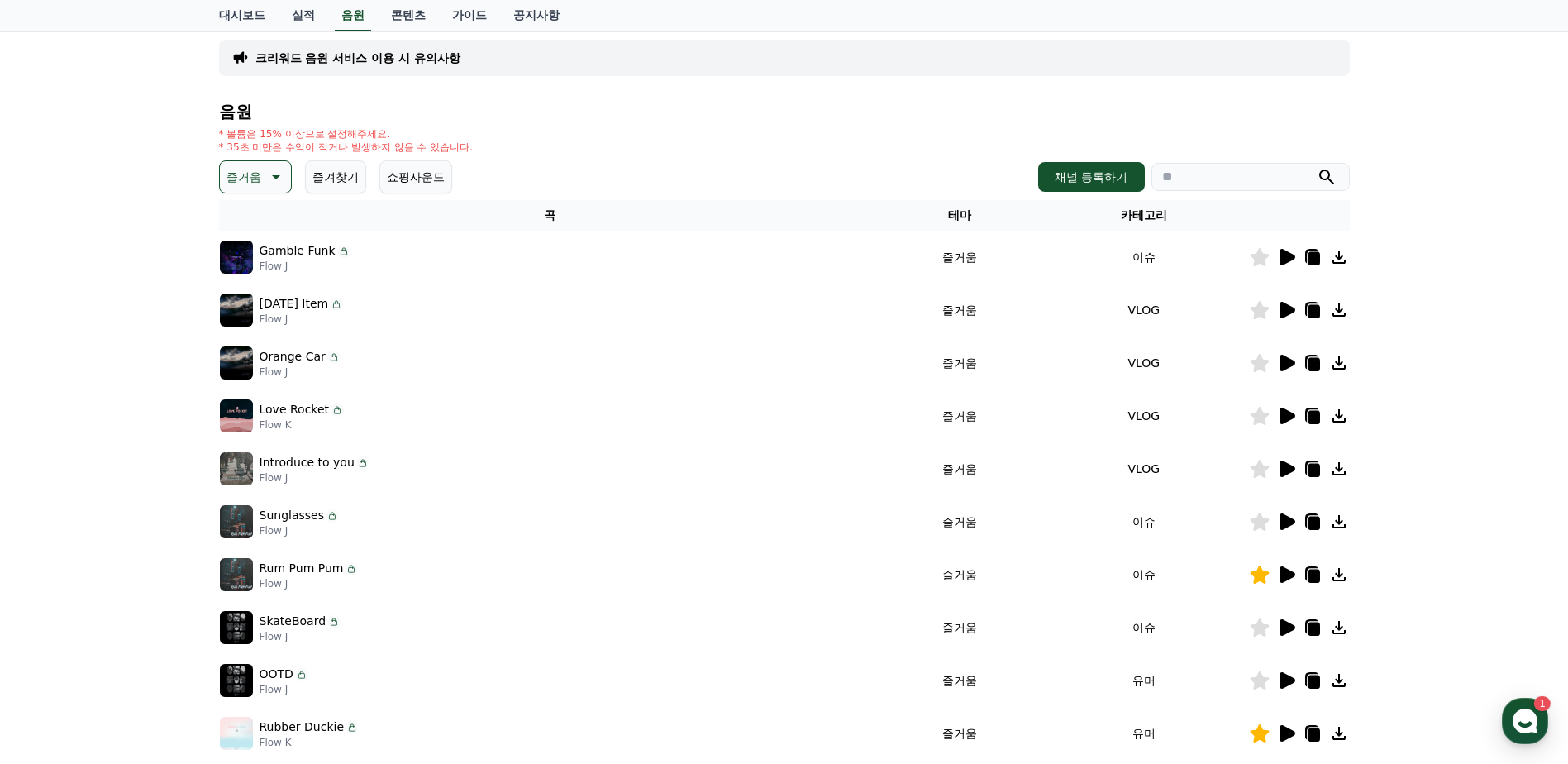
click at [1292, 310] on icon at bounding box center [1287, 310] width 16 height 17
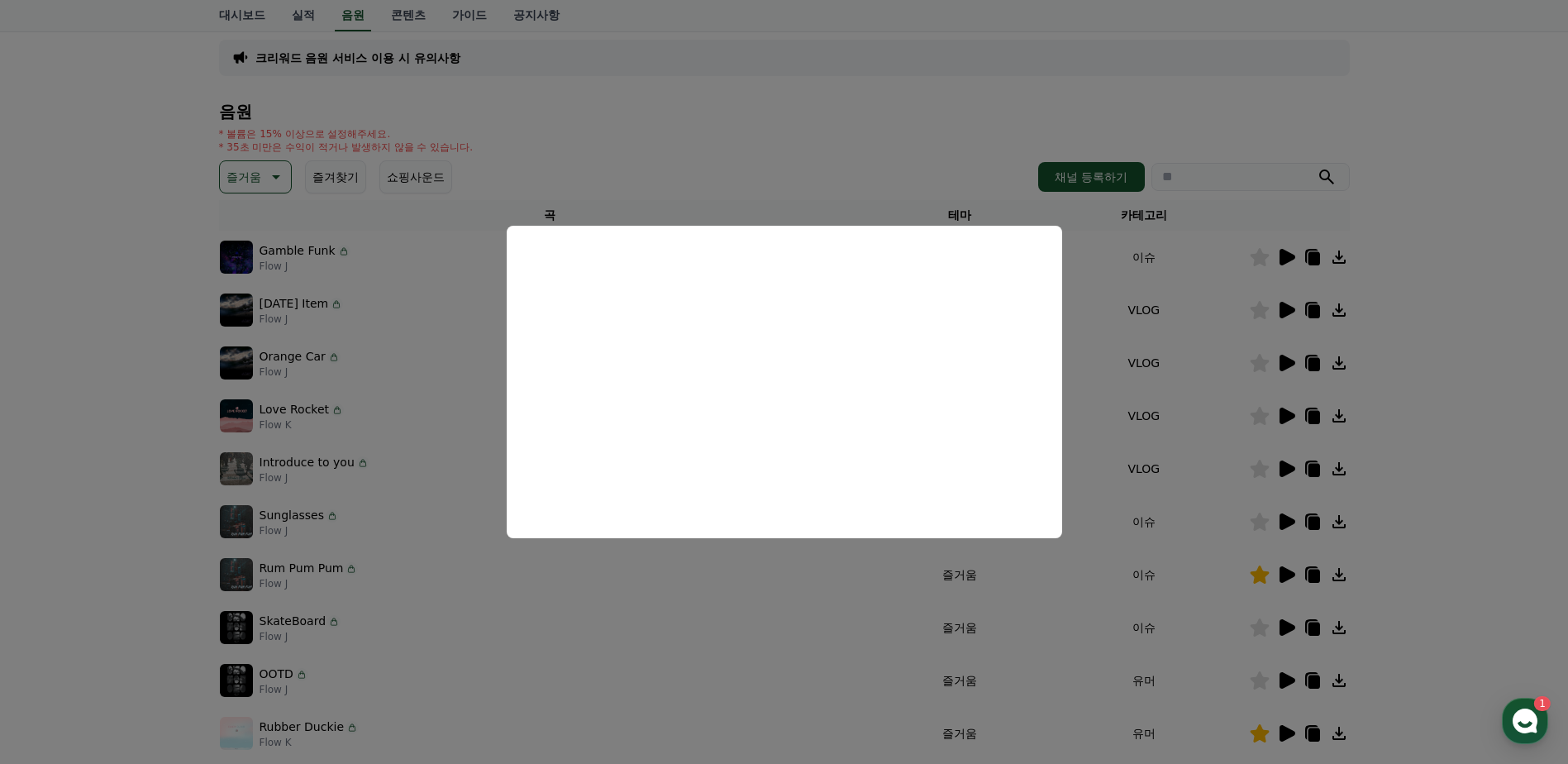
click at [1284, 350] on button "close modal" at bounding box center [784, 382] width 1568 height 764
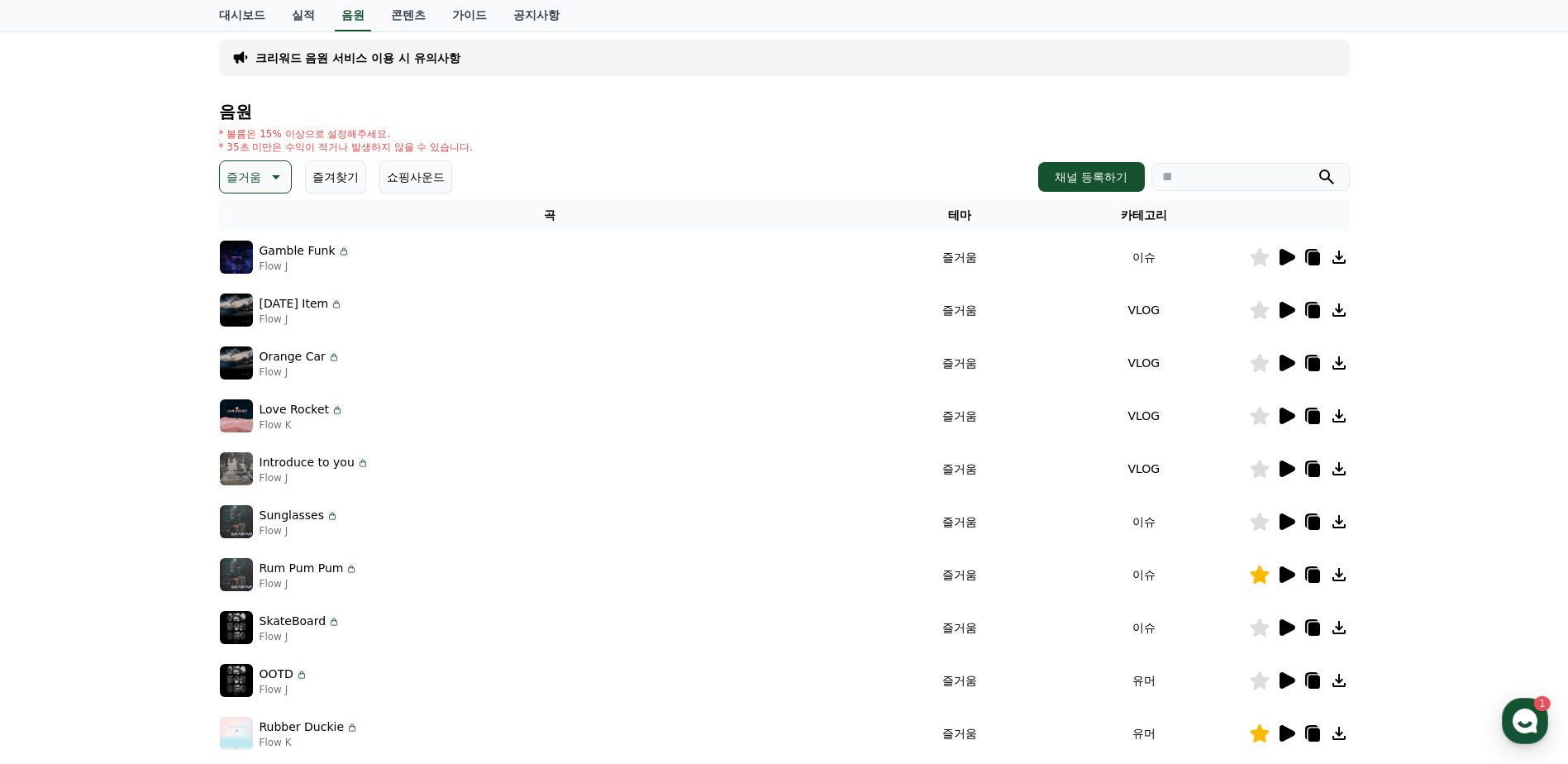
click at [1284, 359] on icon at bounding box center [1287, 363] width 16 height 17
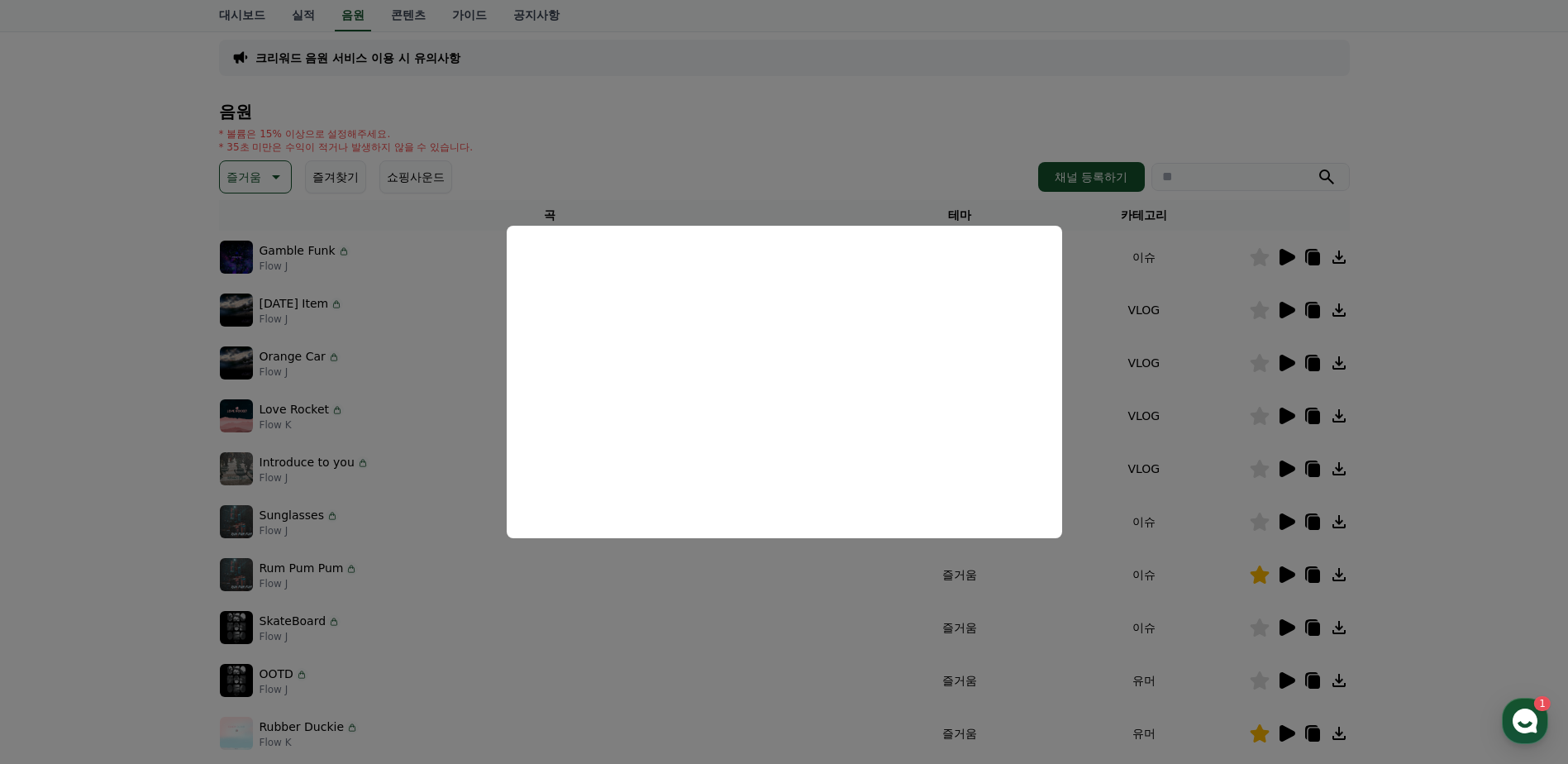
click at [276, 180] on button "close modal" at bounding box center [784, 382] width 1568 height 764
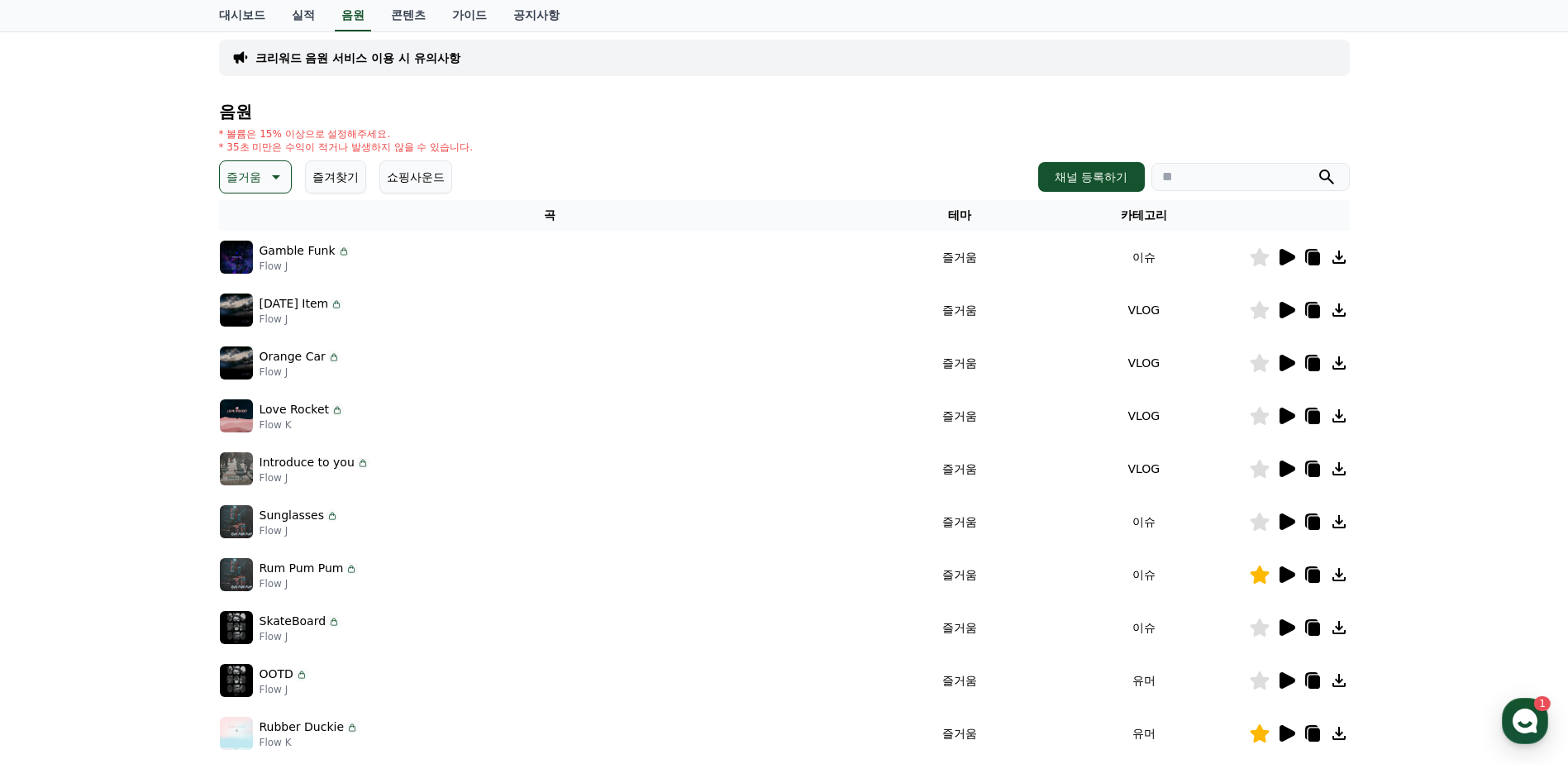
click at [268, 178] on icon at bounding box center [275, 177] width 20 height 20
click at [259, 319] on button "신나는" at bounding box center [245, 314] width 48 height 37
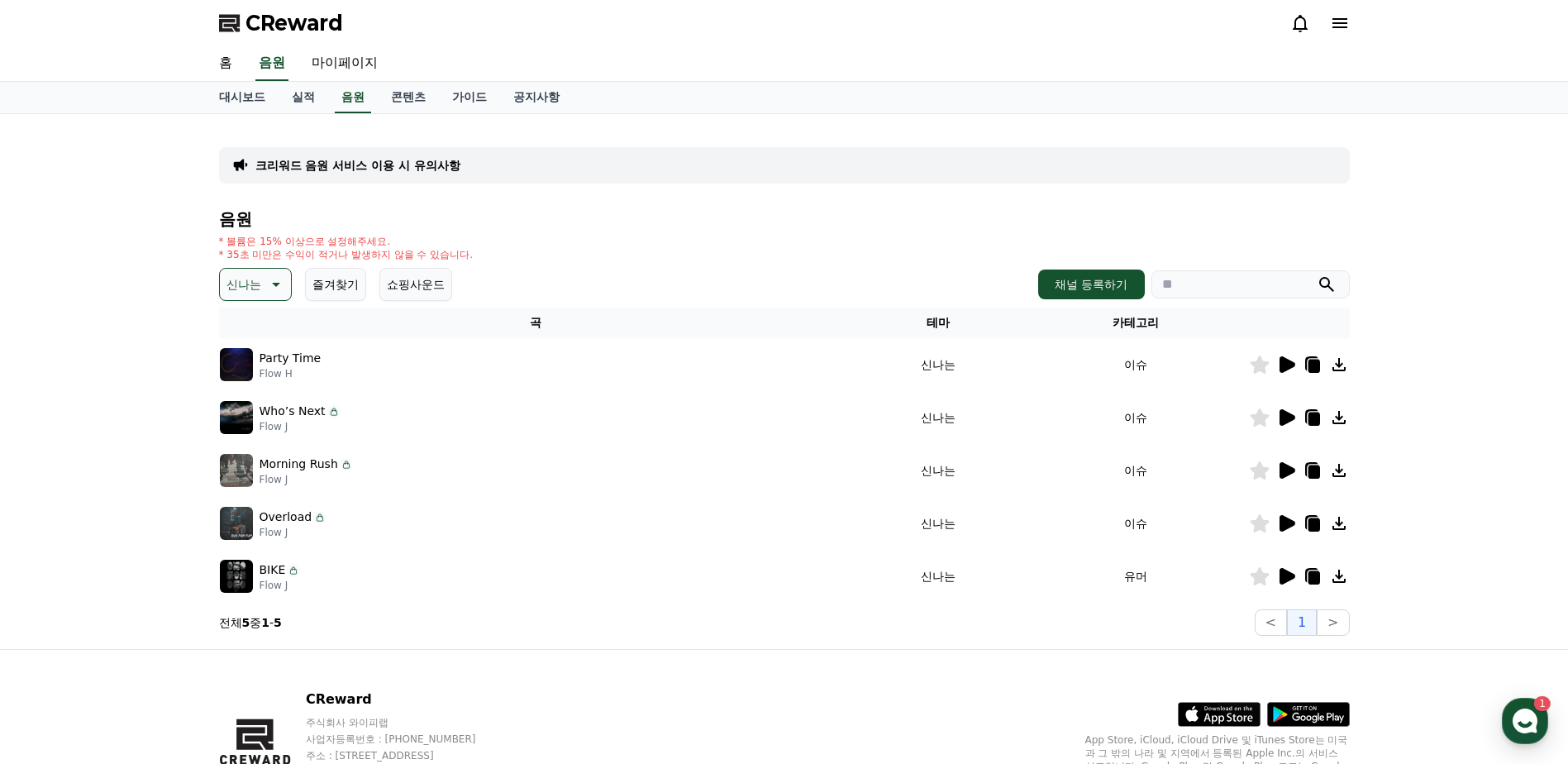
click at [1280, 365] on icon at bounding box center [1287, 365] width 16 height 17
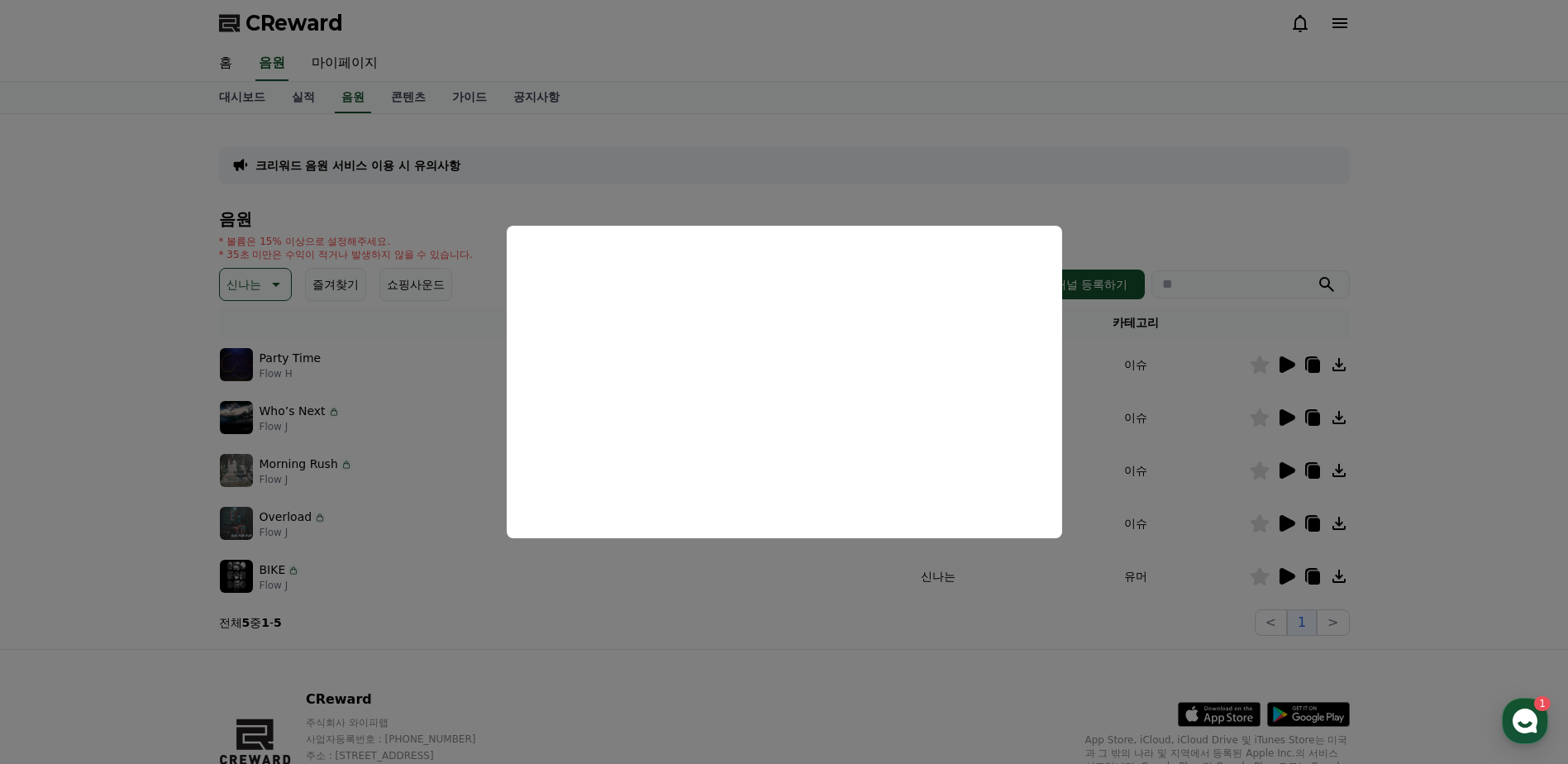
click at [262, 276] on button "close modal" at bounding box center [784, 382] width 1568 height 764
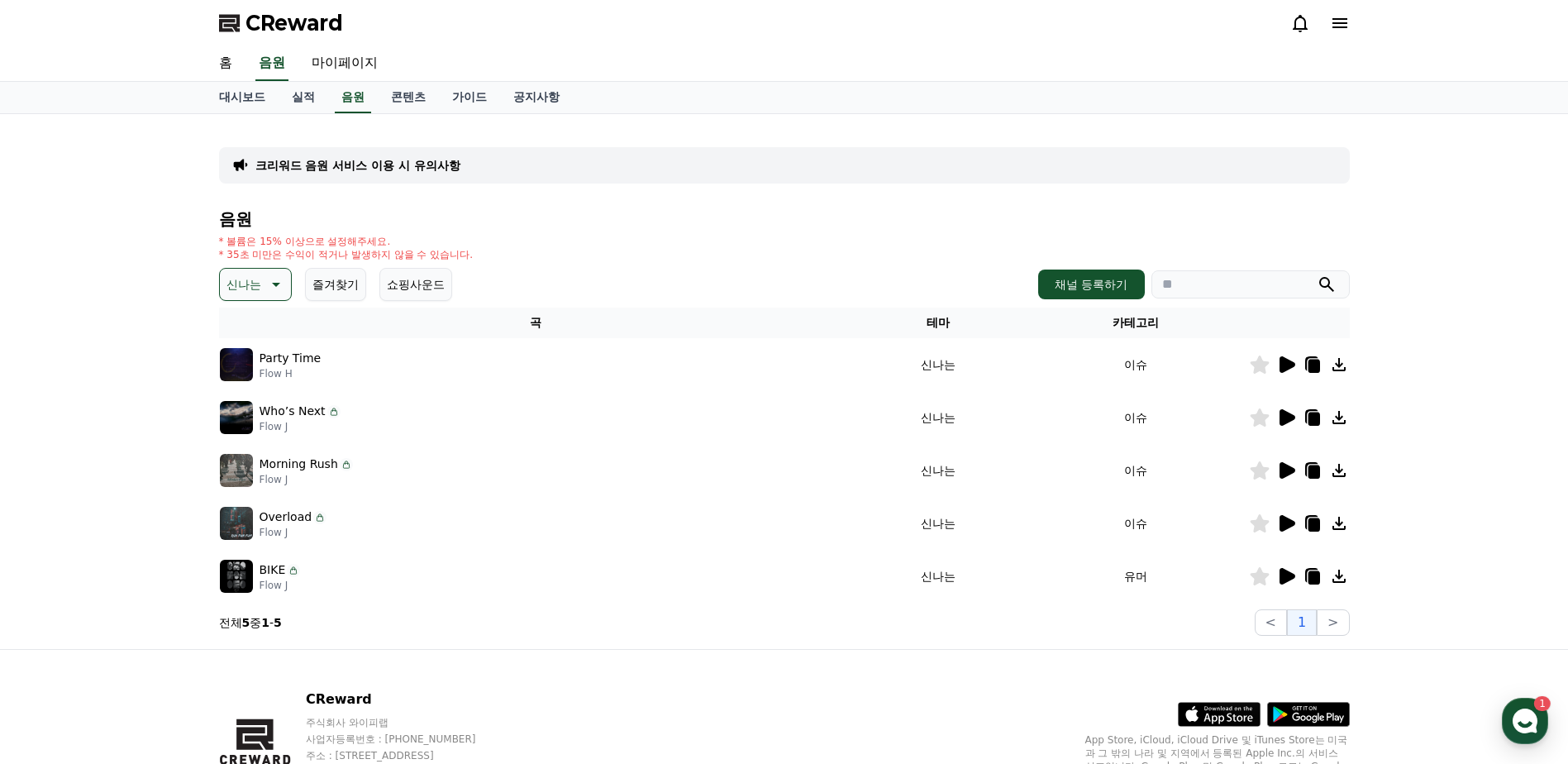
click at [265, 276] on icon at bounding box center [275, 284] width 20 height 20
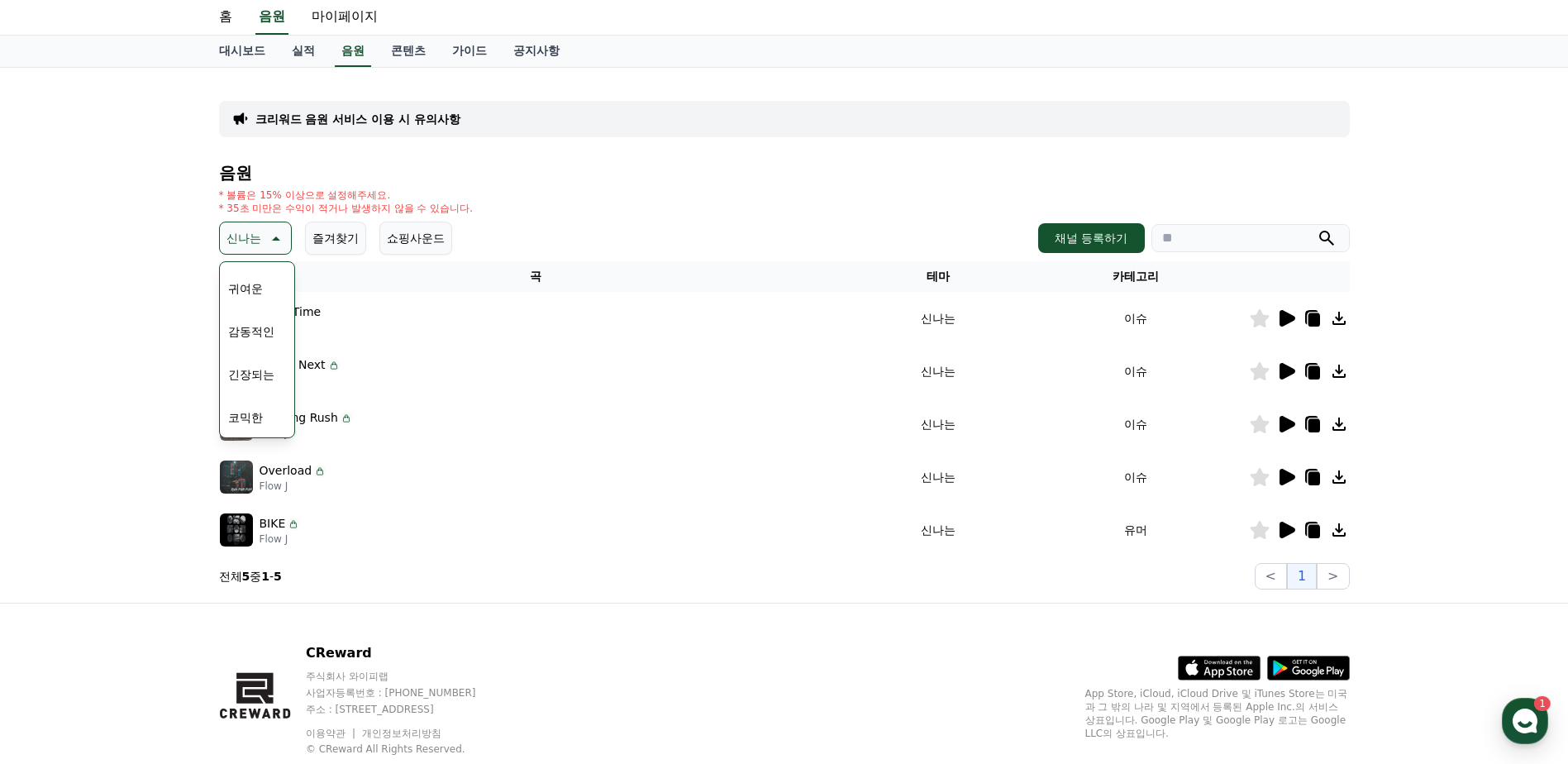
scroll to position [91, 0]
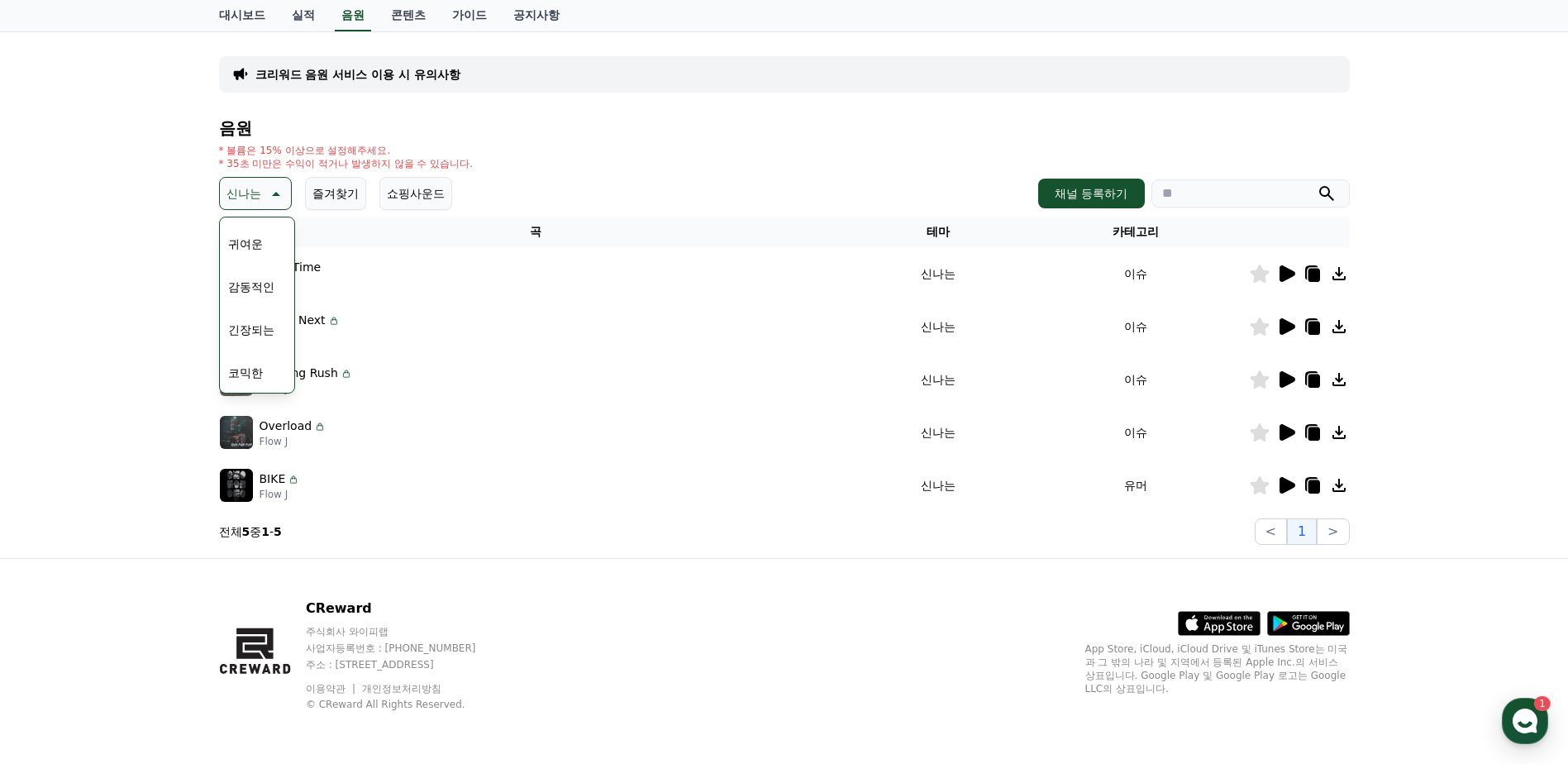
click at [251, 370] on button "코믹한" at bounding box center [245, 373] width 48 height 37
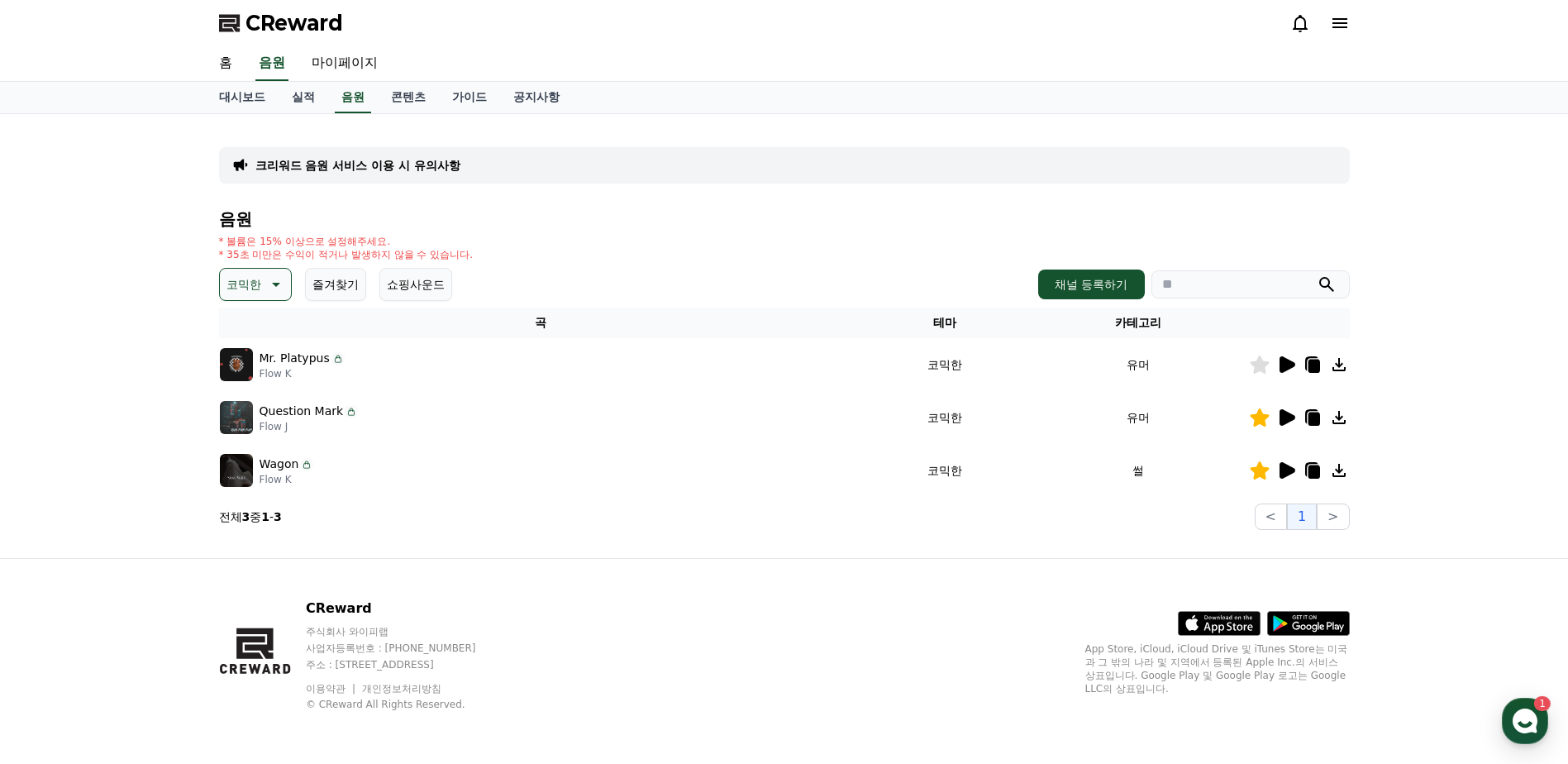
click at [1285, 363] on icon at bounding box center [1287, 365] width 16 height 17
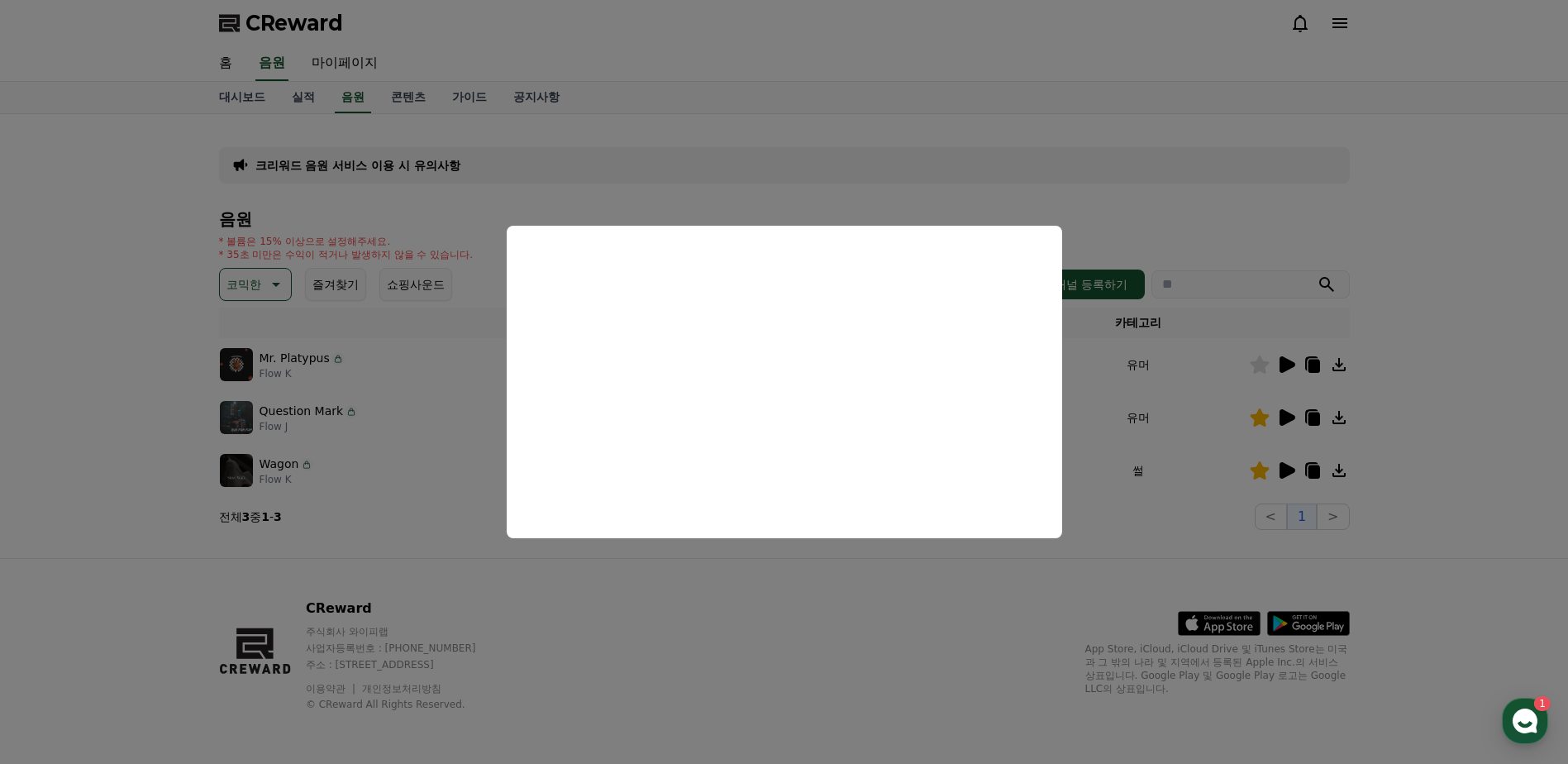
click at [1260, 365] on button "close modal" at bounding box center [784, 382] width 1568 height 764
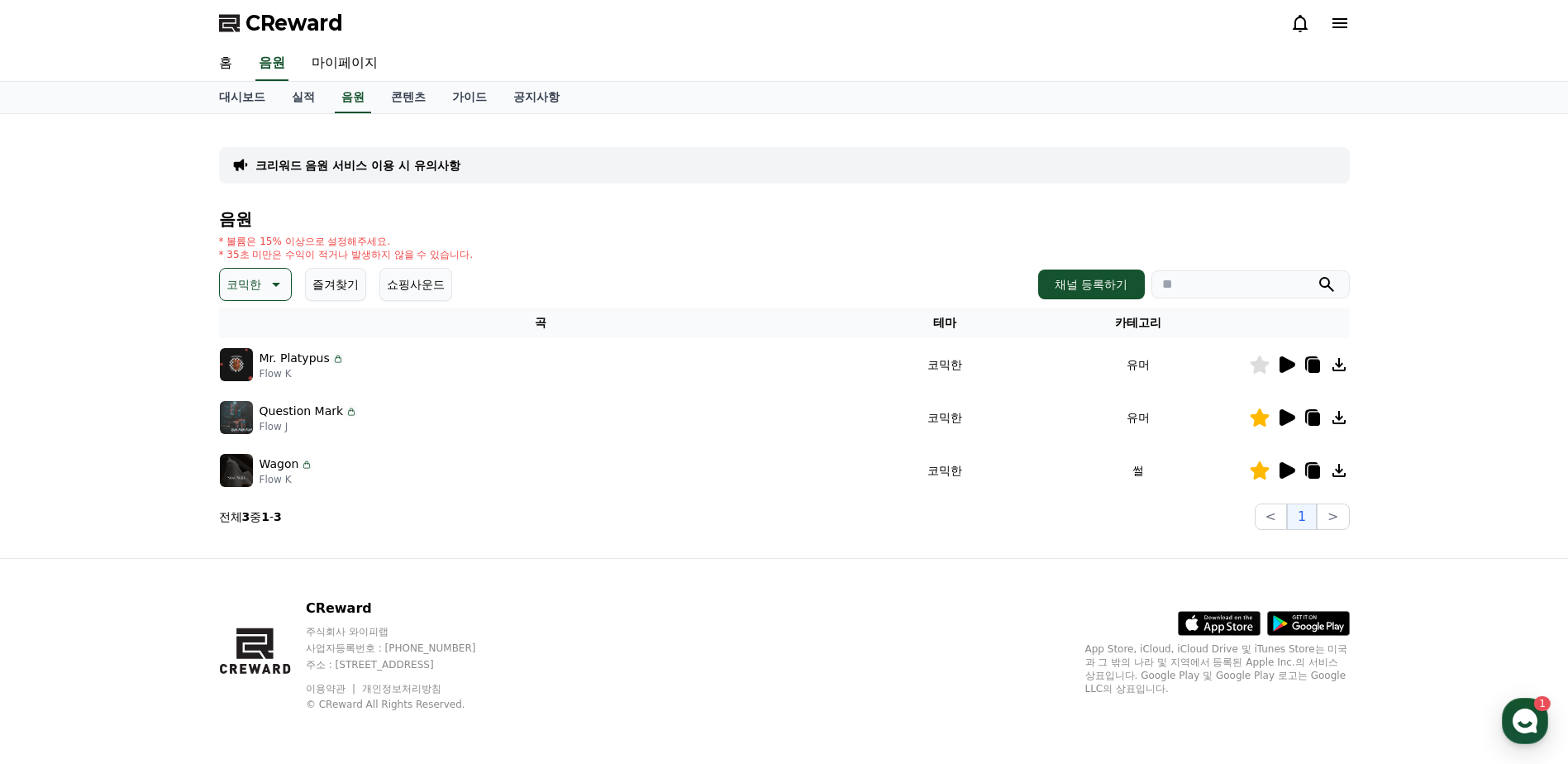
click at [1261, 362] on icon at bounding box center [1259, 365] width 19 height 18
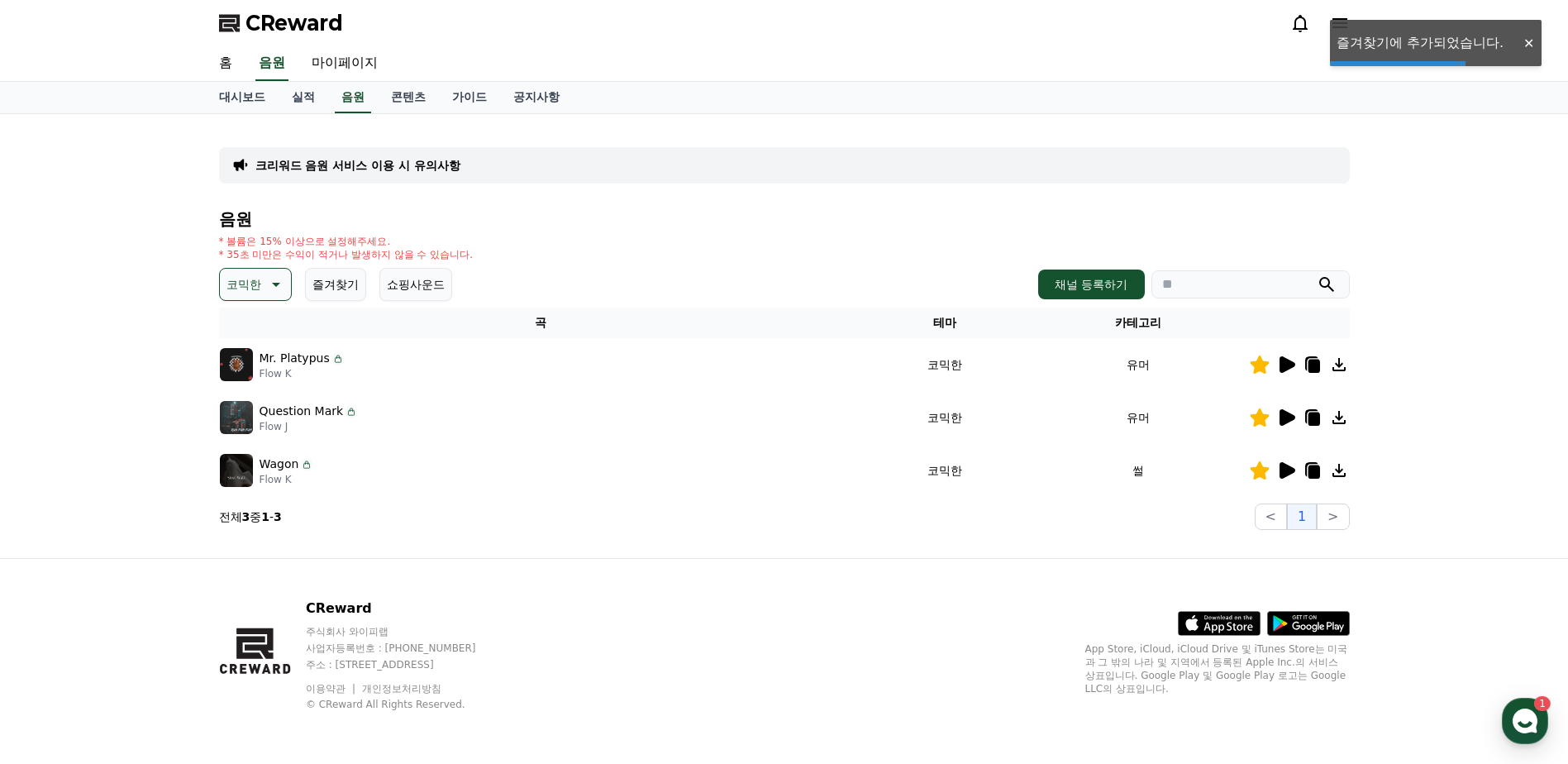
click at [1337, 362] on icon at bounding box center [1339, 365] width 20 height 20
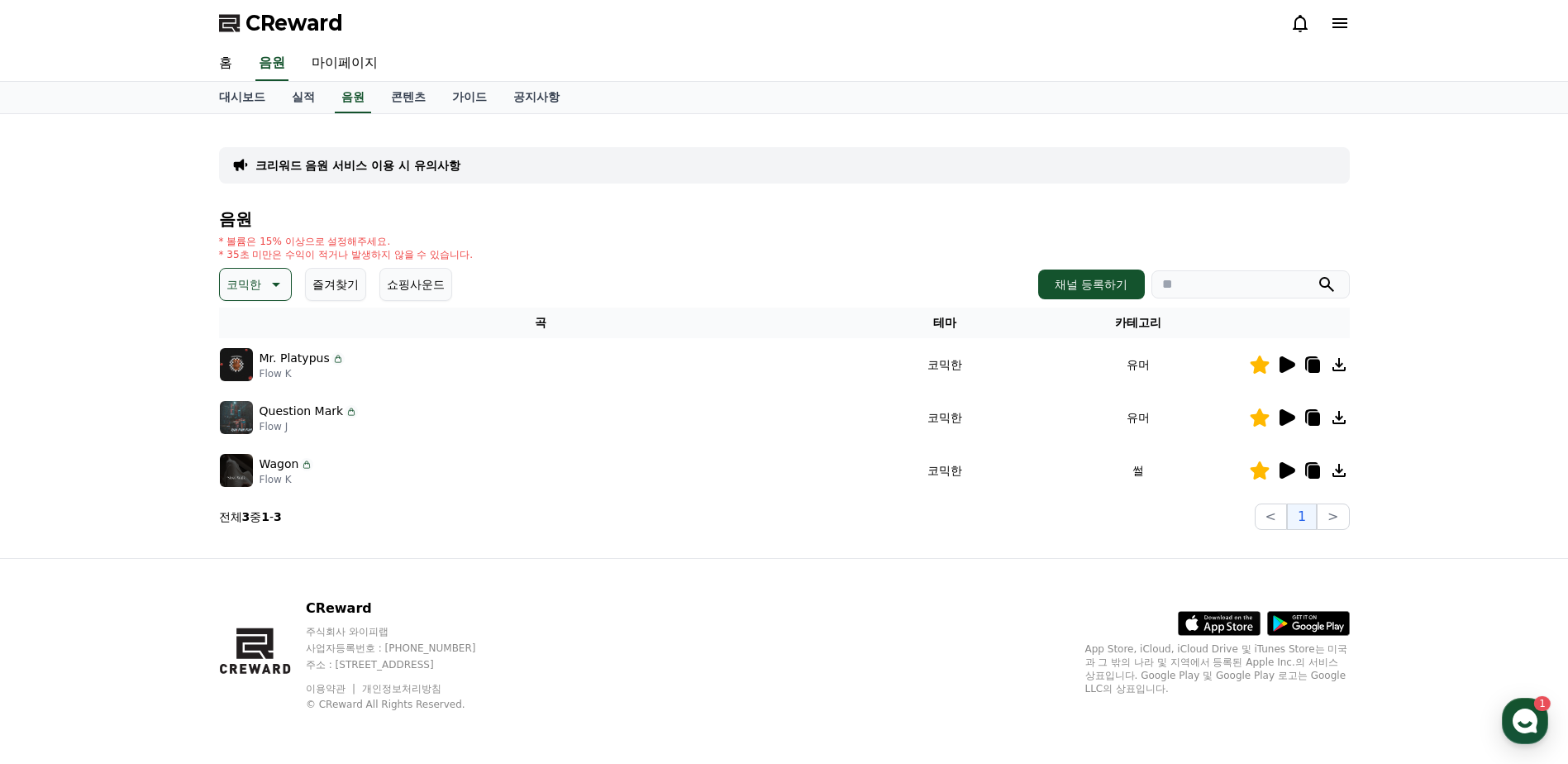
click at [1442, 512] on div "크리워드 음원 서비스 이용 시 유의사항 음원 * 볼륨은 15% 이상으로 설정해주세요. * 35초 미만은 수익이 적거나 발생하지 않을 수 있습니…" at bounding box center [784, 336] width 1568 height 444
